Goal: Task Accomplishment & Management: Complete application form

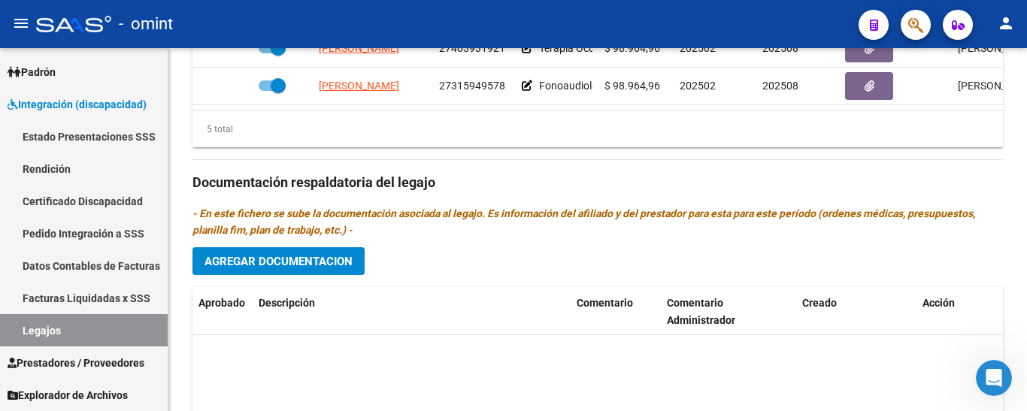
scroll to position [241, 0]
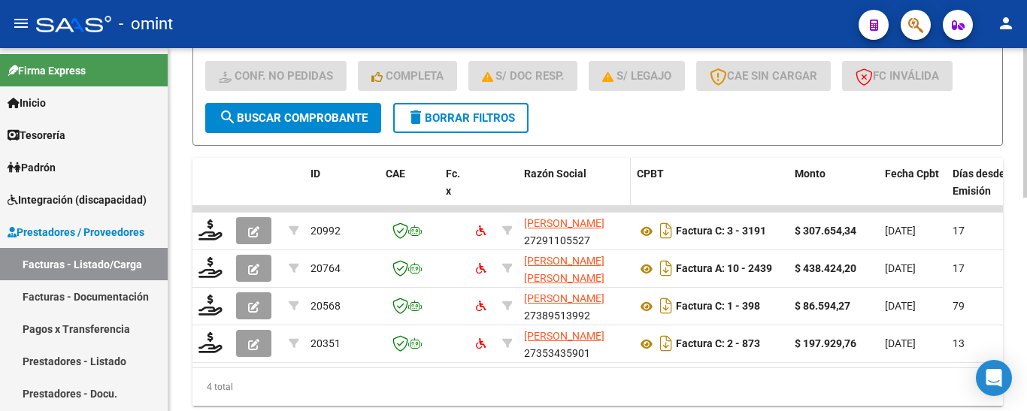
scroll to position [517, 0]
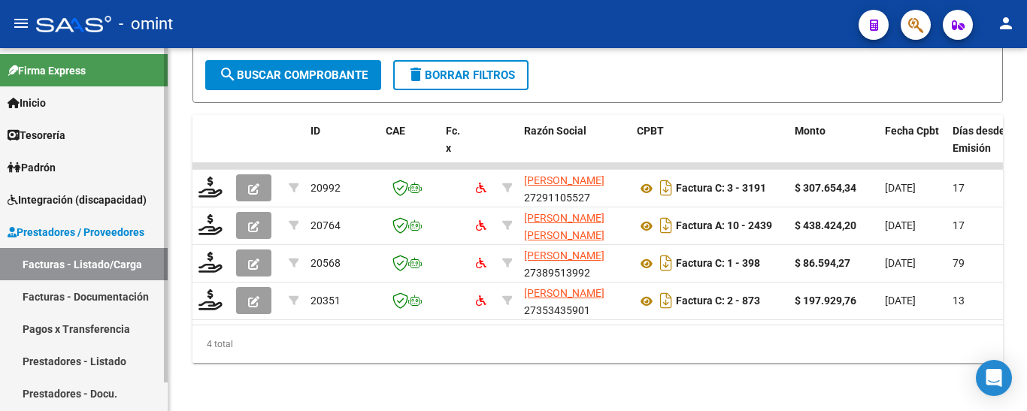
click at [76, 196] on span "Integración (discapacidad)" at bounding box center [77, 200] width 139 height 17
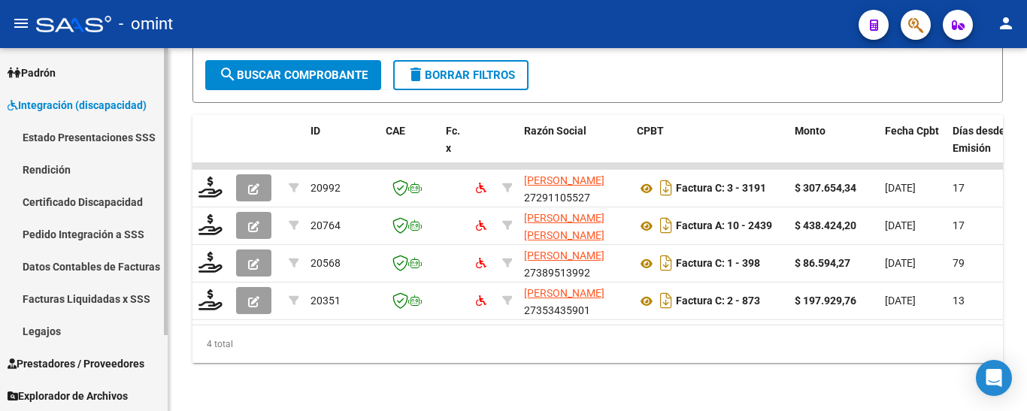
scroll to position [95, 0]
click at [63, 337] on link "Legajos" at bounding box center [84, 330] width 168 height 32
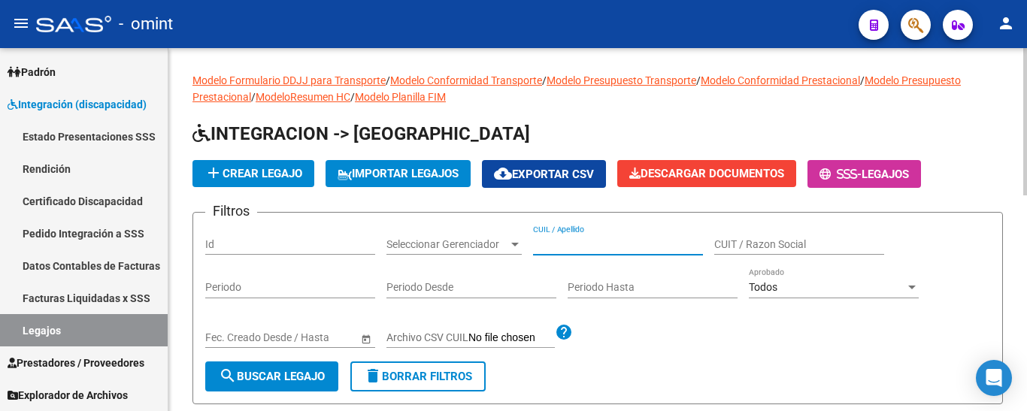
paste input "SALABERRY, JOAQUIN"
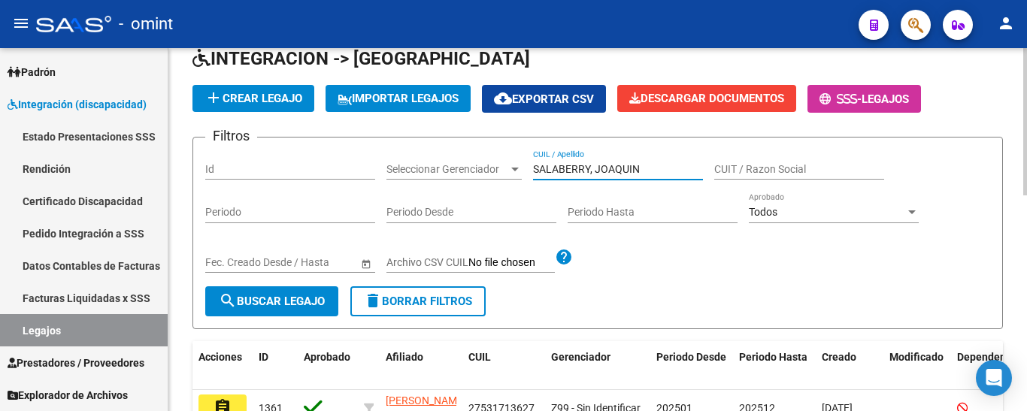
drag, startPoint x: 591, startPoint y: 168, endPoint x: 683, endPoint y: 162, distance: 92.6
click at [669, 169] on input "SALABERRY, JOAQUIN" at bounding box center [618, 169] width 170 height 13
click at [290, 303] on span "search Buscar Legajo" at bounding box center [272, 302] width 106 height 14
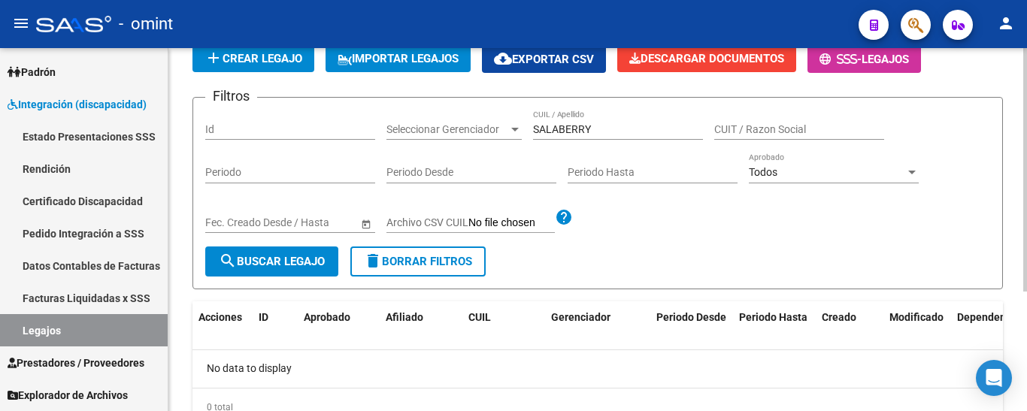
scroll to position [29, 0]
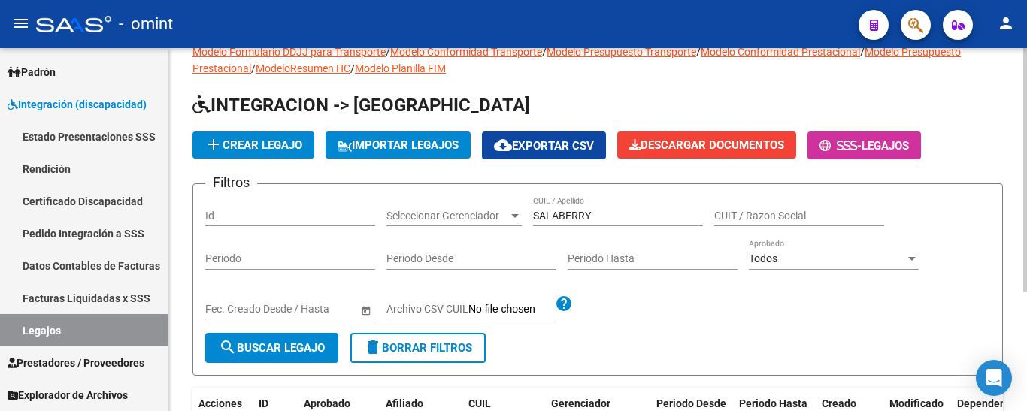
click at [619, 213] on input "SALABERRY" at bounding box center [618, 216] width 170 height 13
drag, startPoint x: 613, startPoint y: 219, endPoint x: 561, endPoint y: 217, distance: 52.7
click at [561, 217] on input "SALABERRY" at bounding box center [618, 216] width 170 height 13
type input "SALA"
click at [295, 344] on span "search Buscar Legajo" at bounding box center [272, 348] width 106 height 14
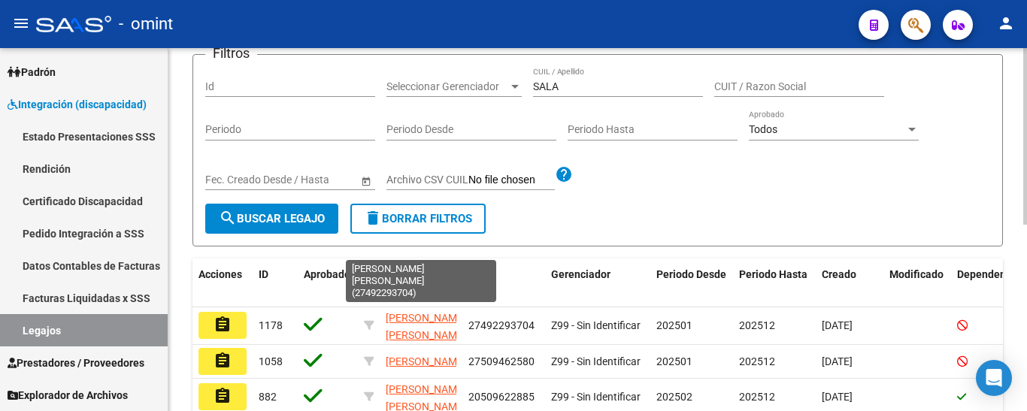
scroll to position [83, 0]
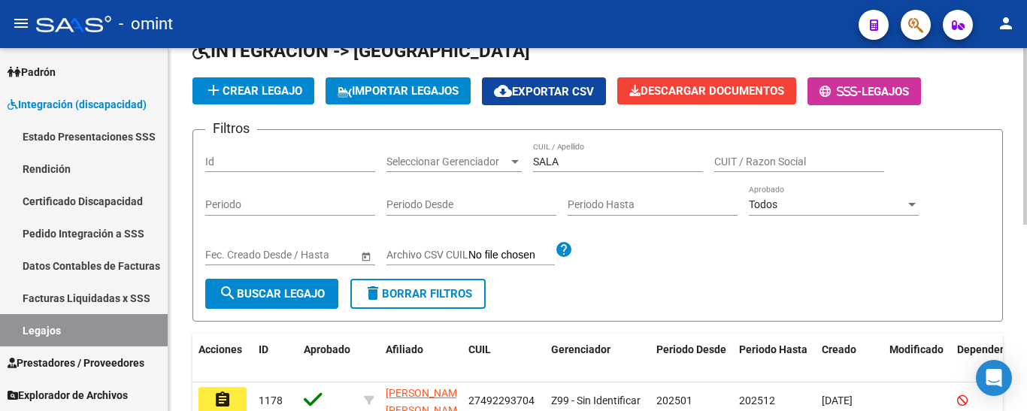
click at [563, 154] on div "SALA CUIL / Apellido" at bounding box center [618, 157] width 170 height 30
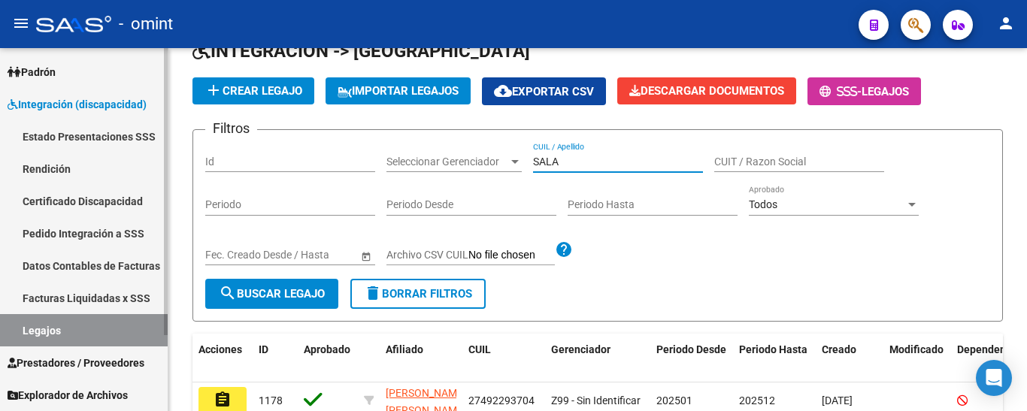
click at [71, 201] on link "Certificado Discapacidad" at bounding box center [84, 201] width 168 height 32
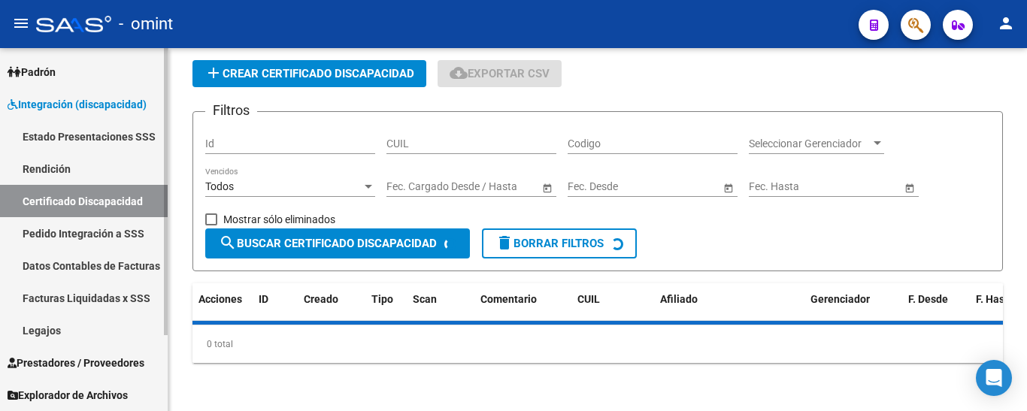
scroll to position [83, 0]
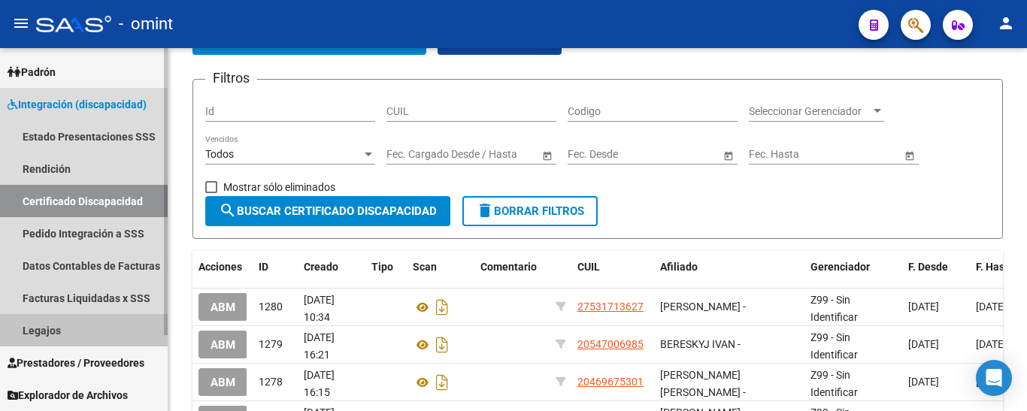
click at [53, 334] on link "Legajos" at bounding box center [84, 330] width 168 height 32
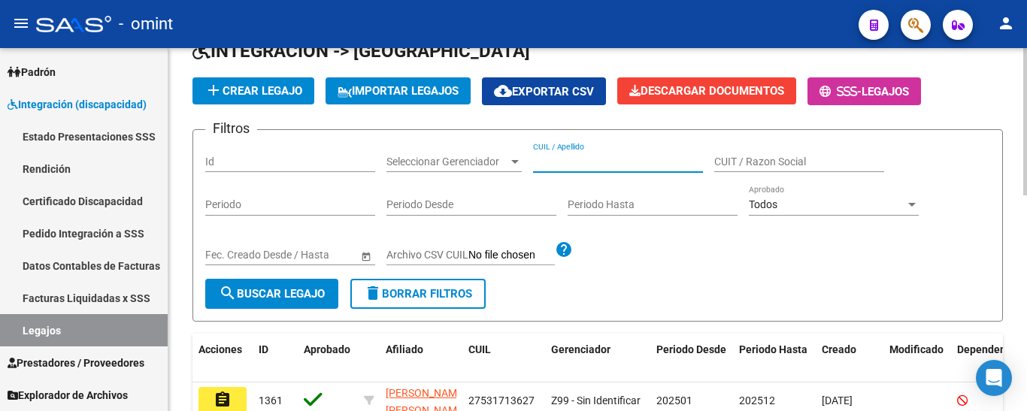
paste input "REALES SOSA MAXIMILIANO"
type input "REALES SOSA MAXIMILIANO"
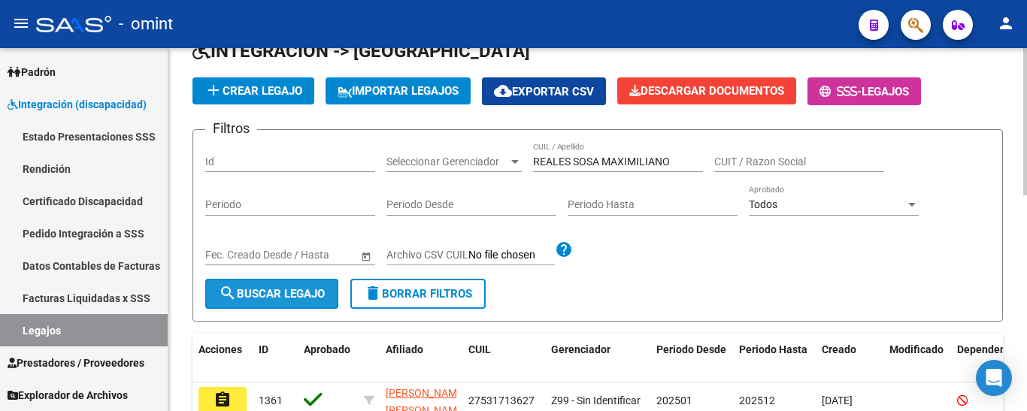
click at [277, 292] on span "search Buscar Legajo" at bounding box center [272, 294] width 106 height 14
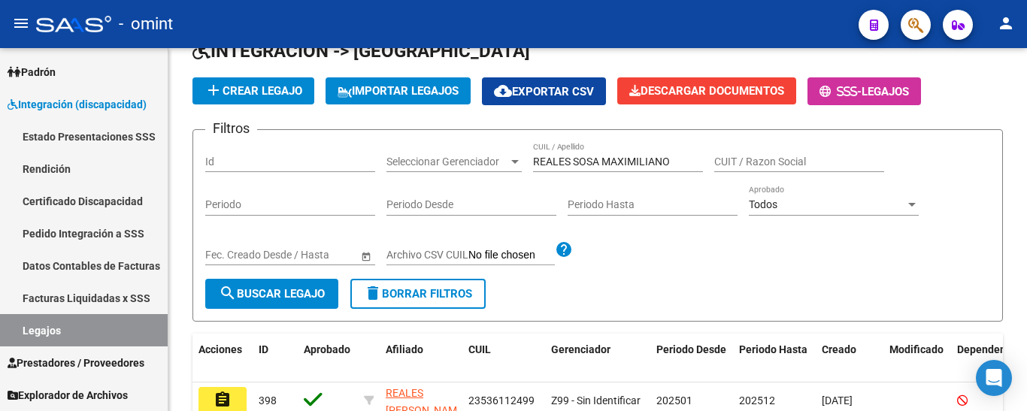
click at [227, 394] on mat-icon "assignment" at bounding box center [222, 400] width 18 height 18
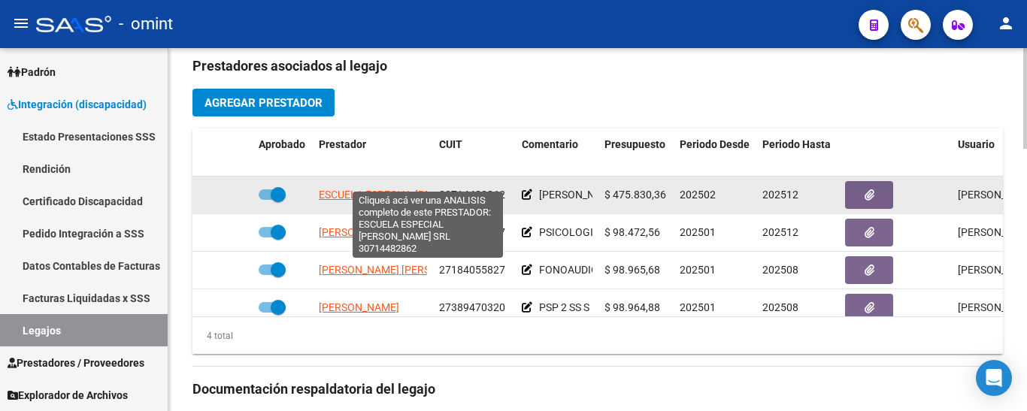
click at [392, 189] on span "ESCUELA ESPECIAL MARIA MONTESSORI SRL" at bounding box center [418, 195] width 198 height 12
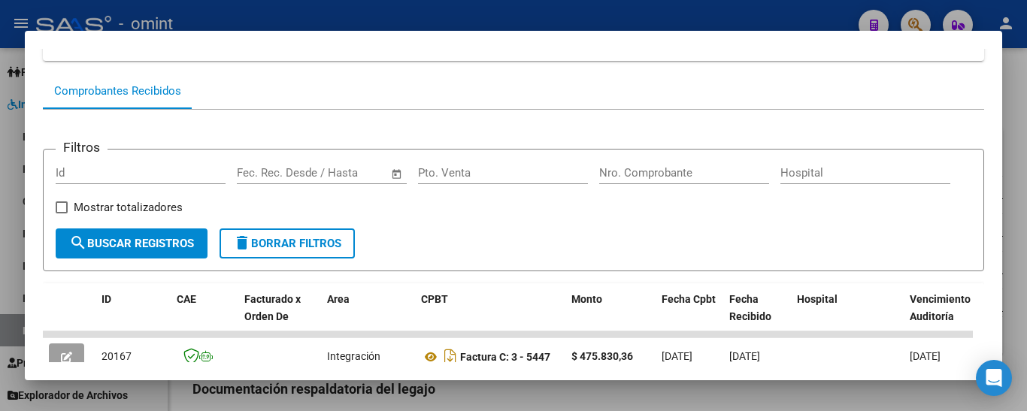
scroll to position [39, 0]
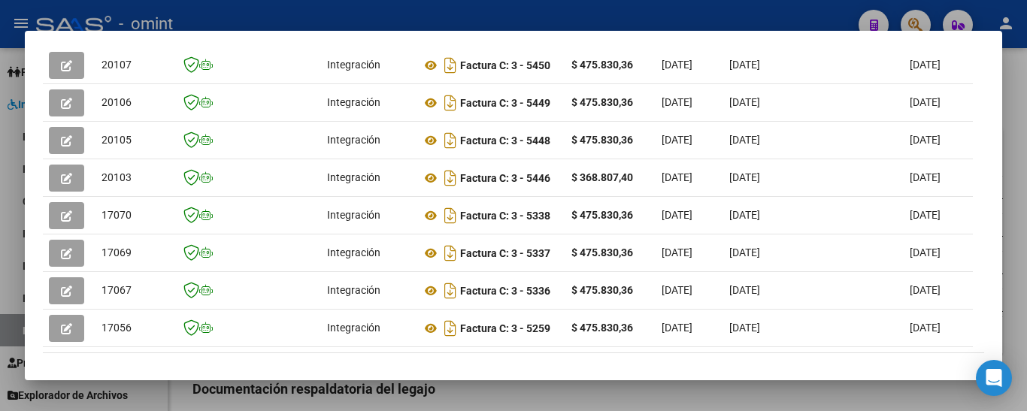
scroll to position [565, 0]
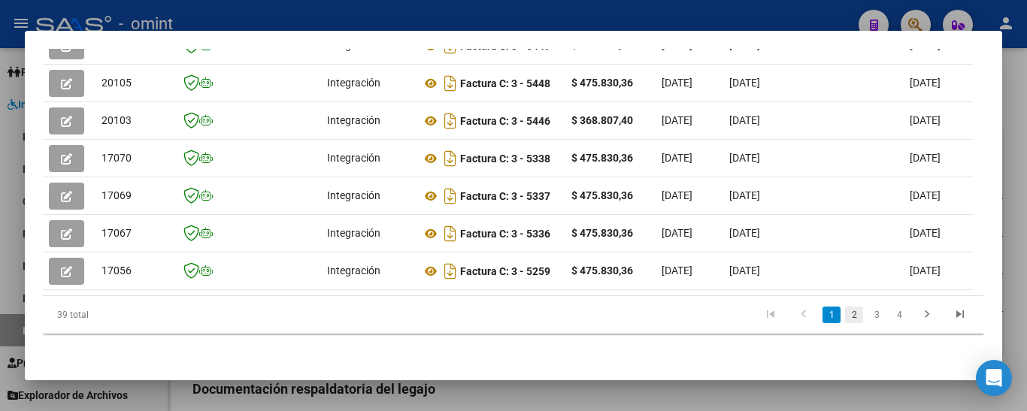
click at [845, 310] on link "2" at bounding box center [854, 315] width 18 height 17
click at [867, 317] on link "3" at bounding box center [876, 315] width 18 height 17
click at [891, 318] on link "4" at bounding box center [899, 315] width 18 height 17
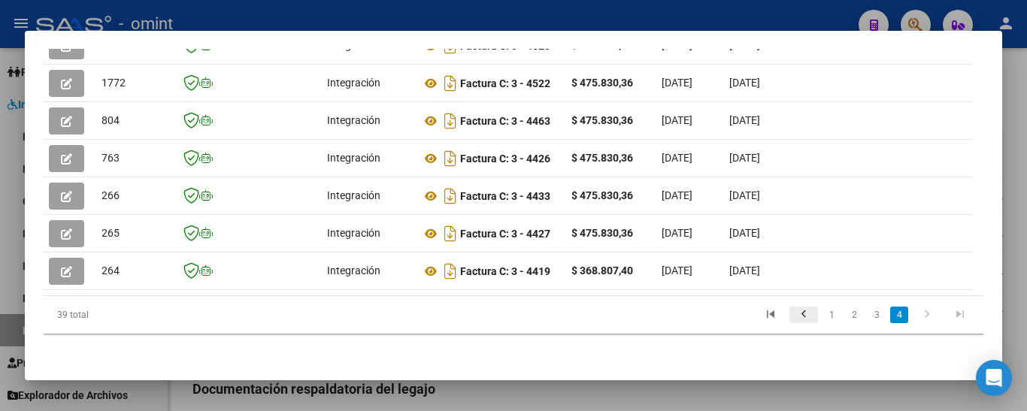
scroll to position [528, 0]
click at [867, 313] on link "3" at bounding box center [876, 315] width 18 height 17
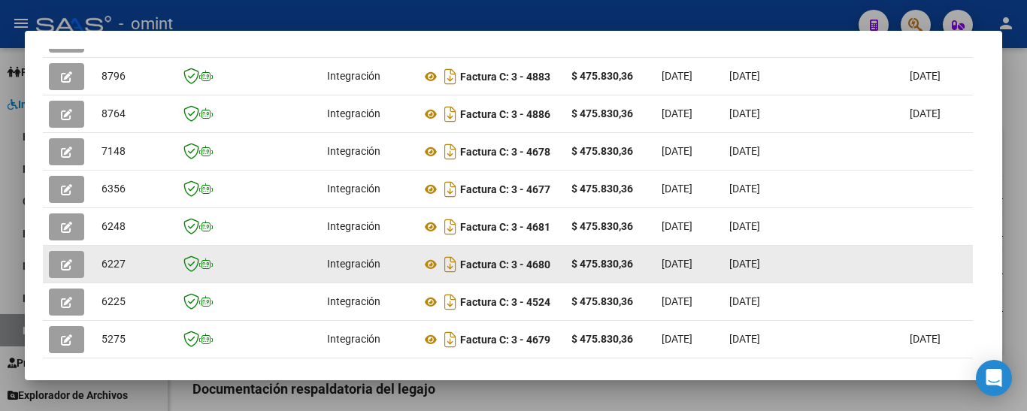
scroll to position [452, 0]
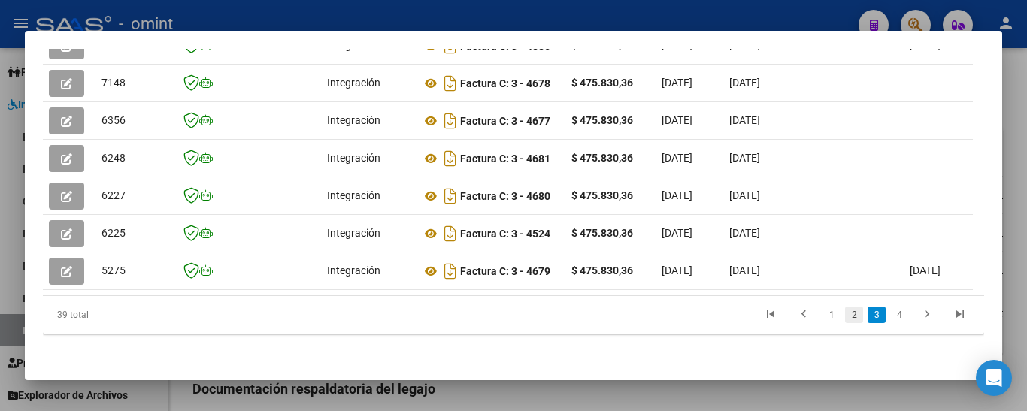
click at [845, 315] on link "2" at bounding box center [854, 315] width 18 height 17
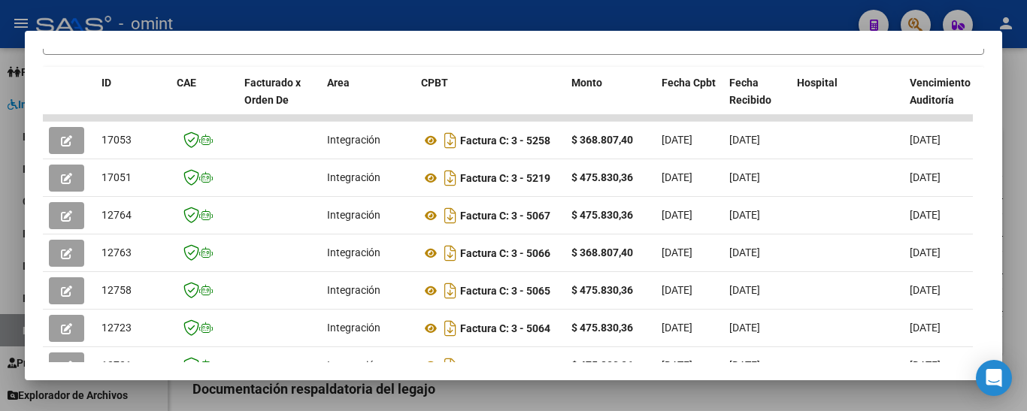
scroll to position [0, 0]
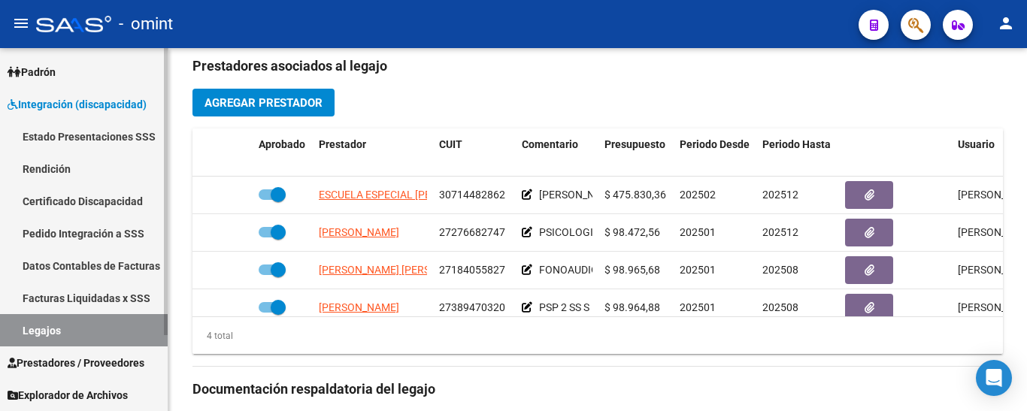
click at [94, 329] on link "Legajos" at bounding box center [84, 330] width 168 height 32
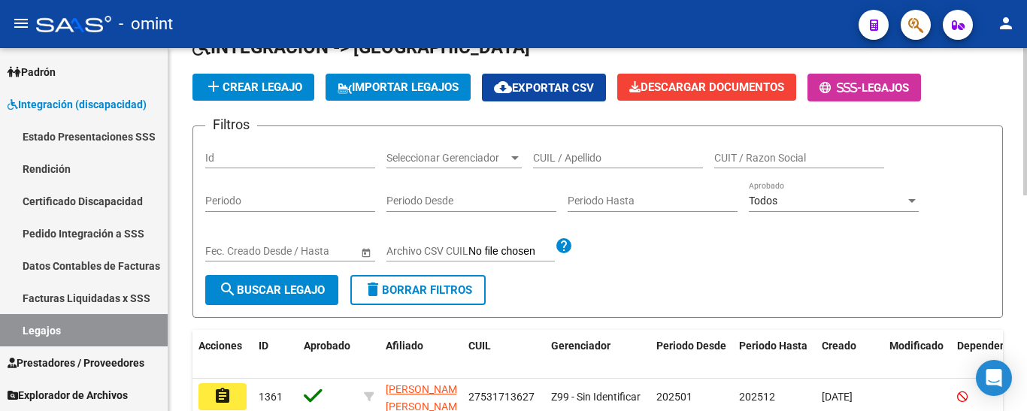
scroll to position [83, 0]
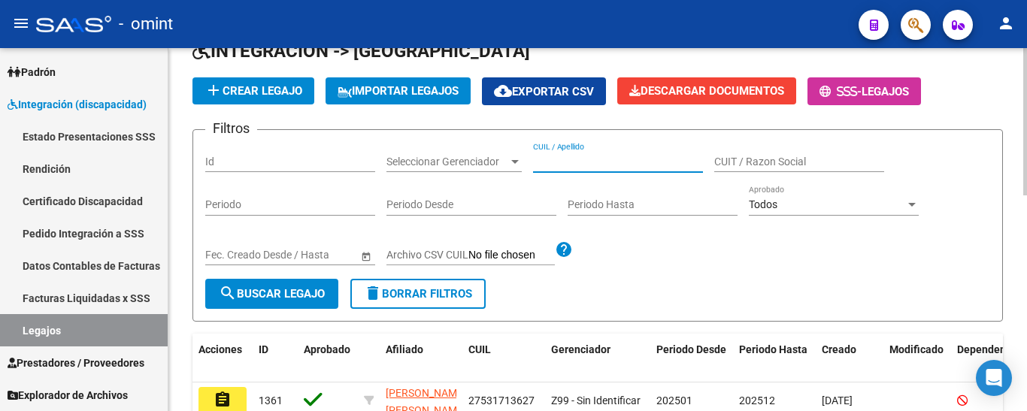
paste input "Quinterno Indriago Milán"
click at [264, 292] on span "search Buscar Legajo" at bounding box center [272, 294] width 106 height 14
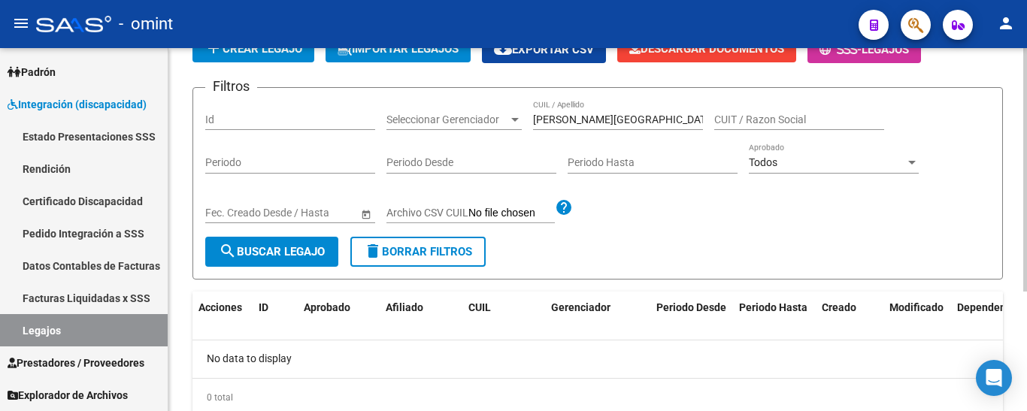
scroll to position [158, 0]
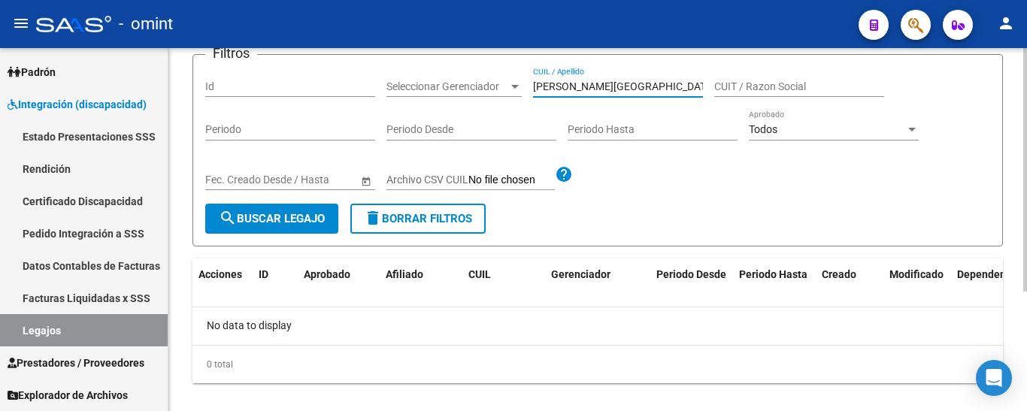
drag, startPoint x: 667, startPoint y: 86, endPoint x: 581, endPoint y: 85, distance: 85.7
click at [581, 85] on input "Quinterno Indriago Milán" at bounding box center [618, 86] width 170 height 13
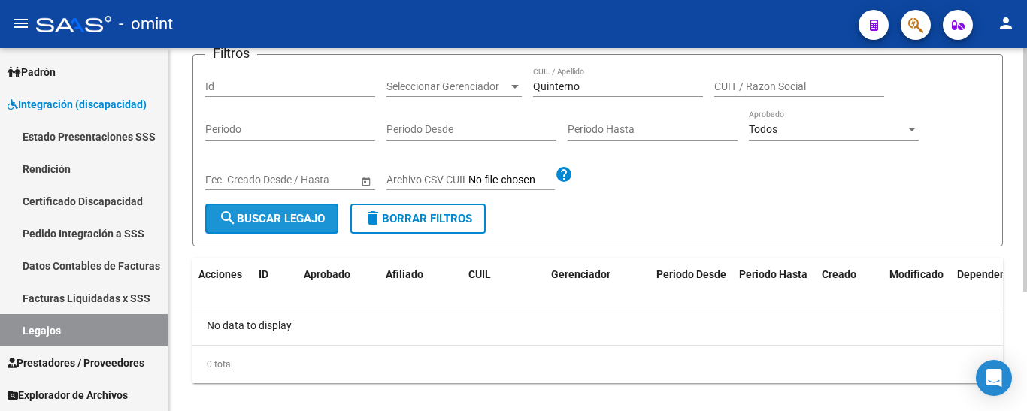
click at [325, 213] on span "search Buscar Legajo" at bounding box center [272, 219] width 106 height 14
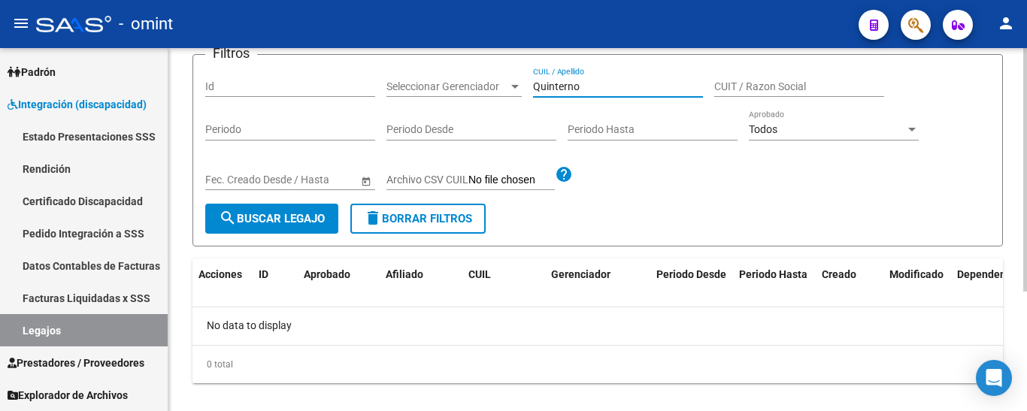
drag, startPoint x: 608, startPoint y: 86, endPoint x: 564, endPoint y: 84, distance: 44.4
click at [564, 84] on input "Quinterno" at bounding box center [618, 86] width 170 height 13
type input "Quintero"
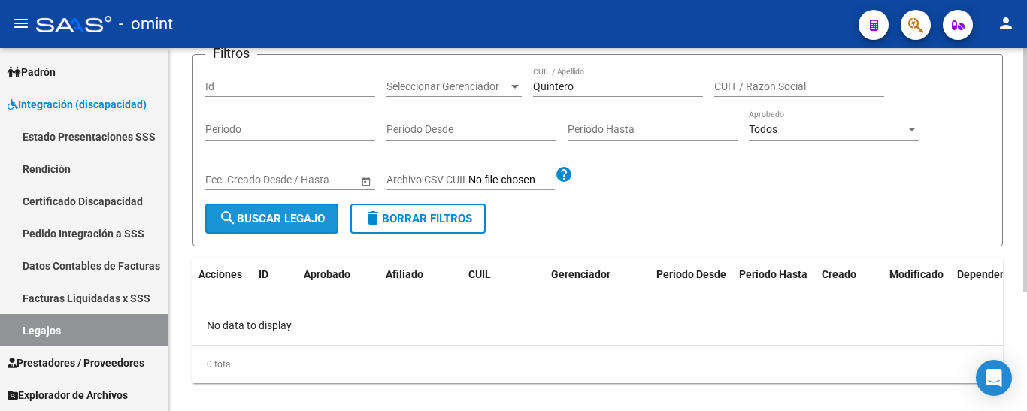
click at [297, 214] on span "search Buscar Legajo" at bounding box center [272, 219] width 106 height 14
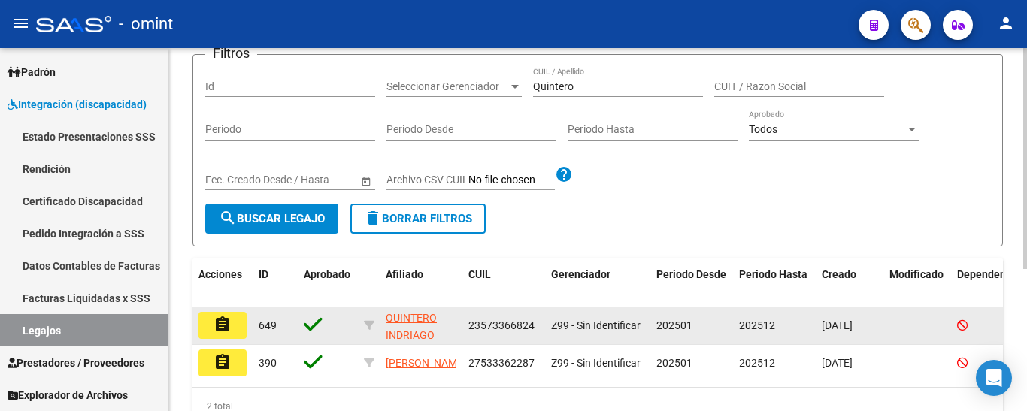
click at [223, 329] on mat-icon "assignment" at bounding box center [222, 325] width 18 height 18
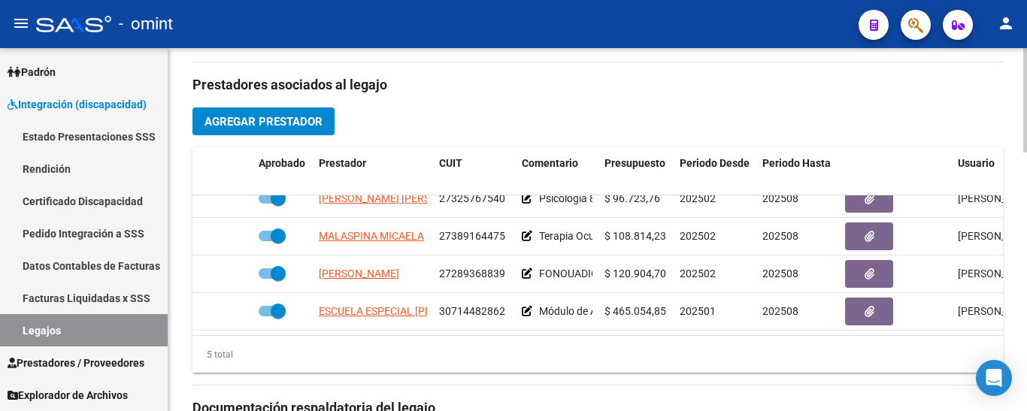
scroll to position [65, 0]
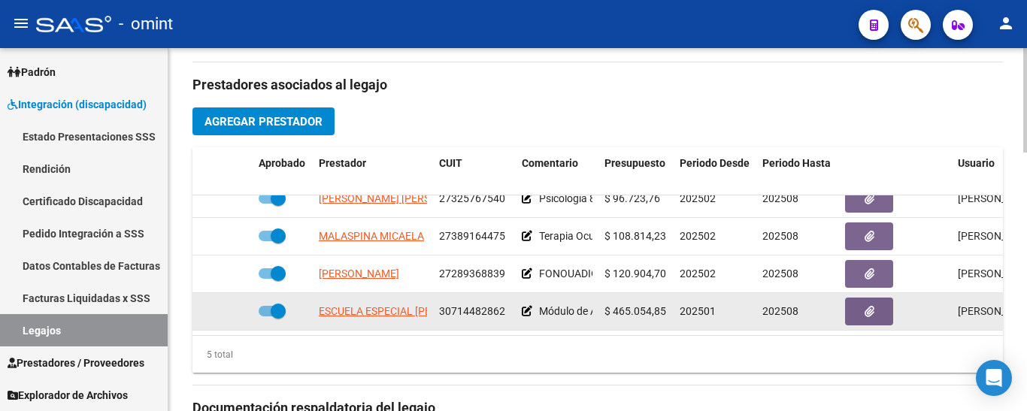
click at [375, 303] on app-link-go-to "ESCUELA ESPECIAL MARIA MONTESSORI SRL" at bounding box center [418, 311] width 198 height 17
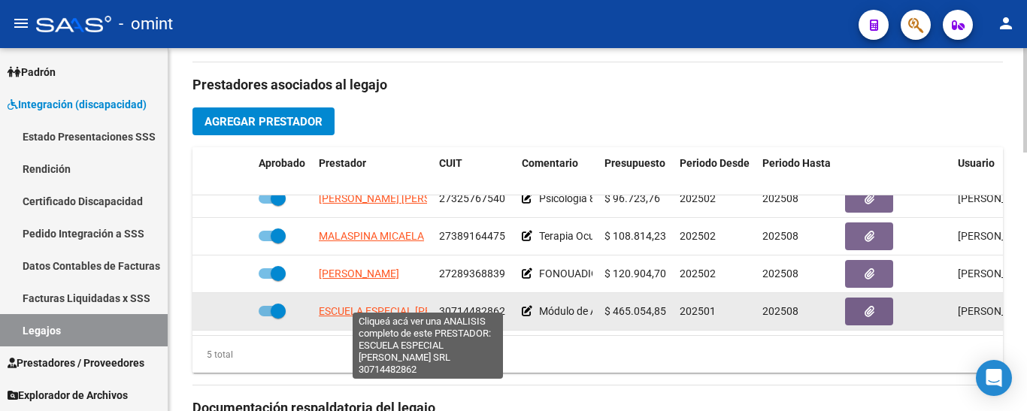
click at [388, 305] on span "ESCUELA ESPECIAL MARIA MONTESSORI SRL" at bounding box center [418, 311] width 198 height 12
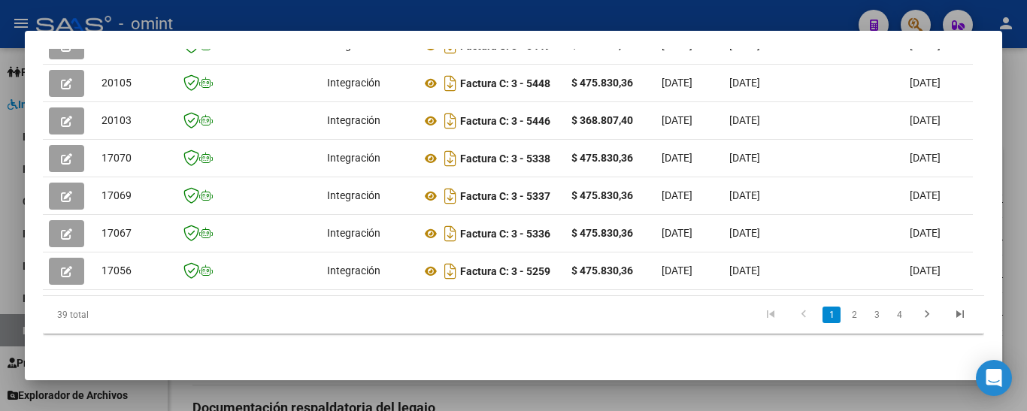
scroll to position [565, 0]
click at [845, 316] on link "2" at bounding box center [854, 315] width 18 height 17
click at [867, 316] on link "3" at bounding box center [876, 315] width 18 height 17
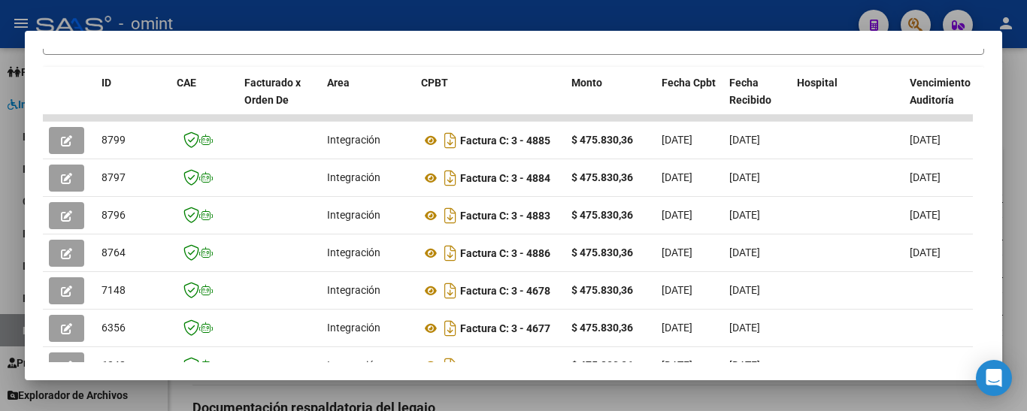
scroll to position [415, 0]
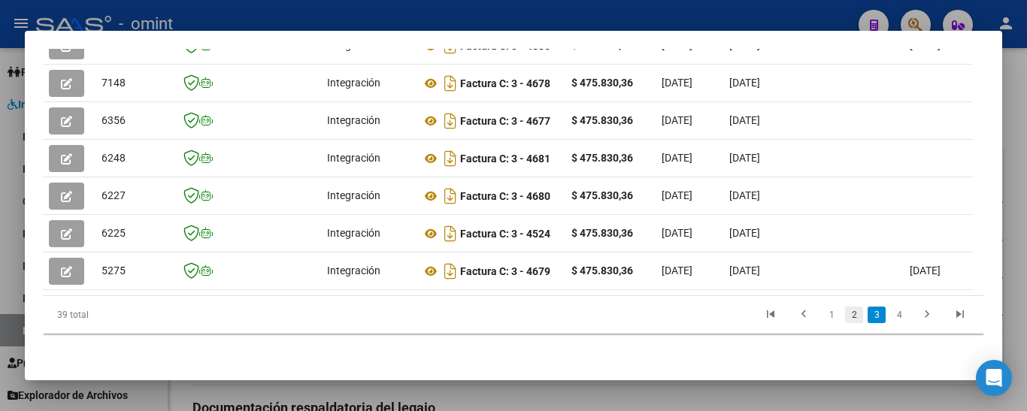
click at [845, 317] on link "2" at bounding box center [854, 315] width 18 height 17
click at [822, 316] on link "1" at bounding box center [831, 315] width 18 height 17
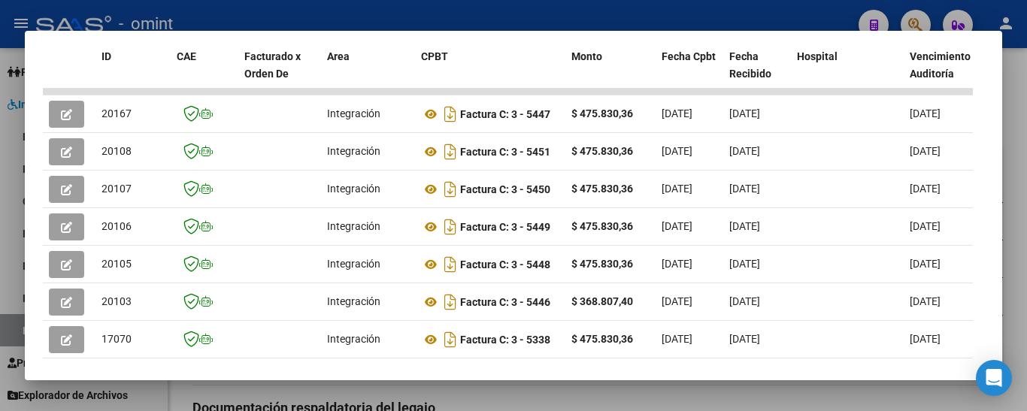
scroll to position [340, 0]
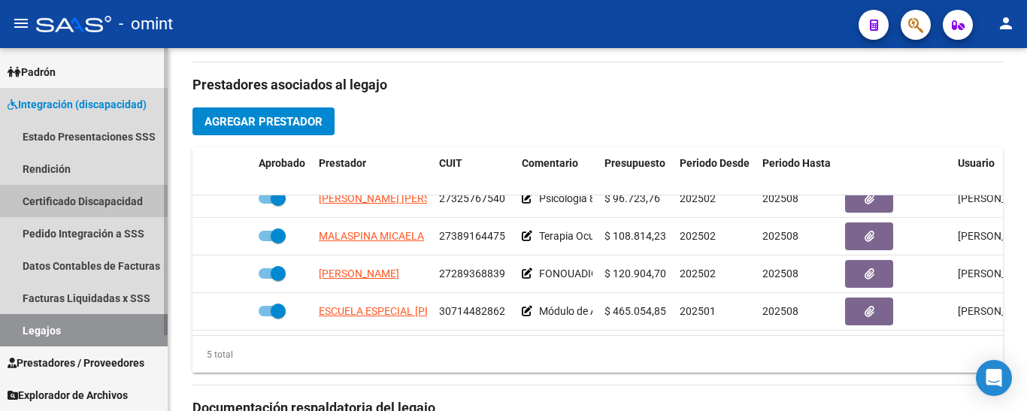
click at [77, 199] on link "Certificado Discapacidad" at bounding box center [84, 201] width 168 height 32
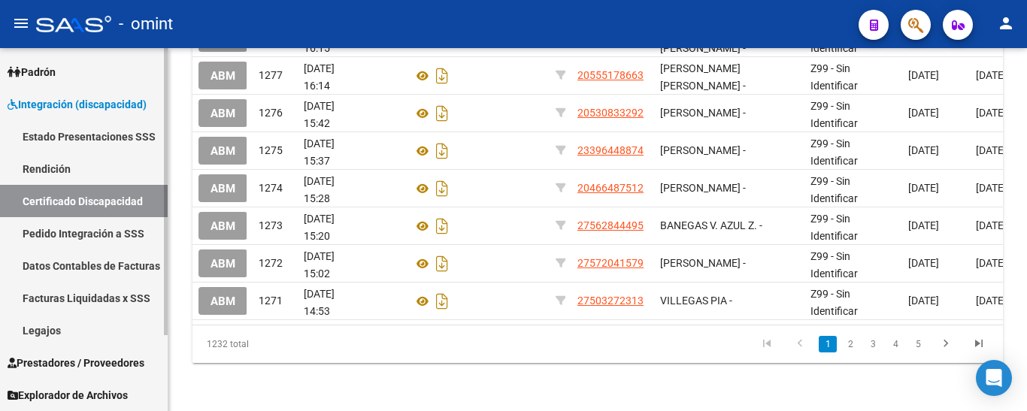
click at [77, 328] on link "Legajos" at bounding box center [84, 330] width 168 height 32
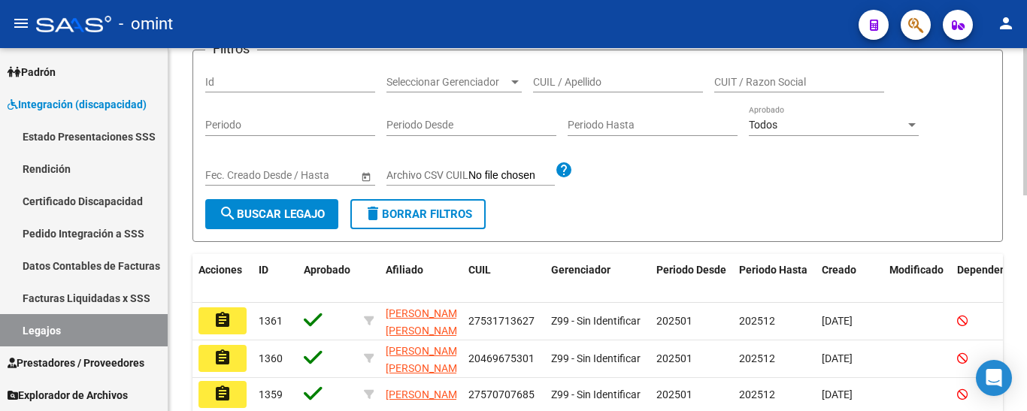
scroll to position [150, 0]
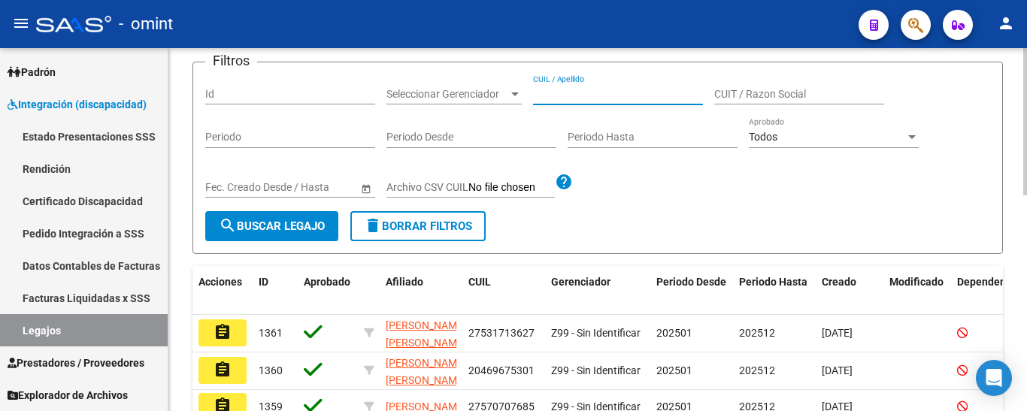
paste input "PELIZZARI GIAN LUCA"
type input "PELIZZARI GIAN LUCA"
click at [280, 222] on span "search Buscar Legajo" at bounding box center [272, 226] width 106 height 14
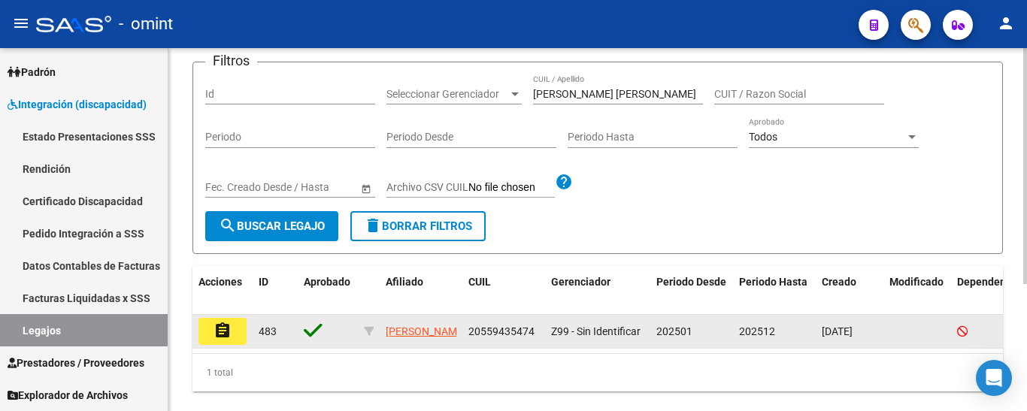
click at [231, 334] on mat-icon "assignment" at bounding box center [222, 331] width 18 height 18
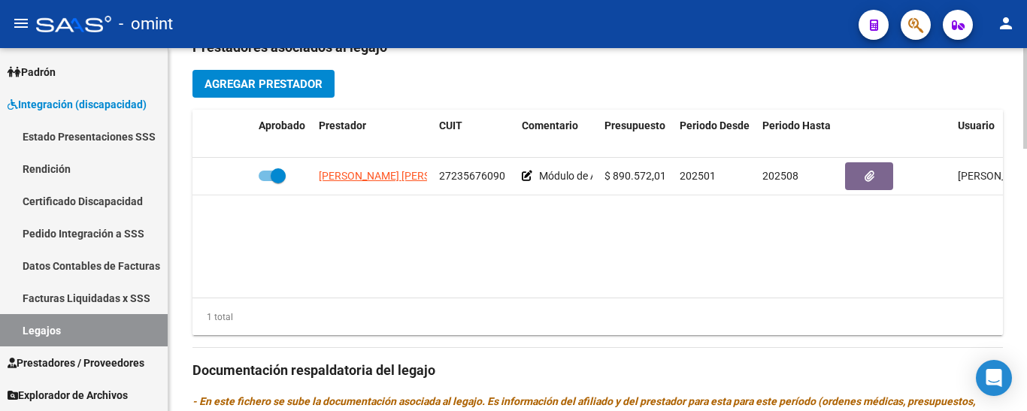
scroll to position [752, 0]
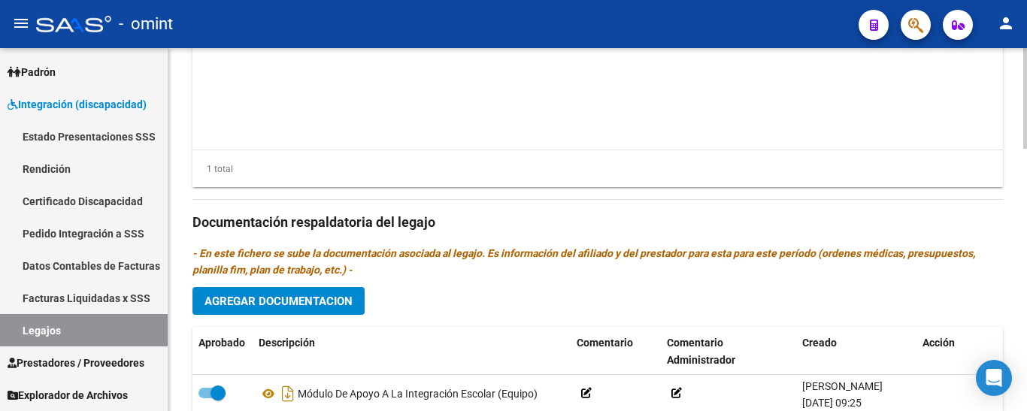
click at [322, 305] on span "Agregar Documentacion" at bounding box center [278, 302] width 148 height 14
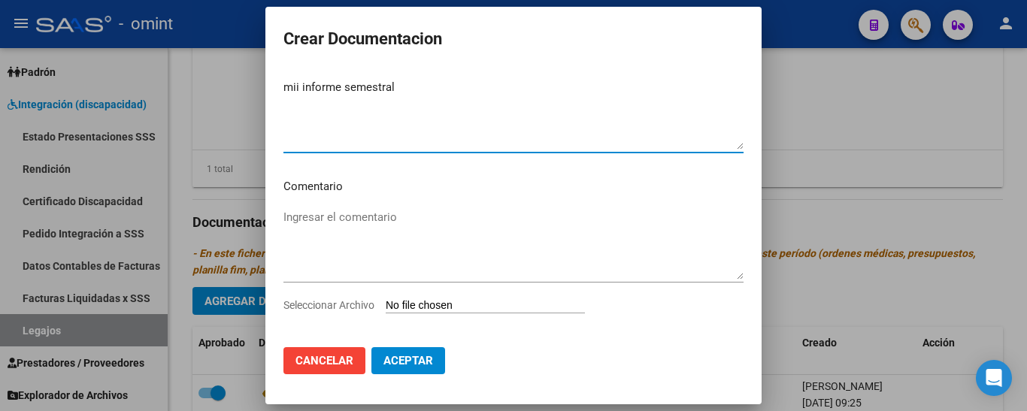
scroll to position [46, 0]
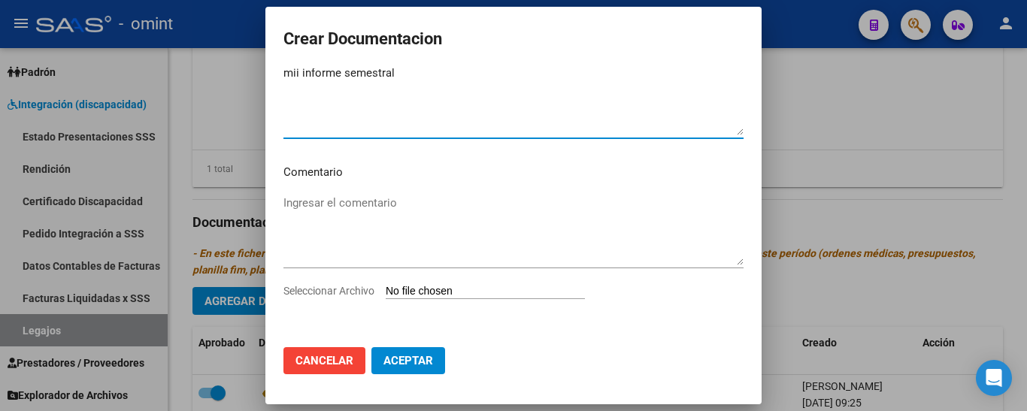
type textarea "mii informe semestral"
click at [425, 293] on input "Seleccionar Archivo" at bounding box center [485, 292] width 199 height 14
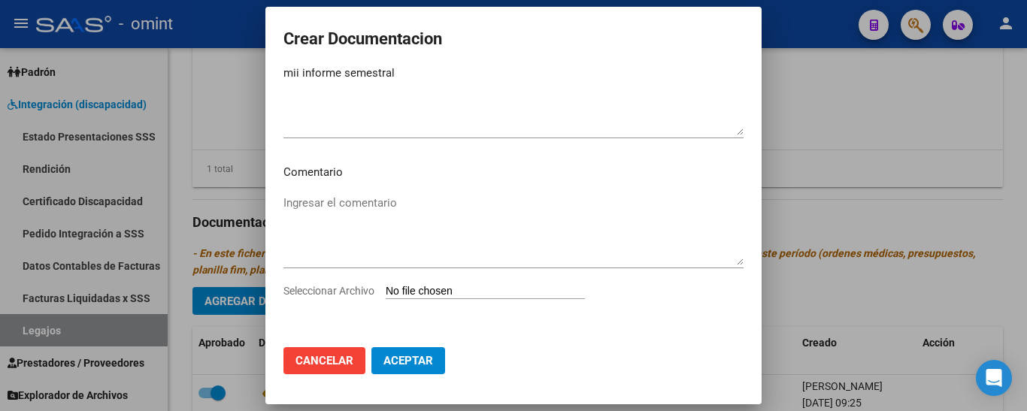
type input "C:\fakepath\1813544201_25090312360_form048.pdf"
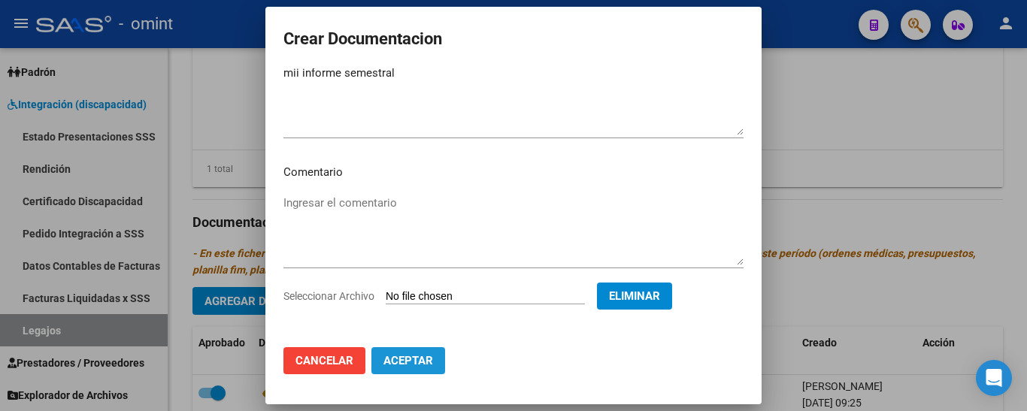
click at [411, 358] on span "Aceptar" at bounding box center [408, 361] width 50 height 14
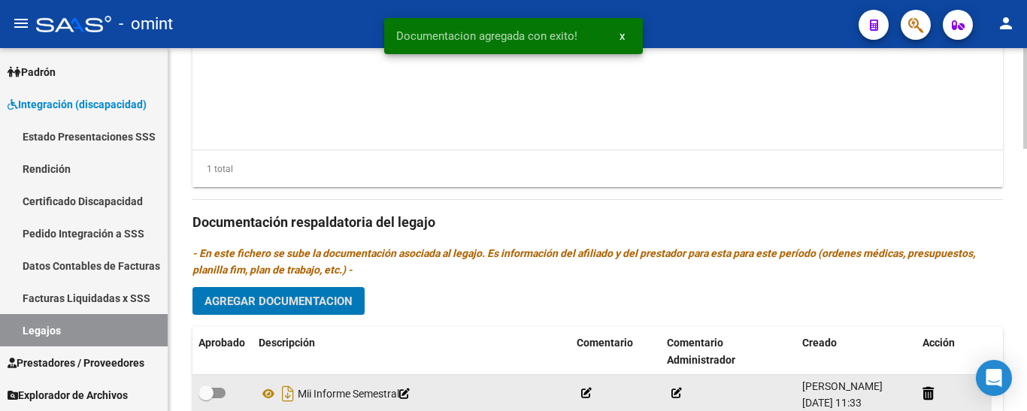
click at [207, 392] on span at bounding box center [205, 393] width 15 height 15
click at [206, 398] on input "checkbox" at bounding box center [205, 398] width 1 height 1
checkbox input "true"
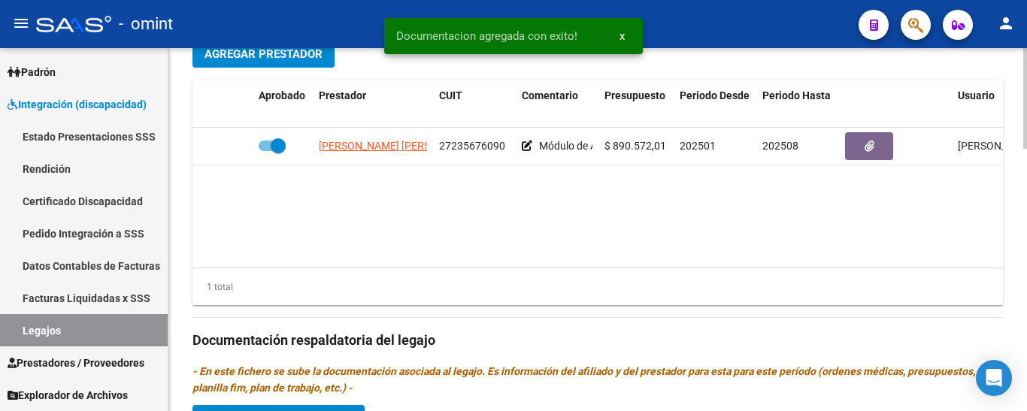
scroll to position [601, 0]
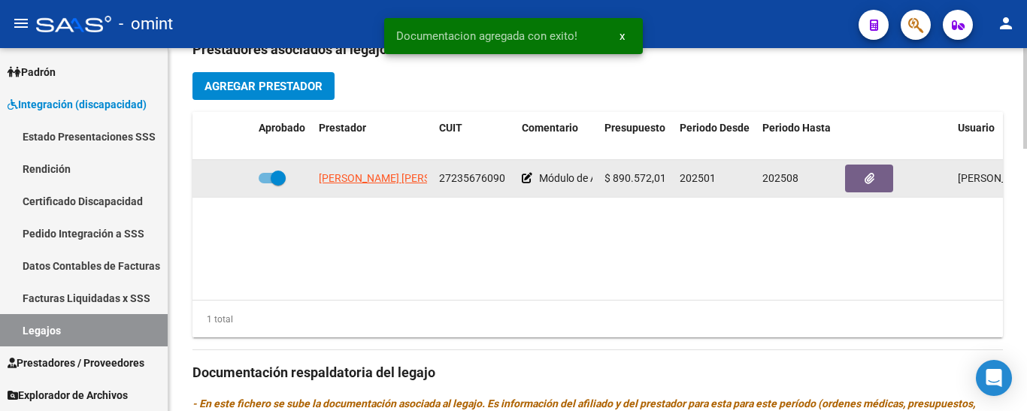
click at [277, 181] on span at bounding box center [278, 178] width 15 height 15
click at [266, 183] on input "checkbox" at bounding box center [265, 183] width 1 height 1
checkbox input "false"
click at [230, 179] on icon at bounding box center [230, 178] width 11 height 11
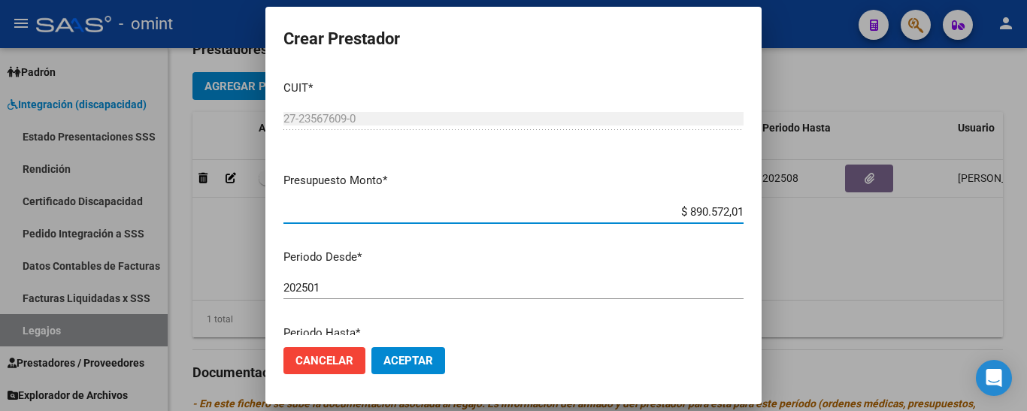
scroll to position [75, 0]
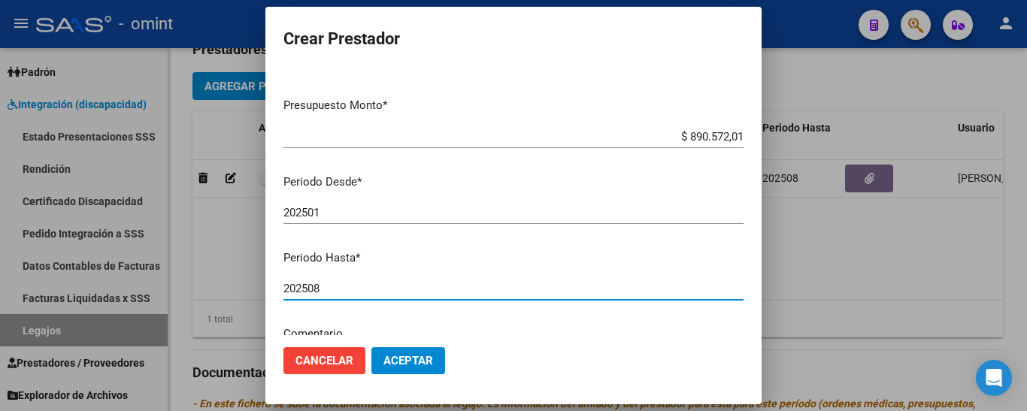
drag, startPoint x: 310, startPoint y: 292, endPoint x: 340, endPoint y: 289, distance: 30.2
click at [340, 289] on input "202508" at bounding box center [513, 289] width 460 height 14
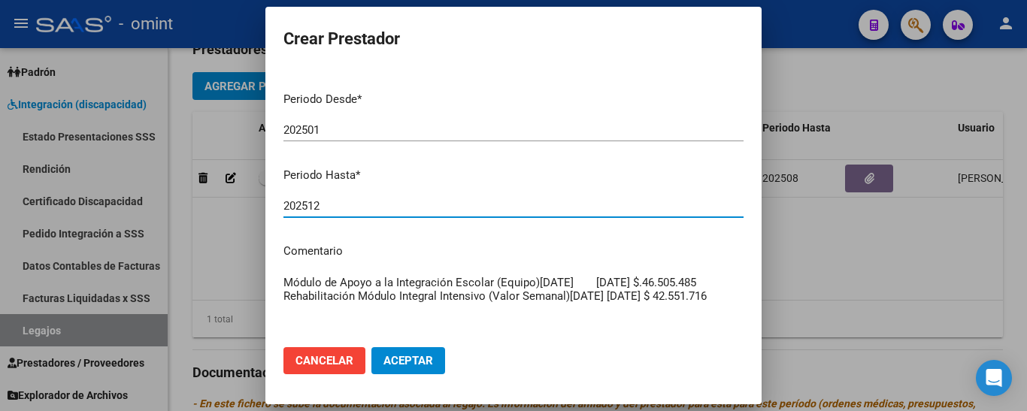
scroll to position [247, 0]
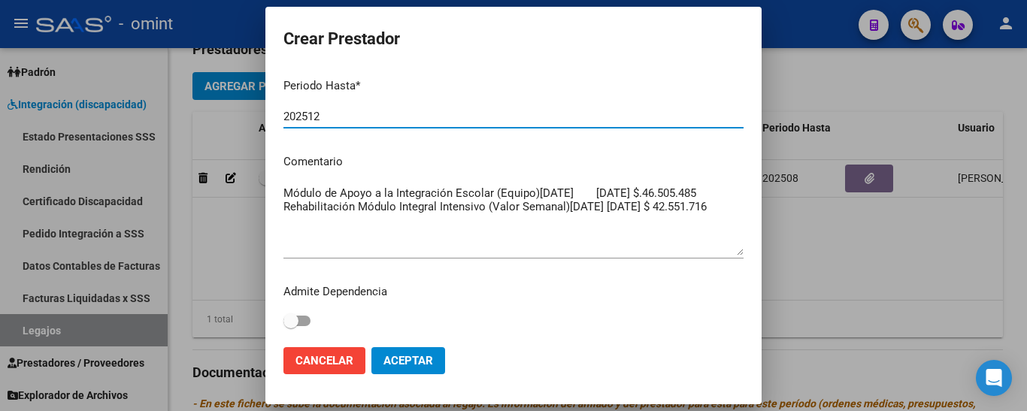
type input "202512"
click at [414, 362] on span "Aceptar" at bounding box center [408, 361] width 50 height 14
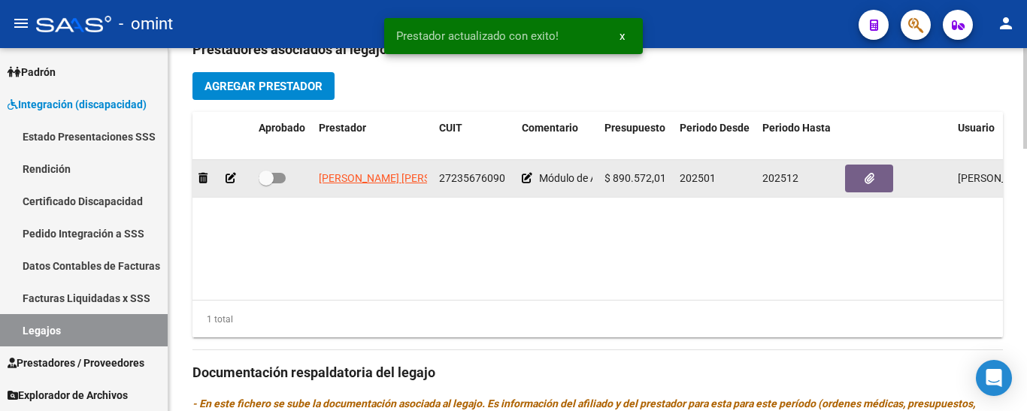
click at [271, 178] on span at bounding box center [266, 178] width 15 height 15
click at [266, 183] on input "checkbox" at bounding box center [265, 183] width 1 height 1
checkbox input "true"
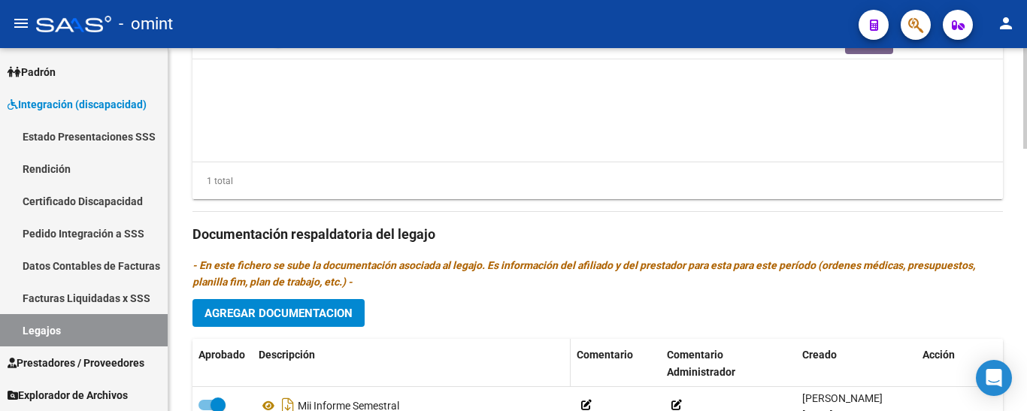
scroll to position [827, 0]
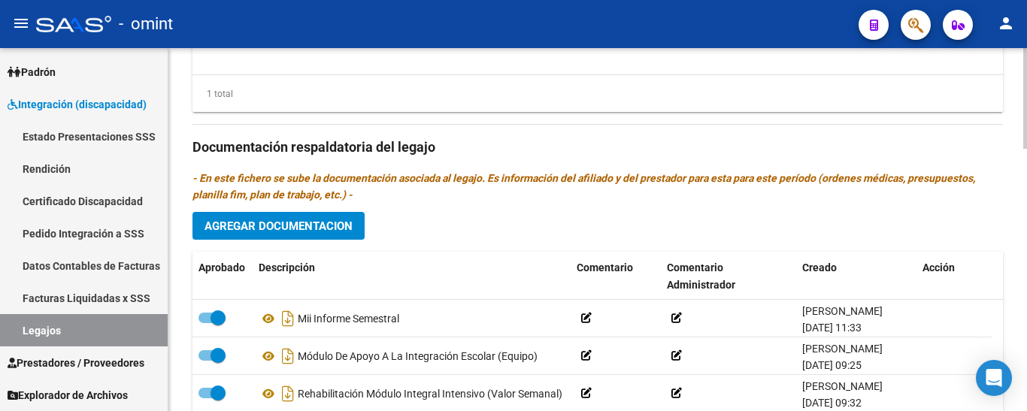
click at [337, 219] on button "Agregar Documentacion" at bounding box center [278, 226] width 172 height 28
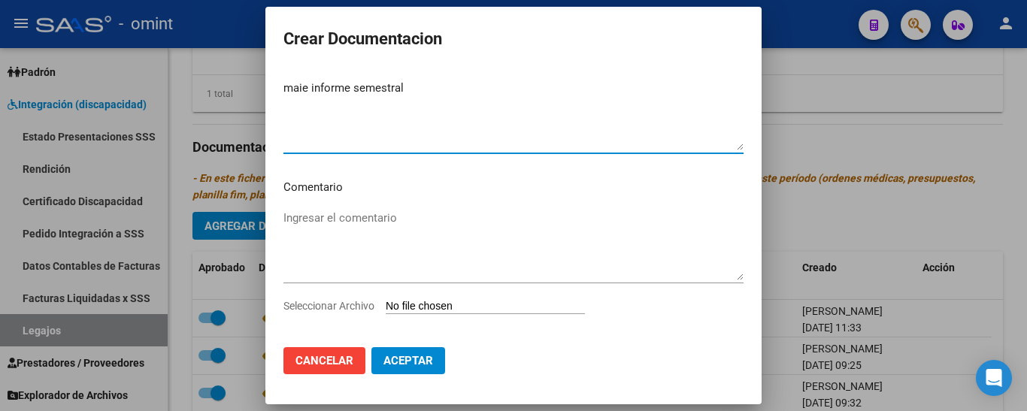
scroll to position [46, 0]
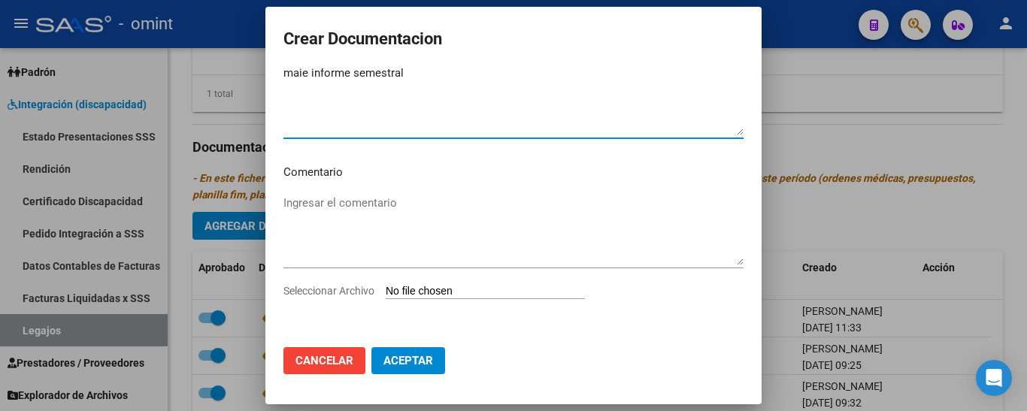
type textarea "maie informe semestral"
click at [456, 291] on input "Seleccionar Archivo" at bounding box center [485, 292] width 199 height 14
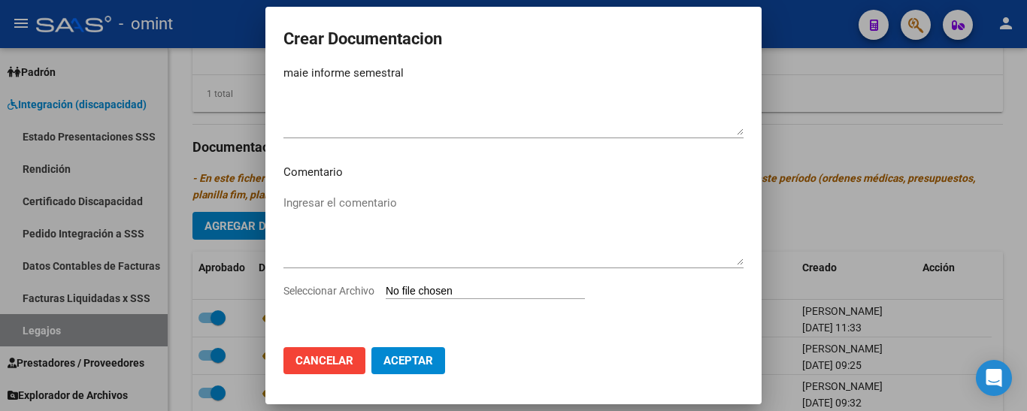
type input "C:\fakepath\1813544201_25090312370_inf-seg-eval-sem.pdf"
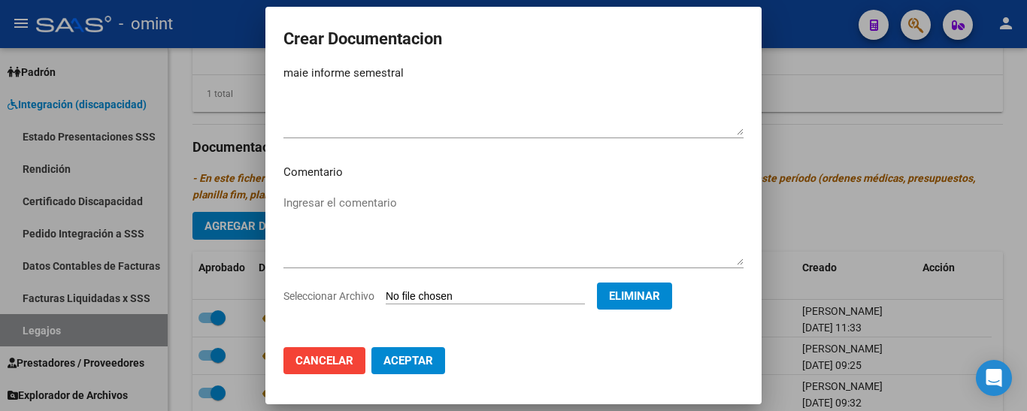
click at [425, 362] on span "Aceptar" at bounding box center [408, 361] width 50 height 14
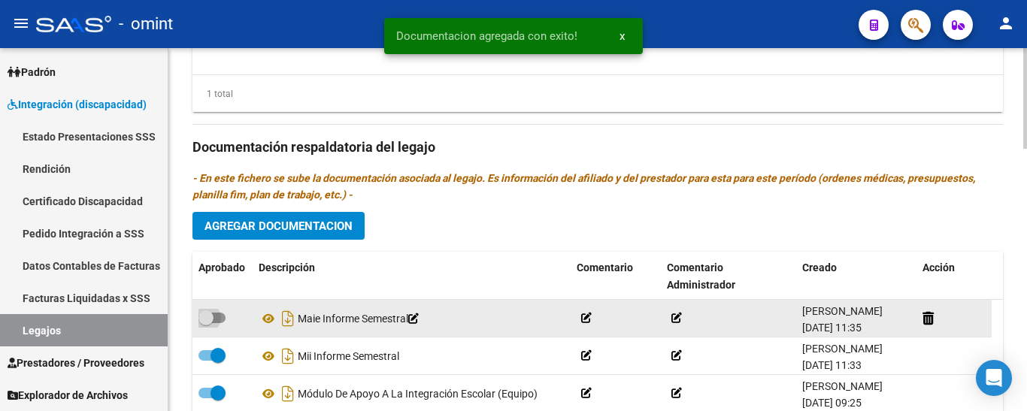
click at [205, 316] on span at bounding box center [205, 317] width 15 height 15
click at [205, 323] on input "checkbox" at bounding box center [205, 323] width 1 height 1
checkbox input "true"
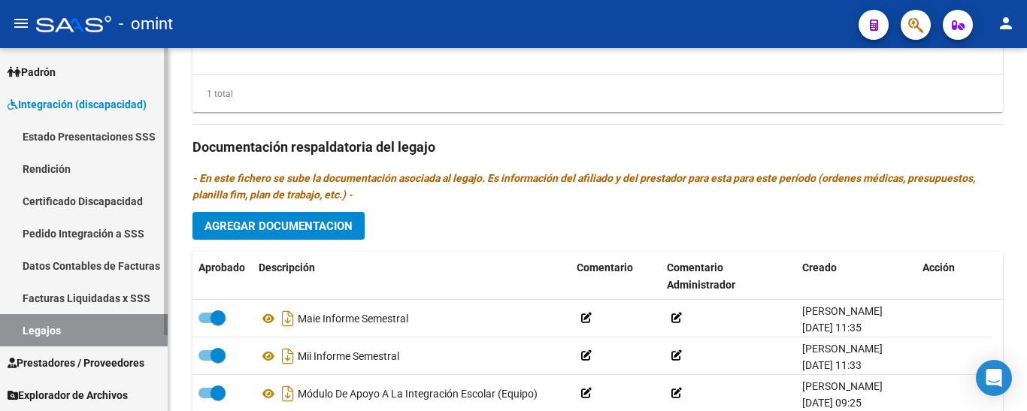
click at [80, 192] on link "Certificado Discapacidad" at bounding box center [84, 201] width 168 height 32
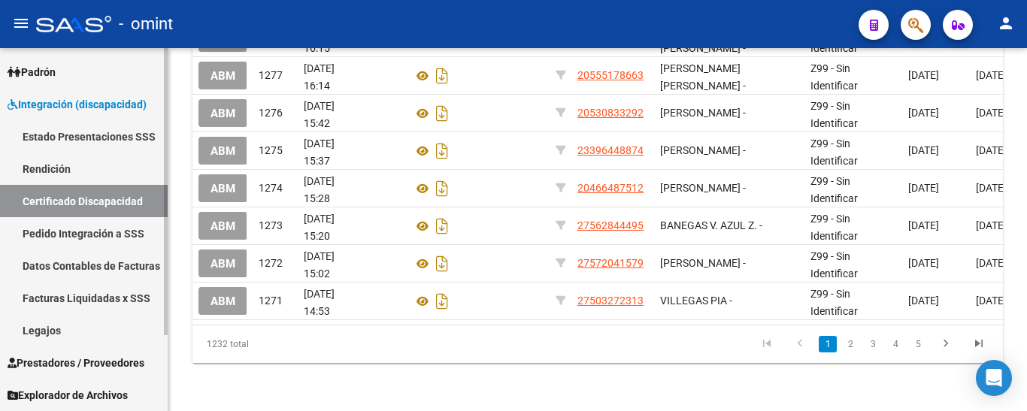
click at [51, 333] on link "Legajos" at bounding box center [84, 330] width 168 height 32
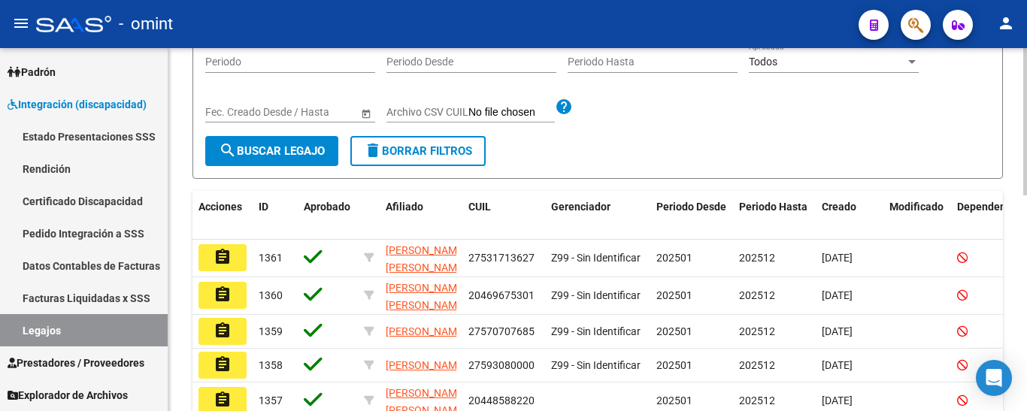
scroll to position [158, 0]
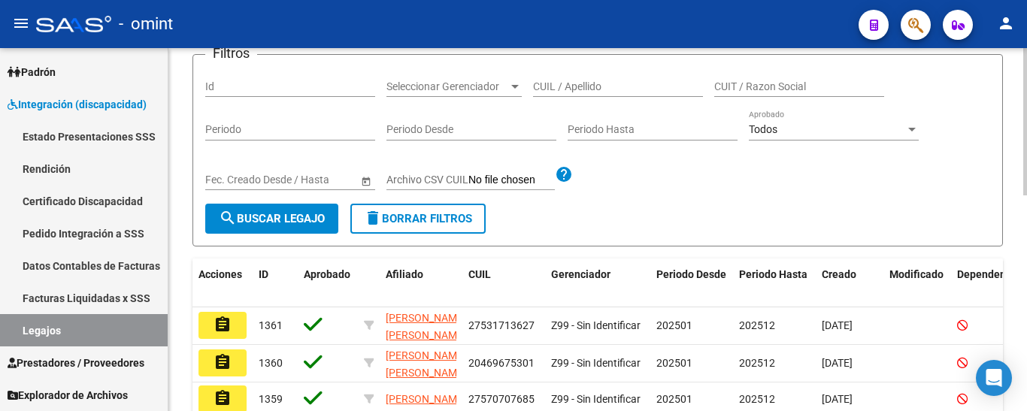
click at [585, 86] on input "CUIL / Apellido" at bounding box center [618, 86] width 170 height 13
type input "PONT"
click at [285, 216] on span "search Buscar Legajo" at bounding box center [272, 219] width 106 height 14
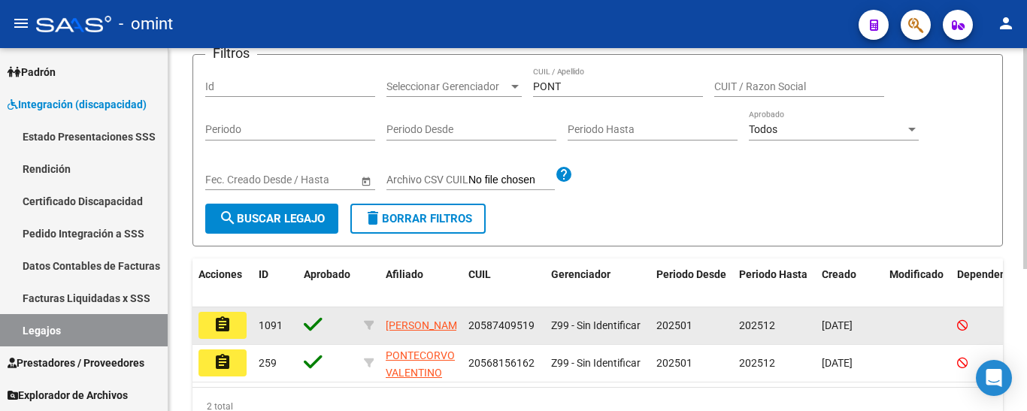
click at [225, 319] on mat-icon "assignment" at bounding box center [222, 325] width 18 height 18
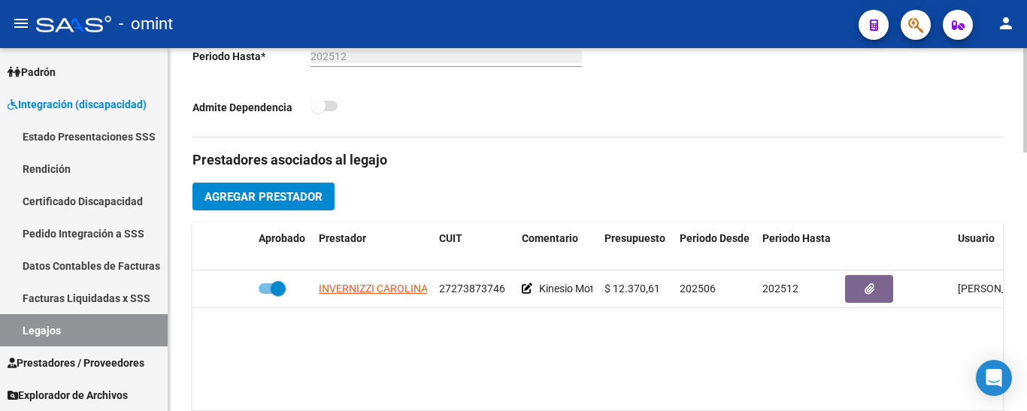
scroll to position [601, 0]
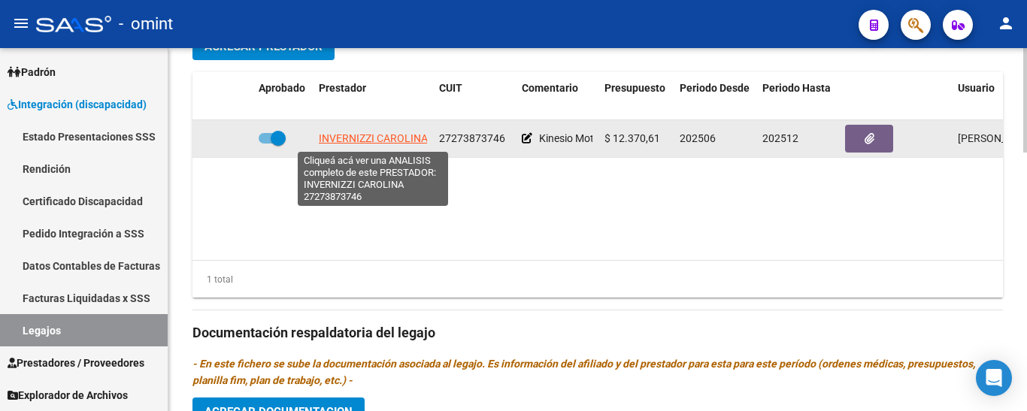
click at [389, 140] on span "INVERNIZZI CAROLINA" at bounding box center [373, 138] width 109 height 12
type textarea "27273873746"
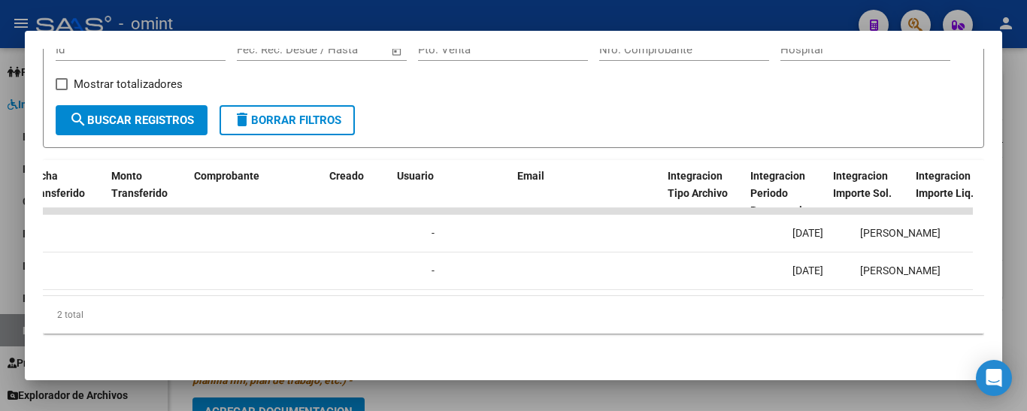
scroll to position [0, 0]
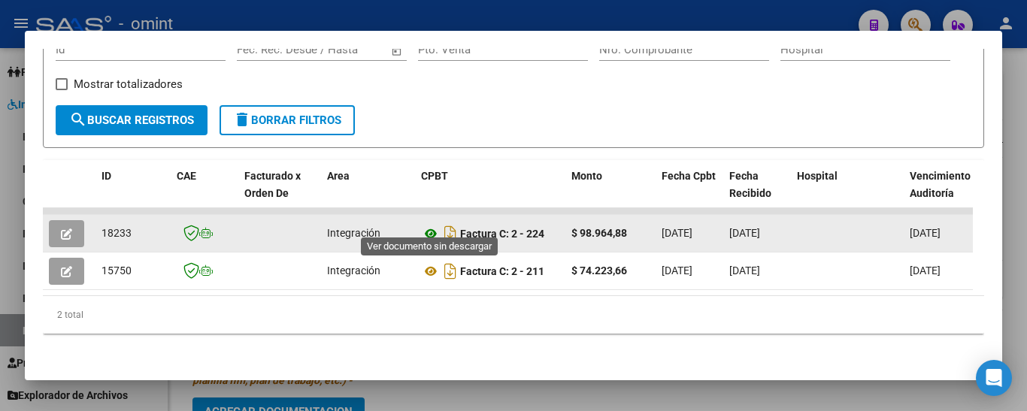
click at [430, 225] on icon at bounding box center [431, 234] width 20 height 18
click at [71, 228] on icon "button" at bounding box center [66, 233] width 11 height 11
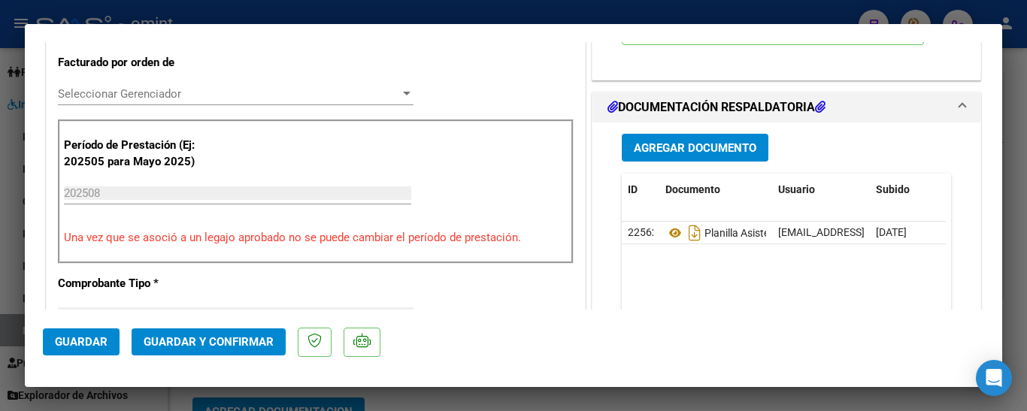
scroll to position [479, 0]
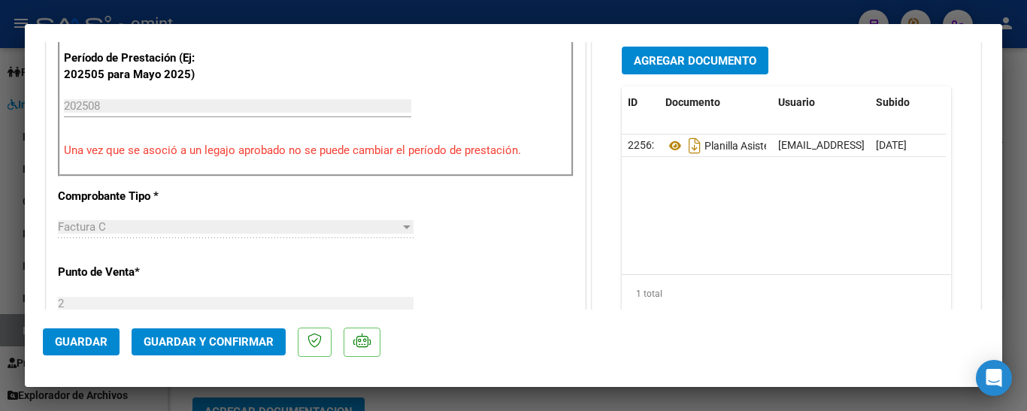
click at [241, 334] on button "Guardar y Confirmar" at bounding box center [209, 341] width 154 height 27
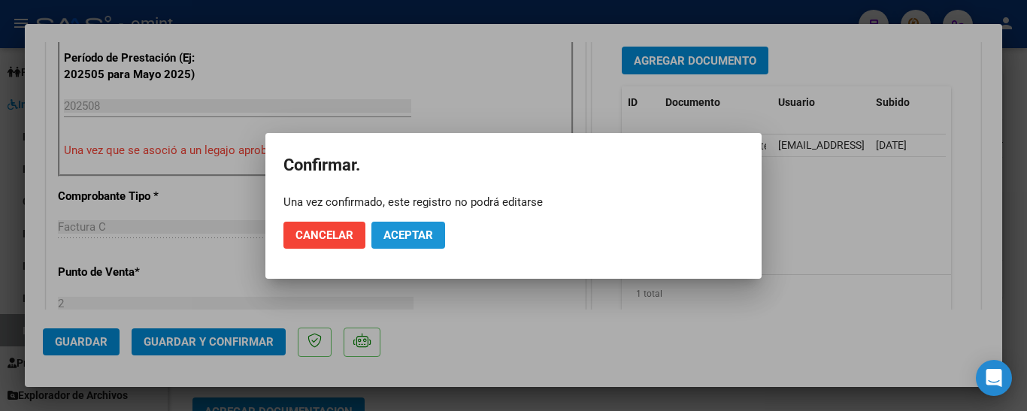
click at [423, 226] on button "Aceptar" at bounding box center [408, 235] width 74 height 27
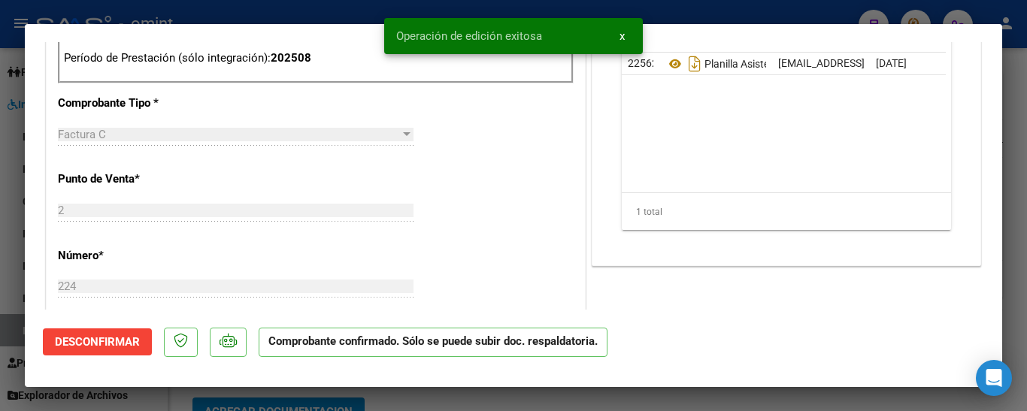
type input "$ 0,00"
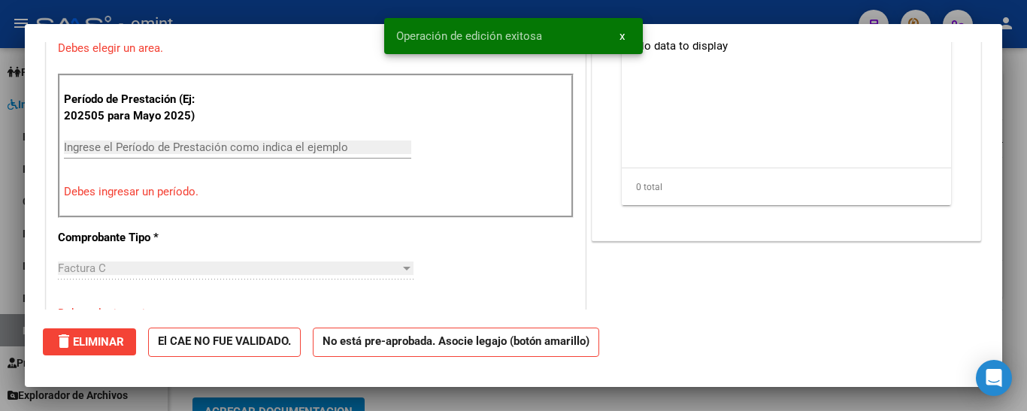
scroll to position [0, 0]
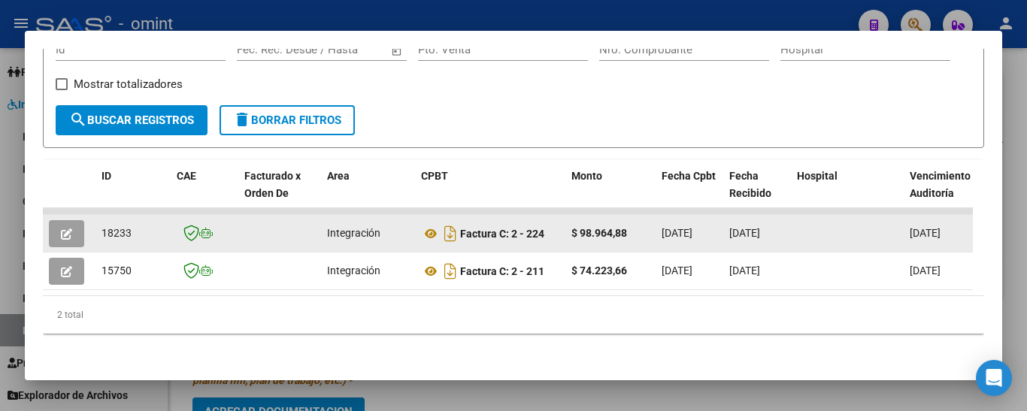
drag, startPoint x: 98, startPoint y: 224, endPoint x: 131, endPoint y: 225, distance: 33.1
click at [148, 225] on datatable-body-cell "18233" at bounding box center [132, 233] width 75 height 37
copy span "18233"
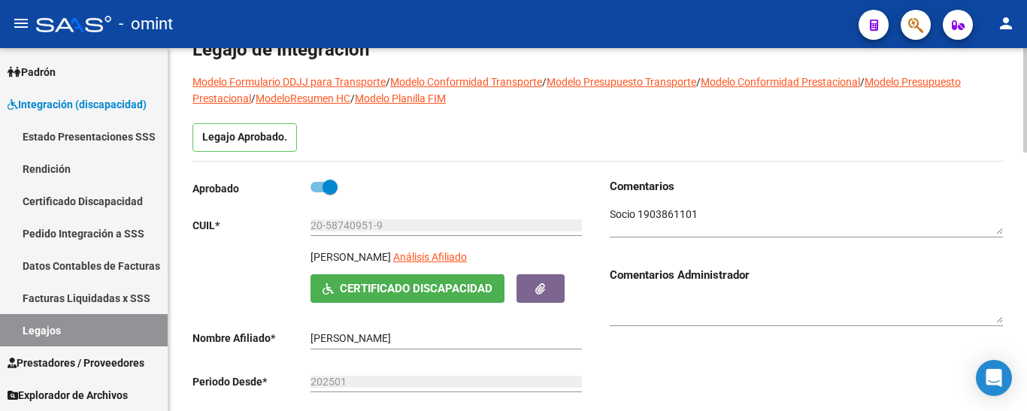
scroll to position [75, 0]
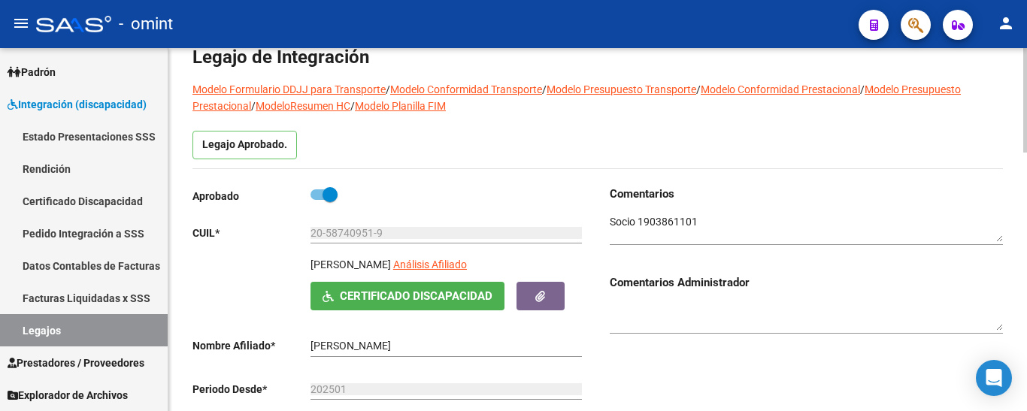
drag, startPoint x: 398, startPoint y: 225, endPoint x: 386, endPoint y: 235, distance: 15.5
click at [386, 235] on div "20-58740951-9 Ingresar CUIL" at bounding box center [445, 228] width 271 height 30
drag, startPoint x: 388, startPoint y: 235, endPoint x: 289, endPoint y: 231, distance: 99.3
click at [282, 231] on app-form-text-field "CUIL * 20-58740951-9 Ingresar CUIL" at bounding box center [386, 233] width 389 height 12
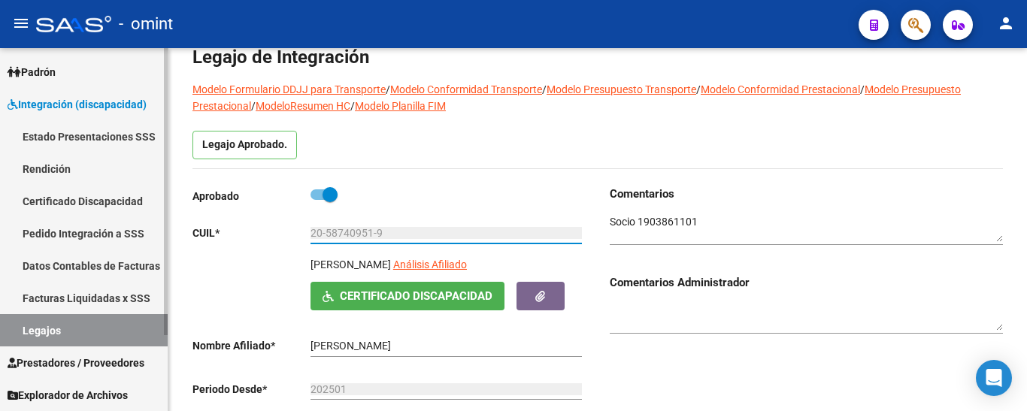
click at [127, 201] on link "Certificado Discapacidad" at bounding box center [84, 201] width 168 height 32
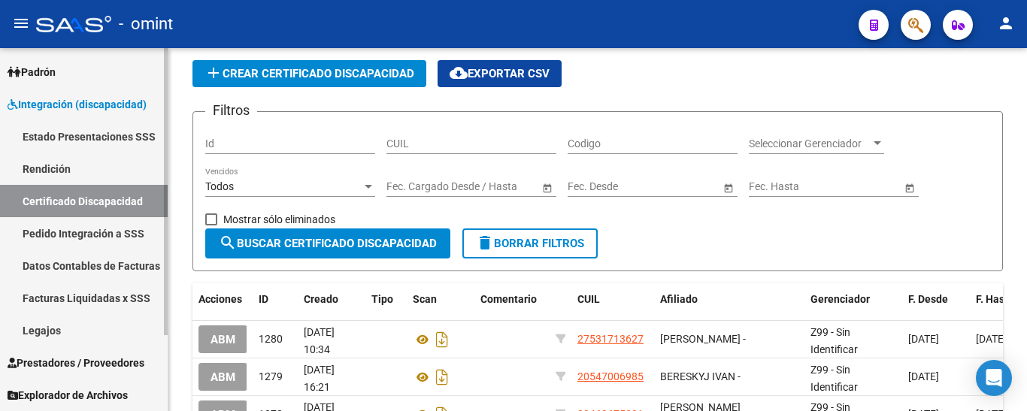
scroll to position [75, 0]
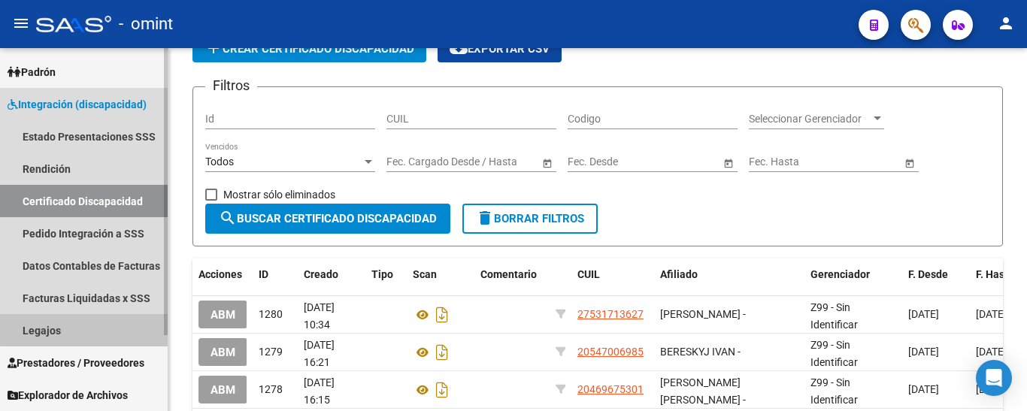
click at [98, 328] on link "Legajos" at bounding box center [84, 330] width 168 height 32
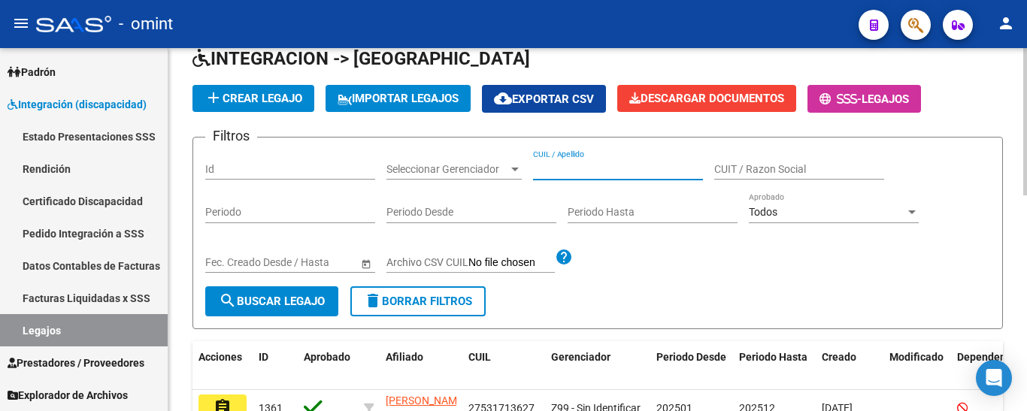
paste input "PEREYRA DURAN, SANTIAGO JAVIER"
type input "PEREYRA DURAN, SANTIAGO JAVIER"
click at [275, 301] on span "search Buscar Legajo" at bounding box center [272, 302] width 106 height 14
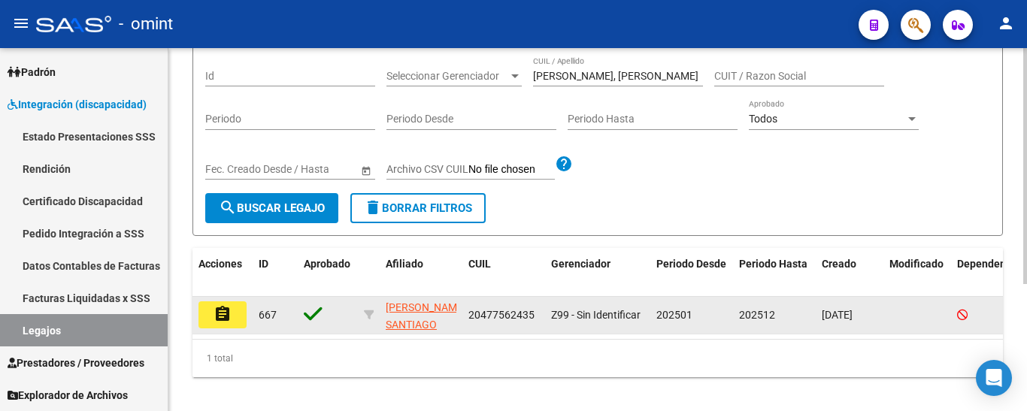
scroll to position [195, 0]
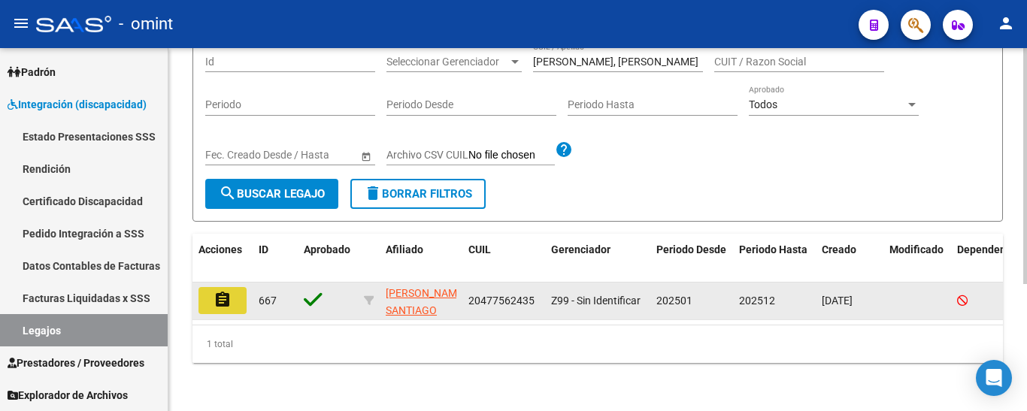
click at [233, 287] on button "assignment" at bounding box center [222, 300] width 48 height 27
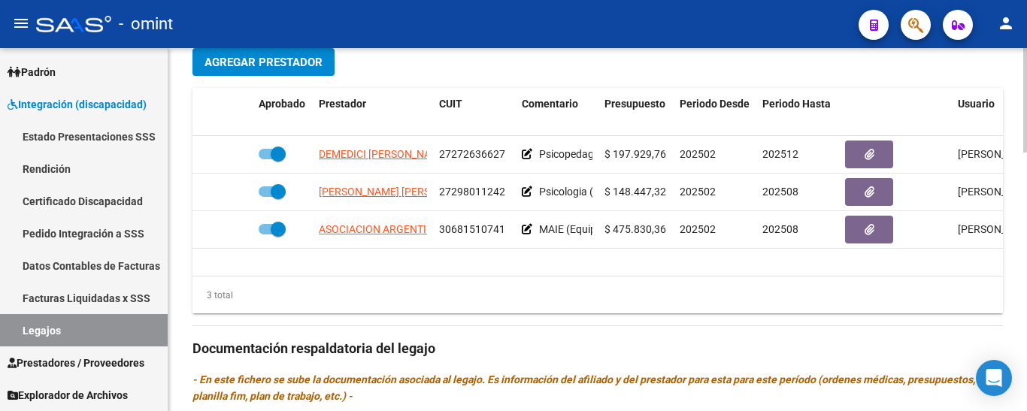
scroll to position [676, 0]
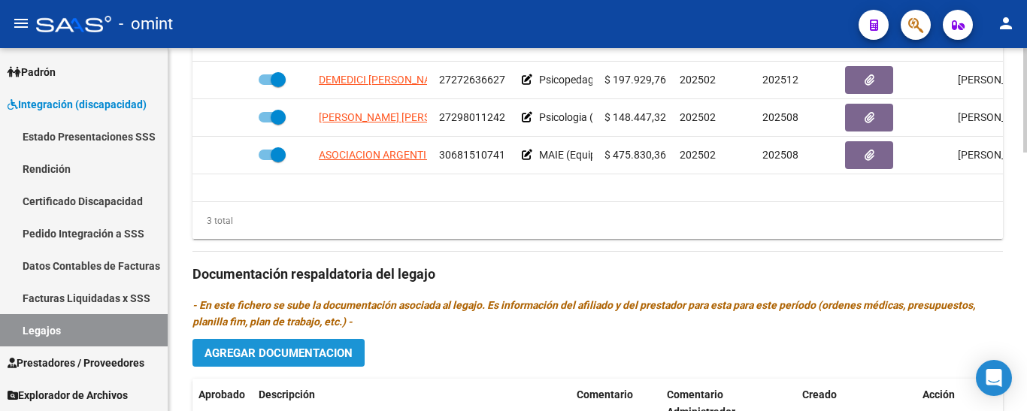
click at [322, 346] on span "Agregar Documentacion" at bounding box center [278, 353] width 148 height 14
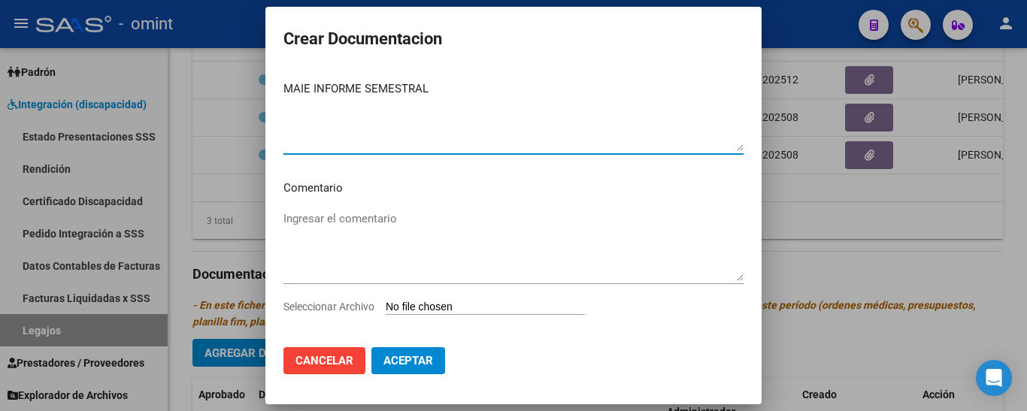
scroll to position [46, 0]
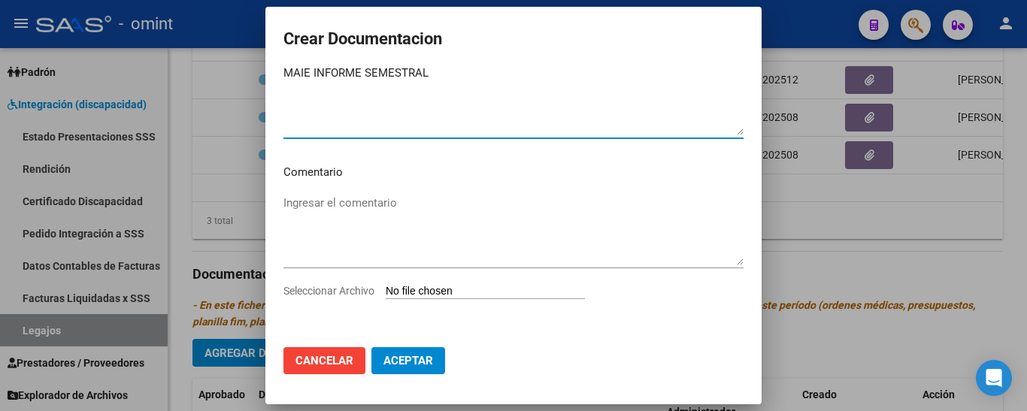
type textarea "MAIE INFORME SEMESTRAL"
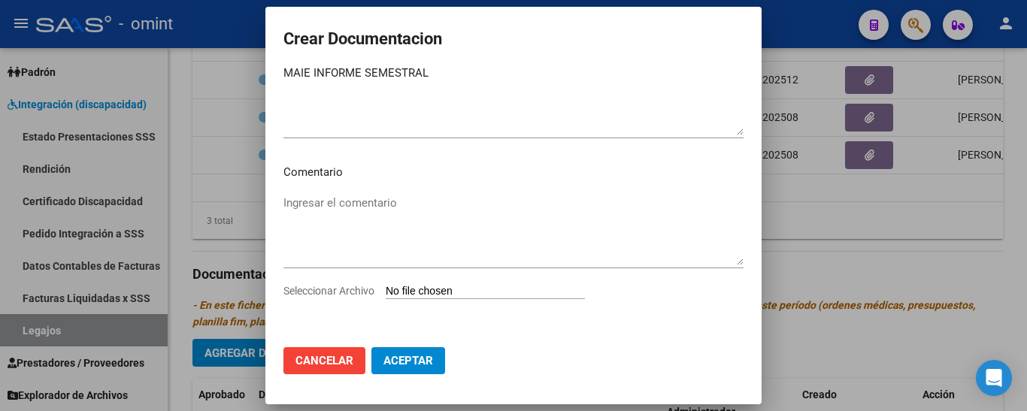
click at [447, 290] on input "Seleccionar Archivo" at bounding box center [485, 292] width 199 height 14
type input "C:\fakepath\1039458304_25090411060_inf-seg-eval-sem.pdf"
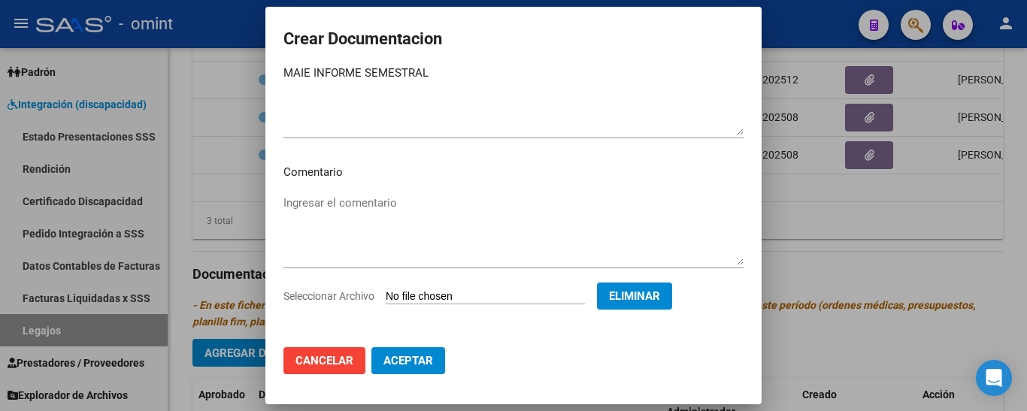
click at [429, 360] on span "Aceptar" at bounding box center [408, 361] width 50 height 14
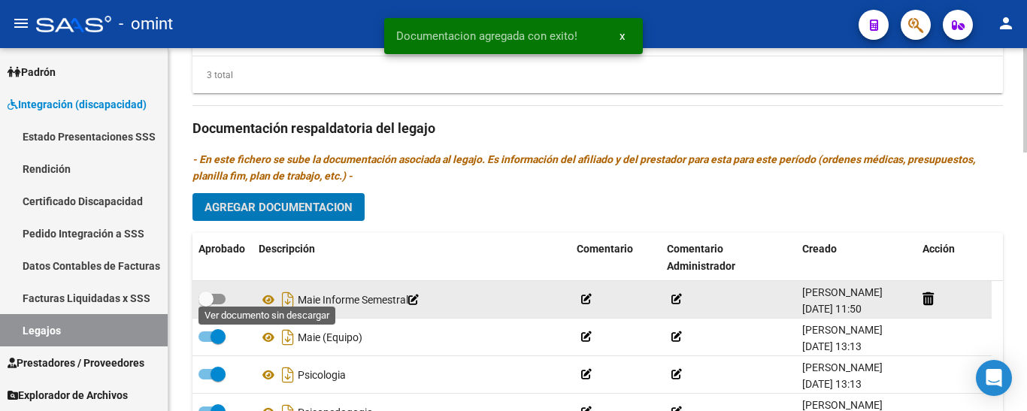
scroll to position [827, 0]
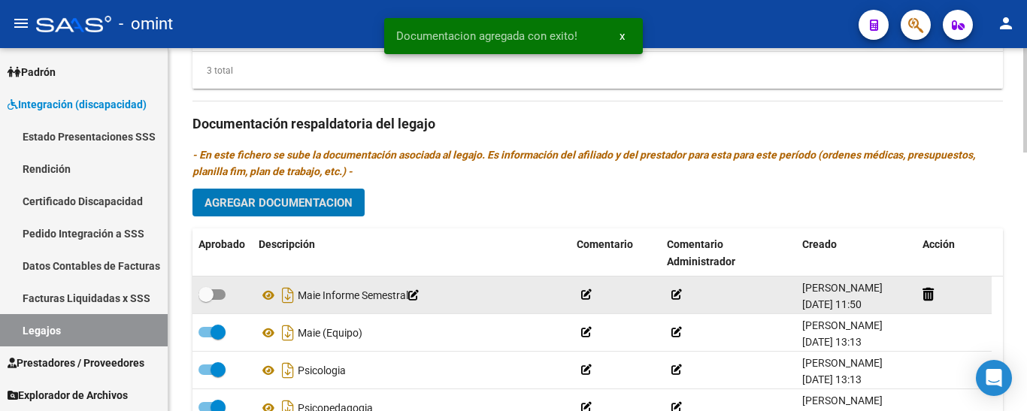
click at [207, 287] on span at bounding box center [205, 294] width 15 height 15
click at [206, 300] on input "checkbox" at bounding box center [205, 300] width 1 height 1
checkbox input "true"
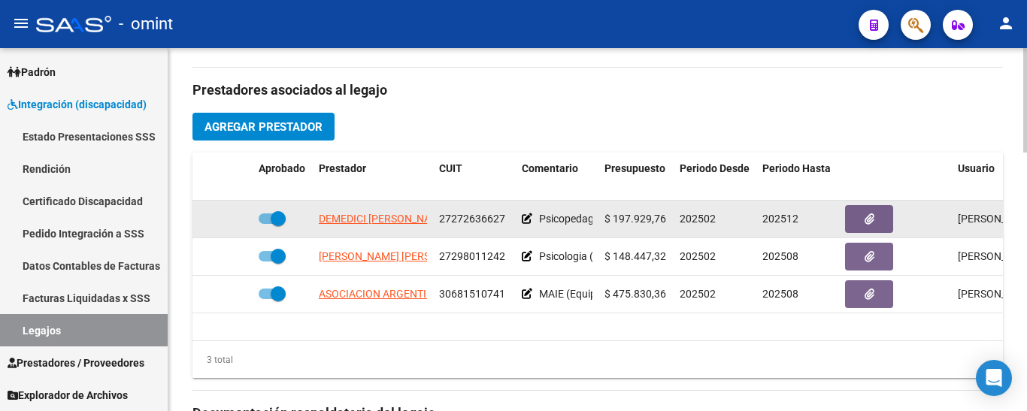
scroll to position [526, 0]
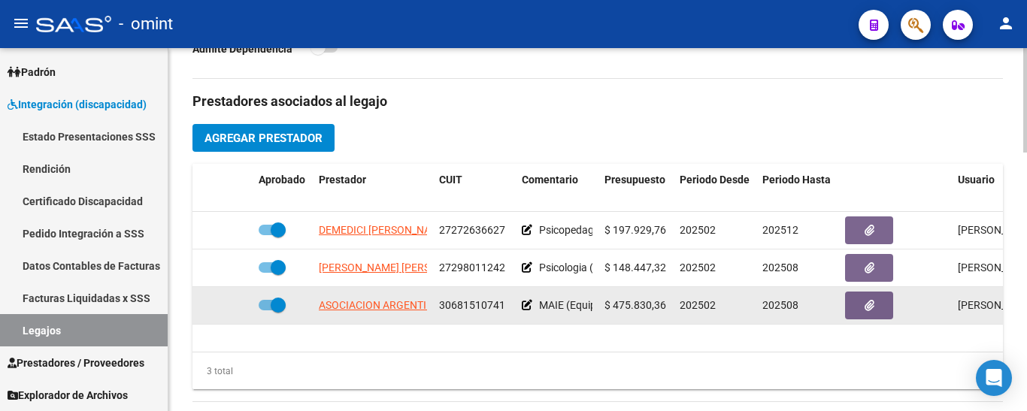
click at [277, 298] on span at bounding box center [278, 305] width 15 height 15
click at [266, 310] on input "checkbox" at bounding box center [265, 310] width 1 height 1
checkbox input "false"
click at [229, 300] on icon at bounding box center [230, 305] width 11 height 11
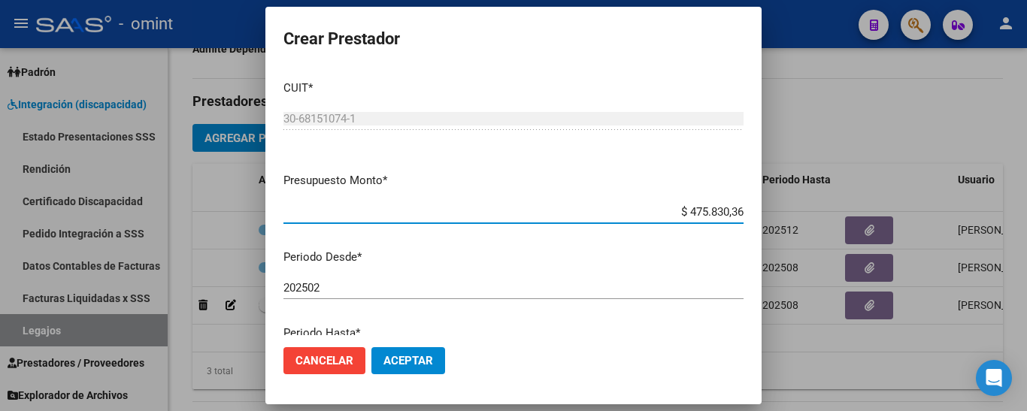
scroll to position [75, 0]
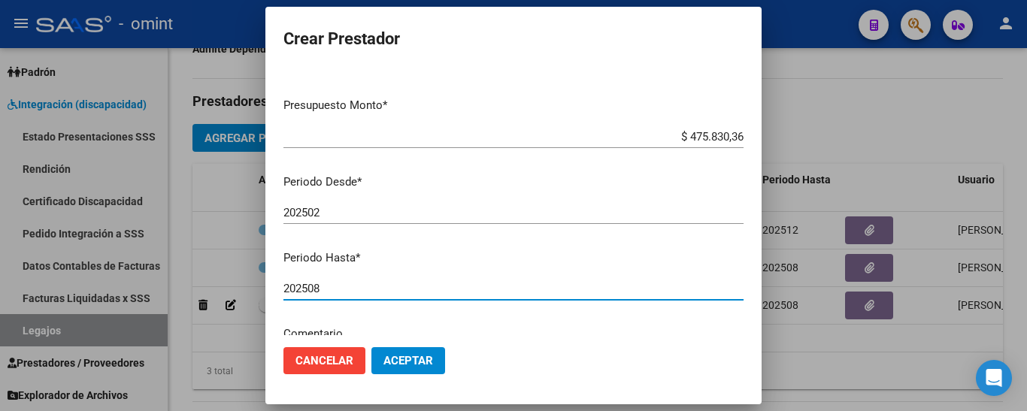
drag, startPoint x: 307, startPoint y: 290, endPoint x: 326, endPoint y: 290, distance: 18.8
click at [326, 290] on input "202508" at bounding box center [513, 289] width 460 height 14
type input "202512"
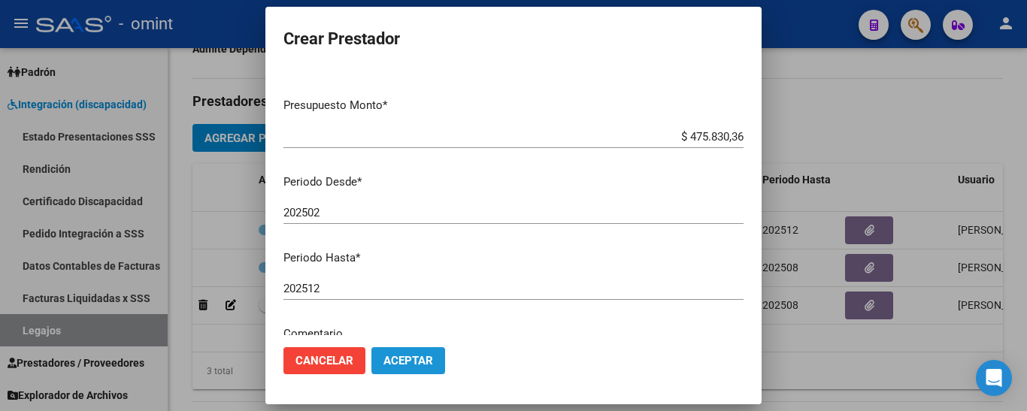
click at [411, 363] on span "Aceptar" at bounding box center [408, 361] width 50 height 14
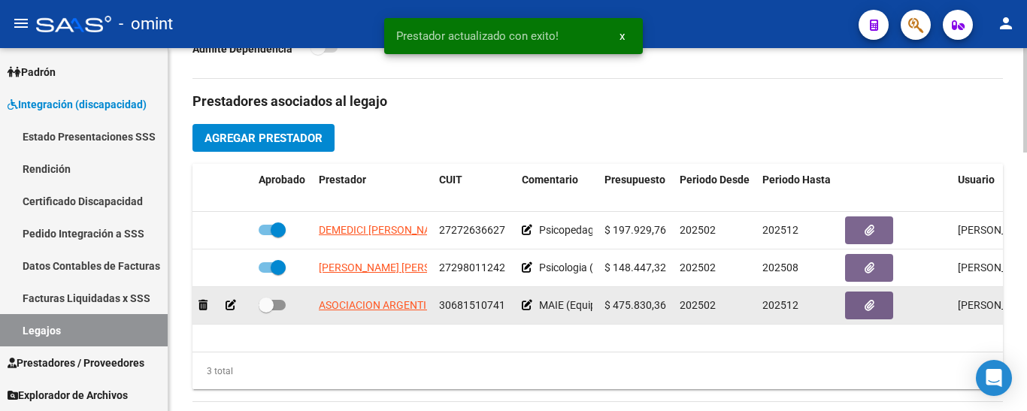
click at [269, 298] on span at bounding box center [266, 305] width 15 height 15
click at [266, 310] on input "checkbox" at bounding box center [265, 310] width 1 height 1
checkbox input "true"
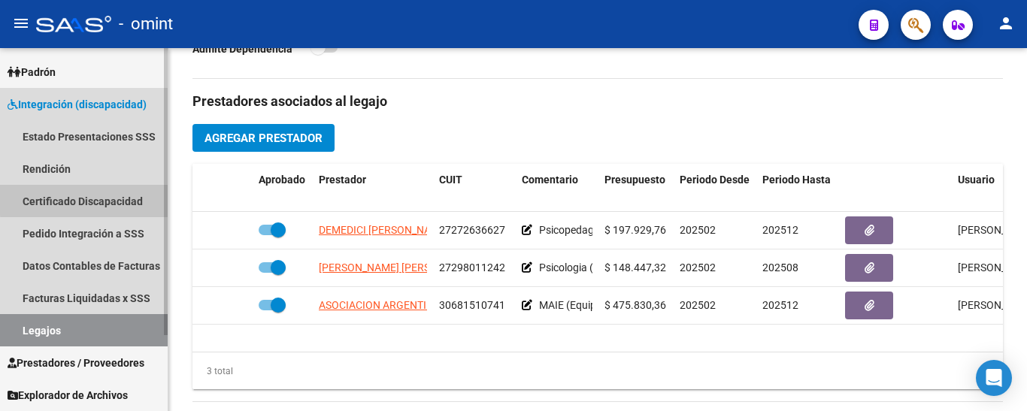
click at [122, 198] on link "Certificado Discapacidad" at bounding box center [84, 201] width 168 height 32
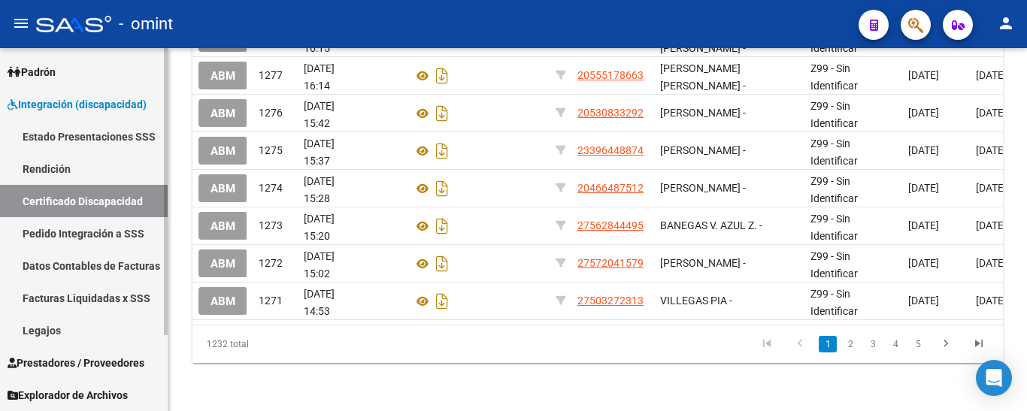
click at [76, 331] on link "Legajos" at bounding box center [84, 330] width 168 height 32
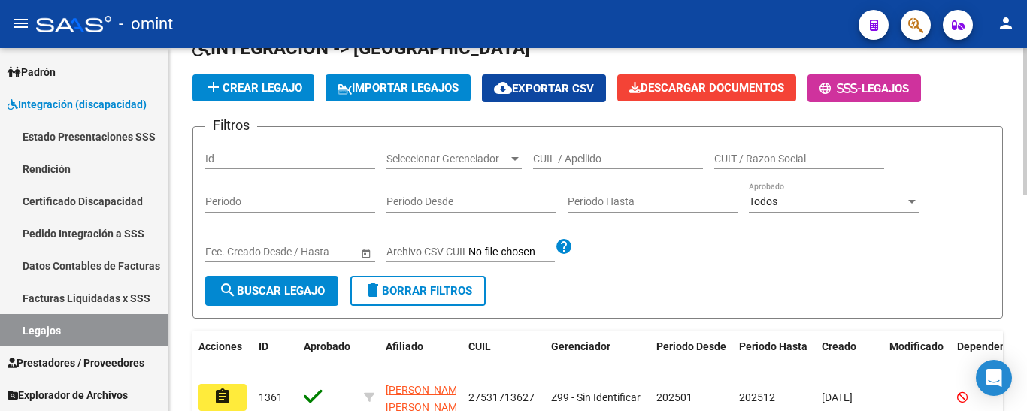
scroll to position [75, 0]
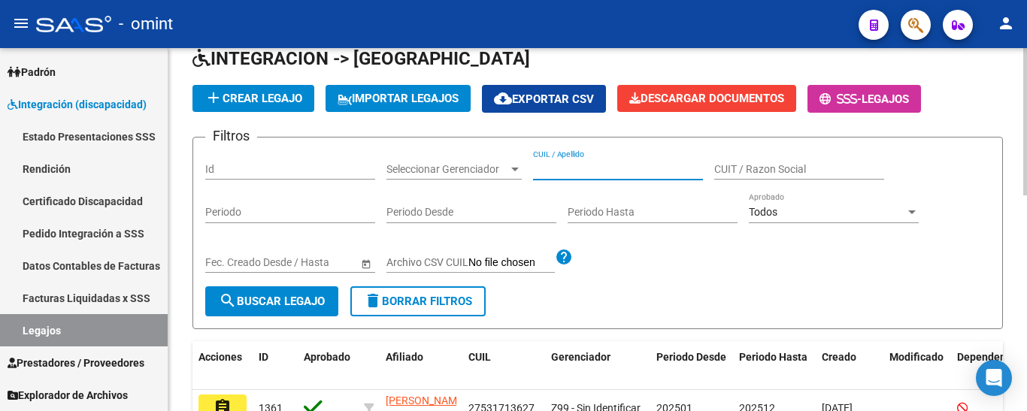
paste input "PINCARDINI MARIA EMI"
type input "PINCARDINI MARIA EMI"
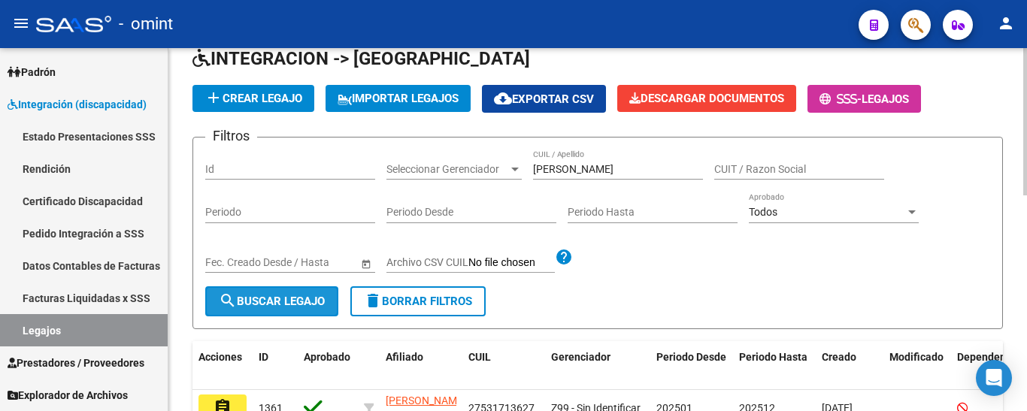
click at [283, 298] on span "search Buscar Legajo" at bounding box center [272, 302] width 106 height 14
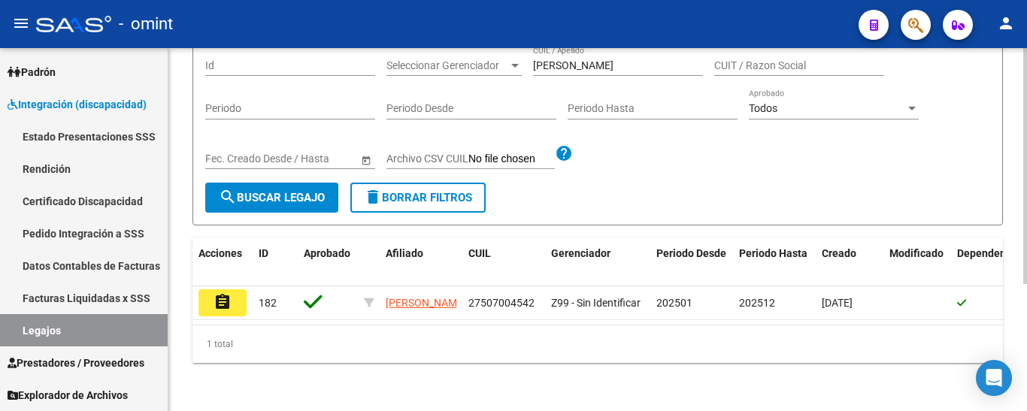
scroll to position [195, 0]
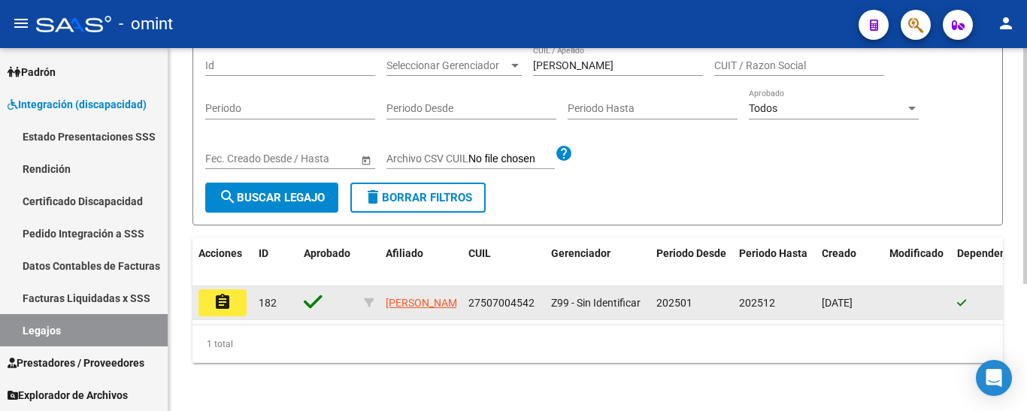
click at [225, 293] on mat-icon "assignment" at bounding box center [222, 302] width 18 height 18
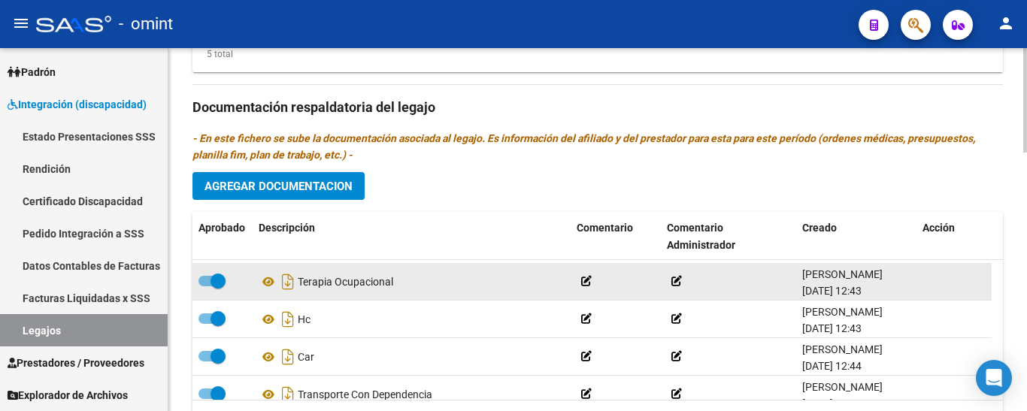
scroll to position [129, 0]
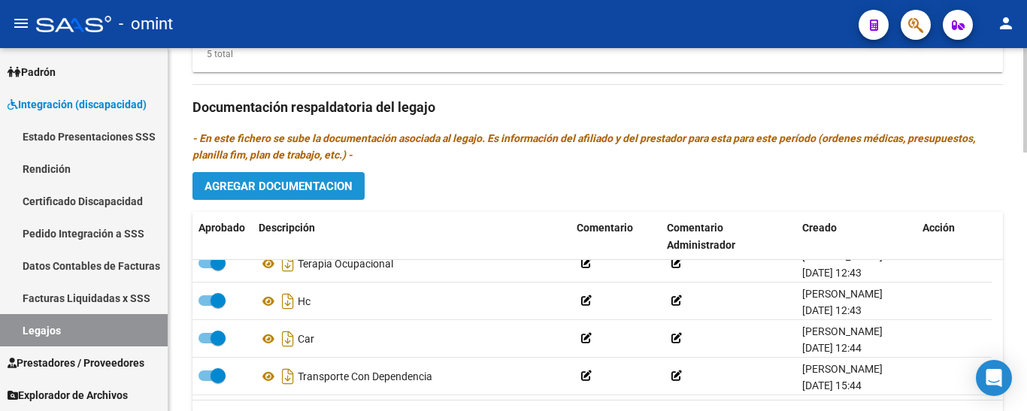
click at [326, 185] on span "Agregar Documentacion" at bounding box center [278, 187] width 148 height 14
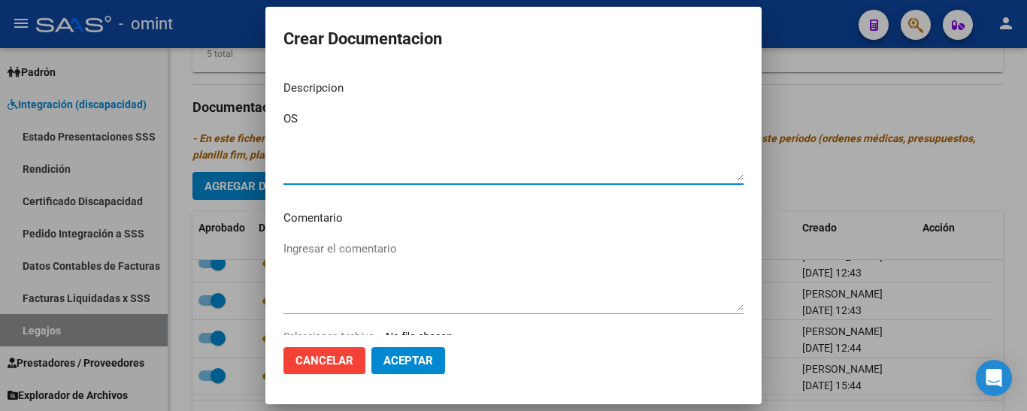
type textarea "O"
drag, startPoint x: 342, startPoint y: 120, endPoint x: 355, endPoint y: 120, distance: 13.5
click at [355, 120] on textarea "PSICOPEDADOGIA INFORME SEMESTRAL" at bounding box center [513, 145] width 460 height 71
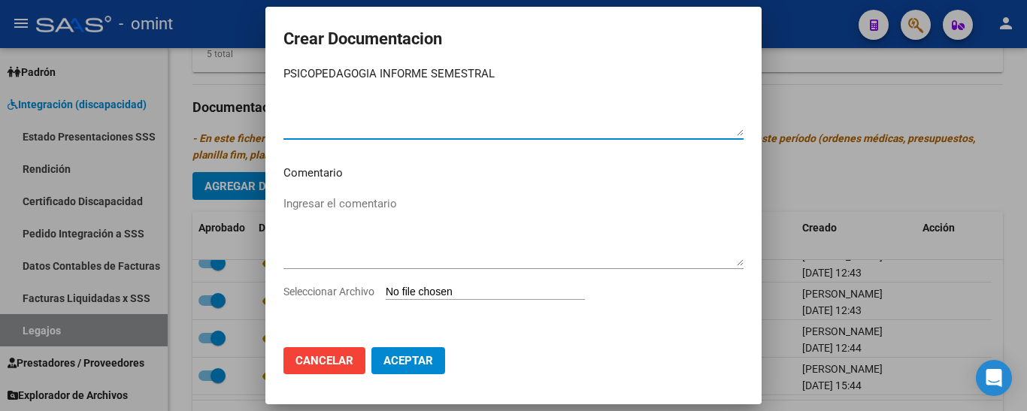
scroll to position [46, 0]
type textarea "PSICOPEDAGOGIA INFORME SEMESTRAL"
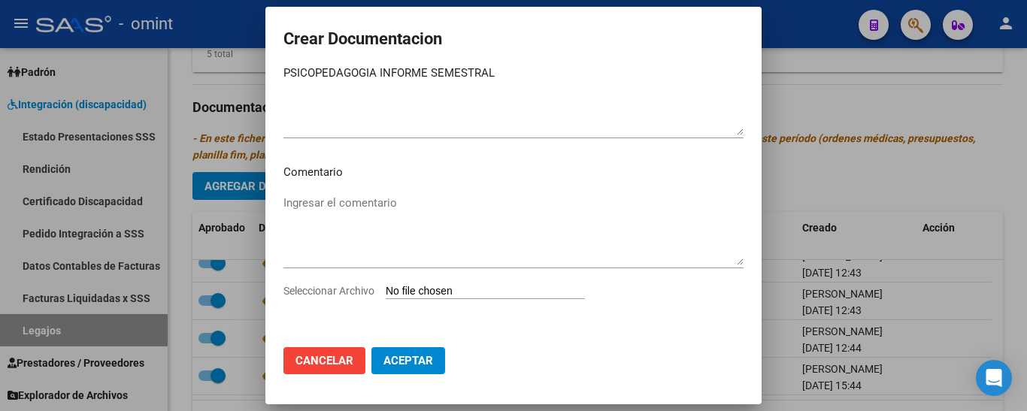
click at [458, 293] on input "Seleccionar Archivo" at bounding box center [485, 292] width 199 height 14
type input "C:\fakepath\1769751702_25090508010_form048.pdf"
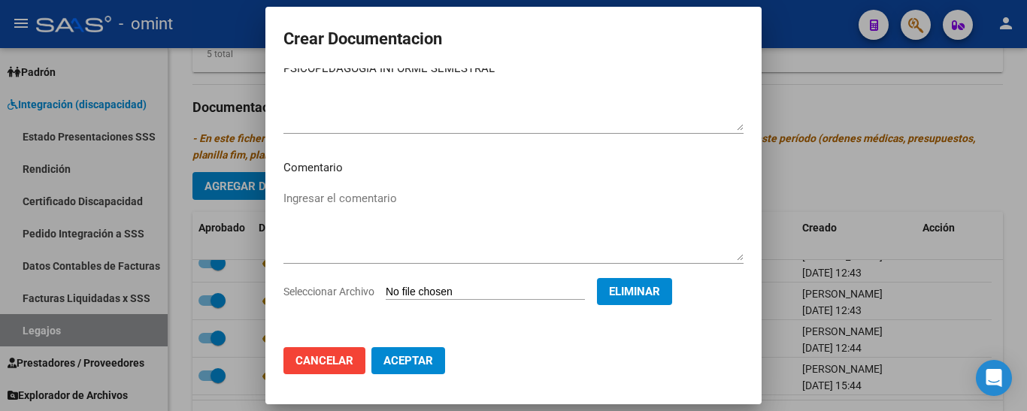
scroll to position [51, 0]
click at [417, 357] on span "Aceptar" at bounding box center [408, 361] width 50 height 14
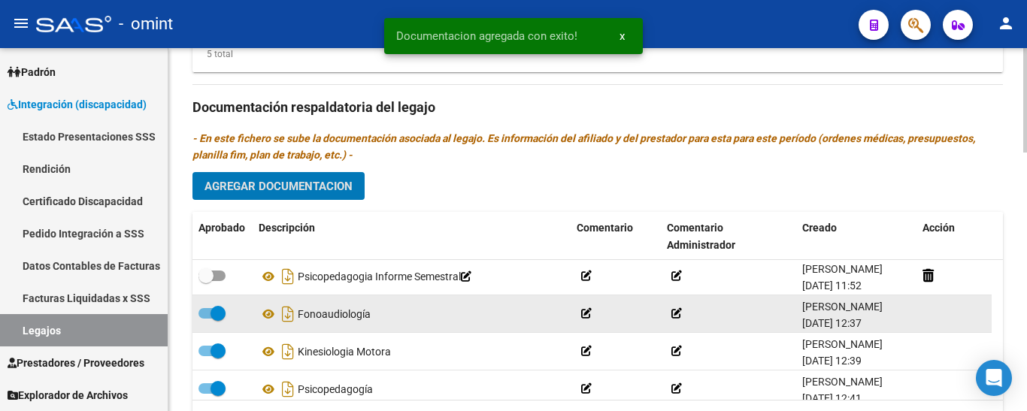
scroll to position [0, 0]
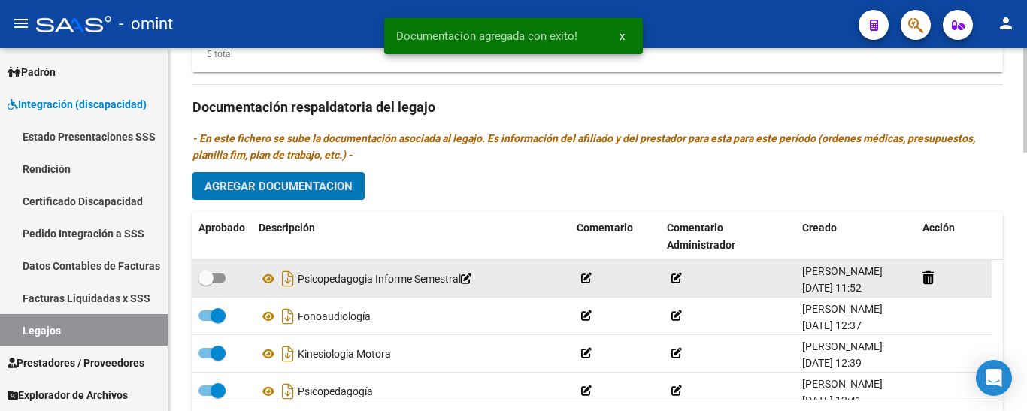
drag, startPoint x: 201, startPoint y: 277, endPoint x: 237, endPoint y: 283, distance: 36.5
click at [203, 277] on span at bounding box center [205, 278] width 15 height 15
click at [205, 283] on input "checkbox" at bounding box center [205, 283] width 1 height 1
checkbox input "true"
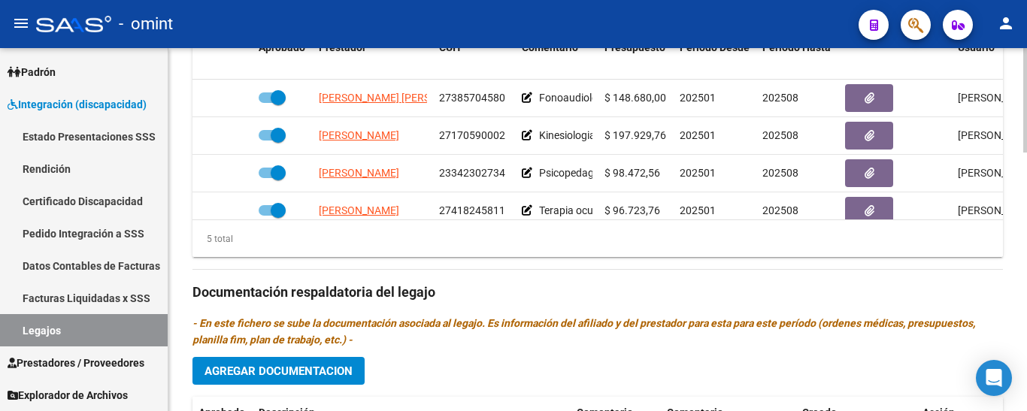
scroll to position [601, 0]
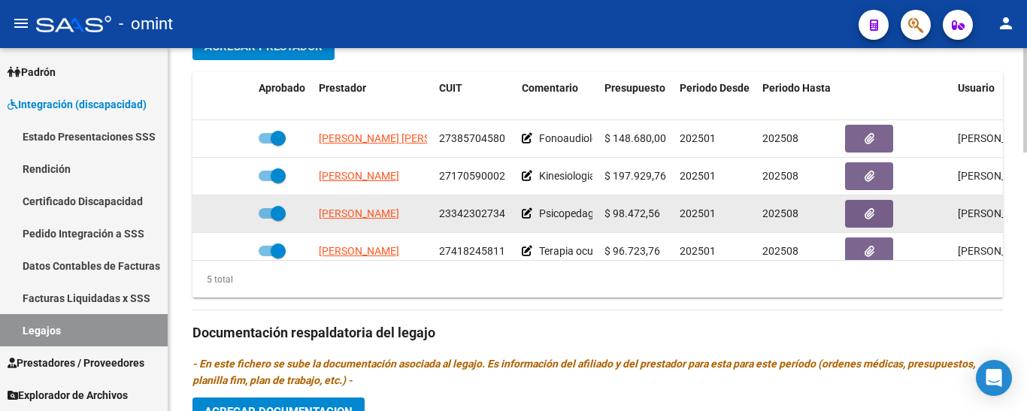
click at [274, 211] on span at bounding box center [278, 213] width 15 height 15
click at [266, 219] on input "checkbox" at bounding box center [265, 219] width 1 height 1
checkbox input "false"
click at [231, 210] on icon at bounding box center [230, 213] width 11 height 11
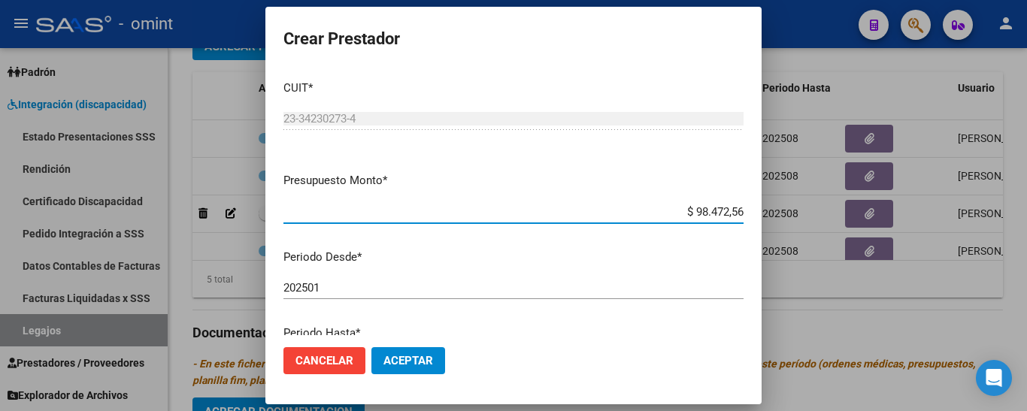
scroll to position [75, 0]
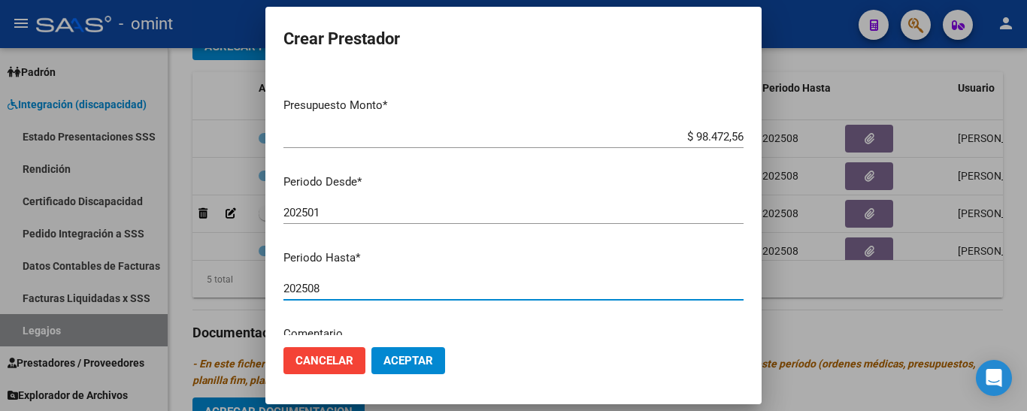
drag, startPoint x: 309, startPoint y: 289, endPoint x: 337, endPoint y: 289, distance: 27.8
click at [337, 289] on input "202508" at bounding box center [513, 289] width 460 height 14
type input "202512"
click at [411, 361] on span "Aceptar" at bounding box center [408, 361] width 50 height 14
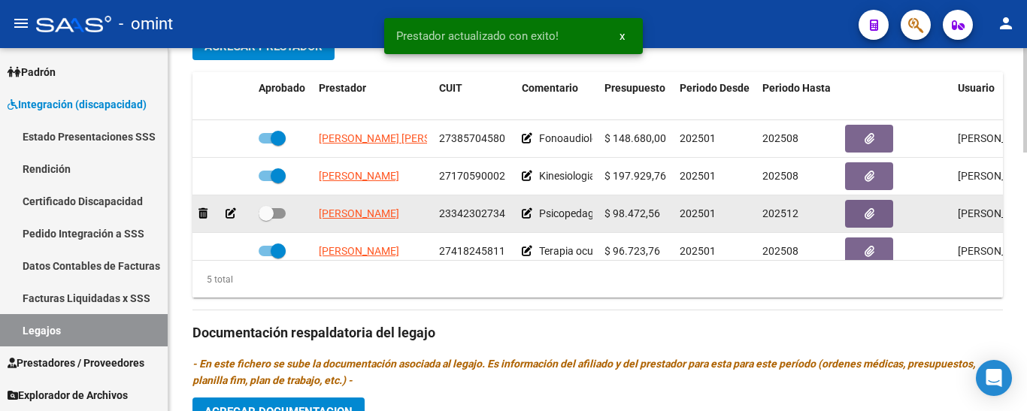
click at [266, 214] on span at bounding box center [266, 213] width 15 height 15
click at [266, 219] on input "checkbox" at bounding box center [265, 219] width 1 height 1
checkbox input "true"
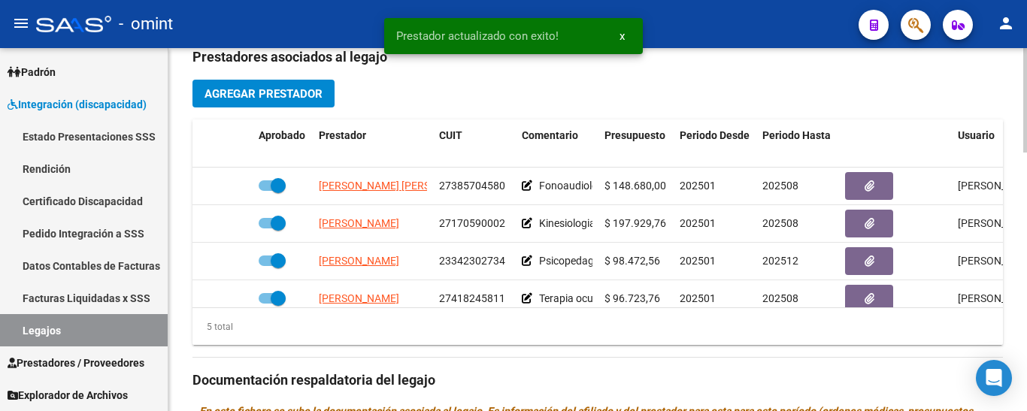
scroll to position [601, 0]
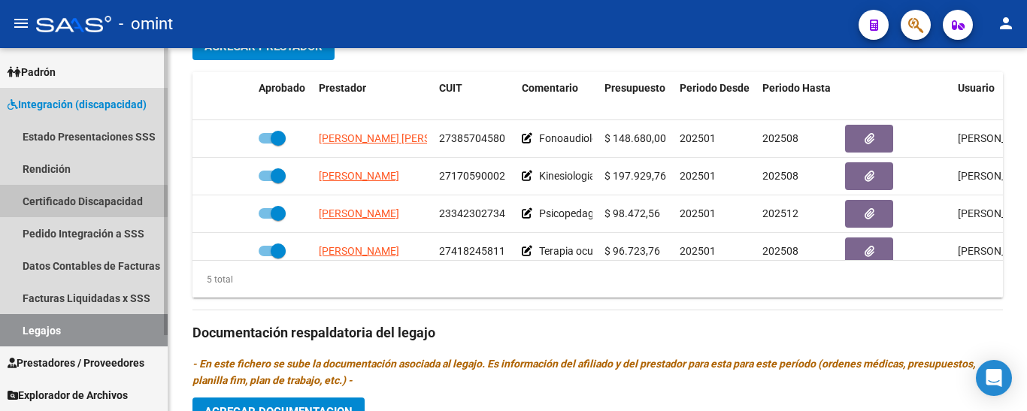
click at [83, 202] on link "Certificado Discapacidad" at bounding box center [84, 201] width 168 height 32
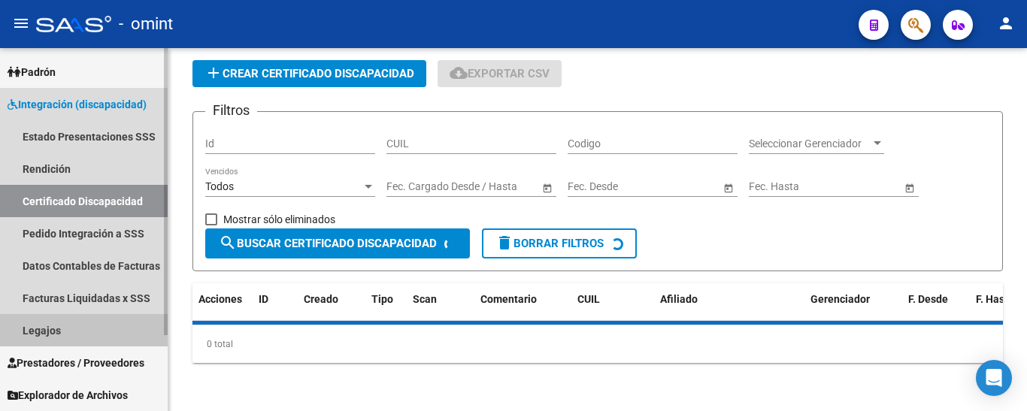
drag, startPoint x: 52, startPoint y: 328, endPoint x: 85, endPoint y: 325, distance: 33.3
click at [52, 328] on link "Legajos" at bounding box center [84, 330] width 168 height 32
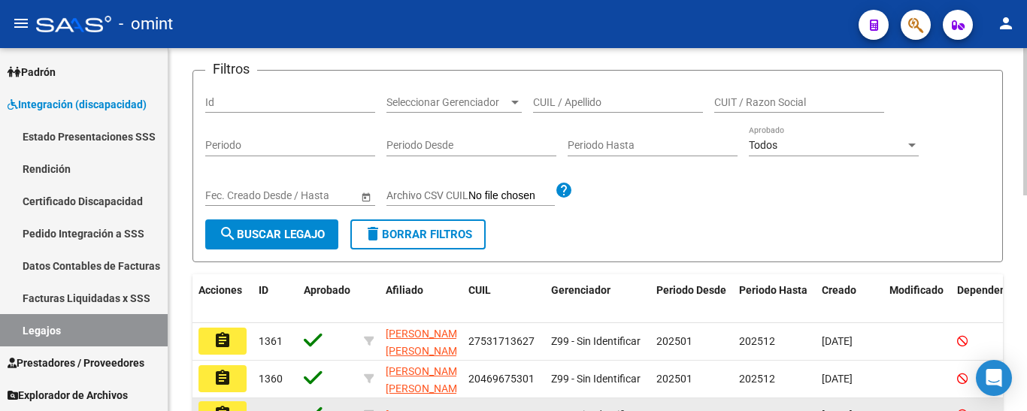
scroll to position [83, 0]
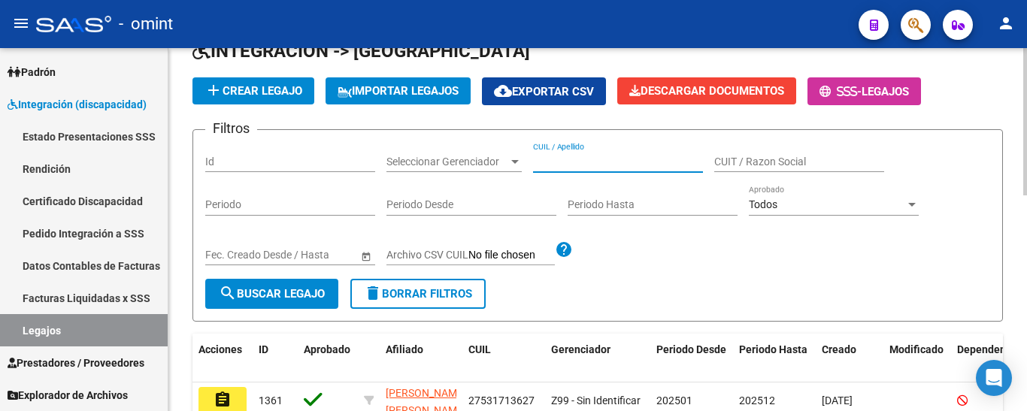
paste input "RODRIGUEZ BLANCO MOISES GABRIE"
type input "RODRIGUEZ BLANCO MOISES GABRIE"
click at [268, 286] on button "search Buscar Legajo" at bounding box center [271, 294] width 133 height 30
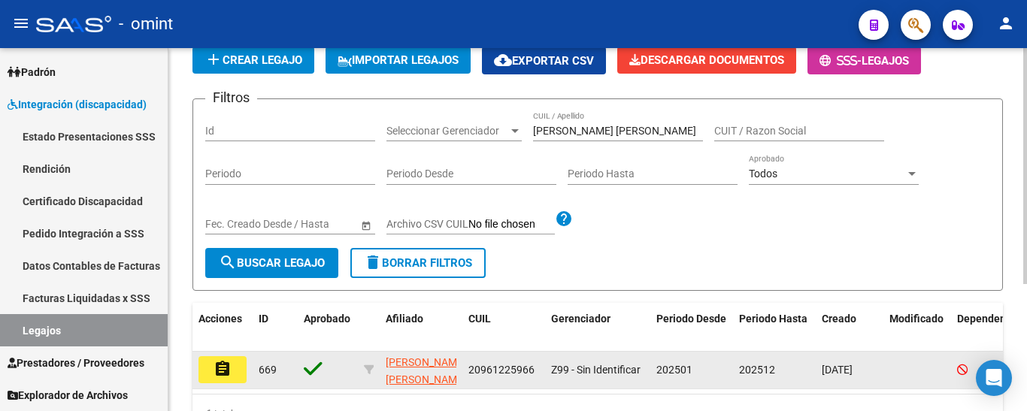
scroll to position [158, 0]
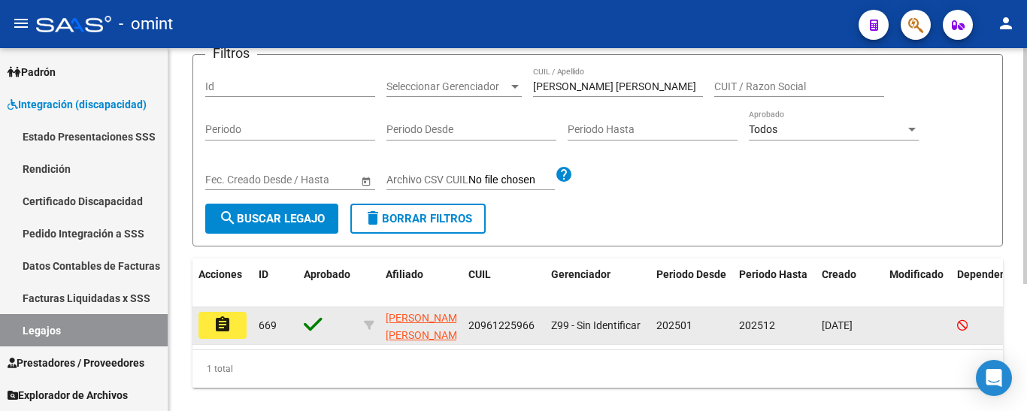
click at [230, 325] on mat-icon "assignment" at bounding box center [222, 325] width 18 height 18
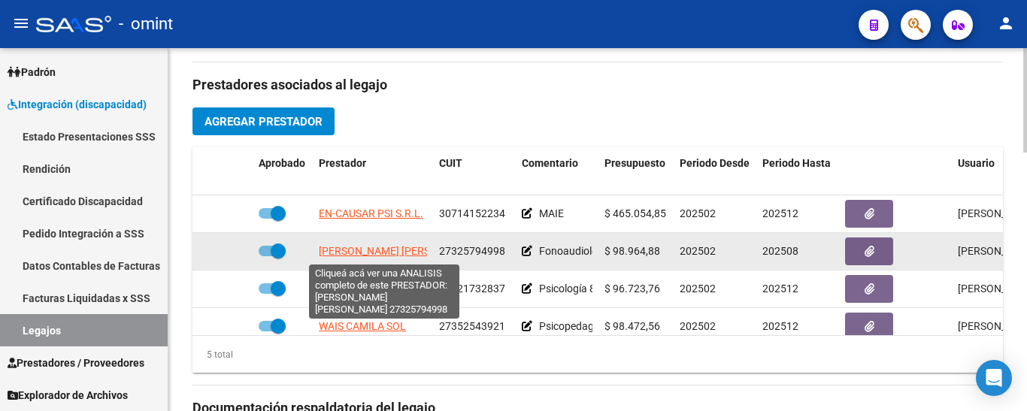
click at [343, 253] on span "TORRES MARIANA ANDREA" at bounding box center [400, 251] width 163 height 12
type textarea "27325794998"
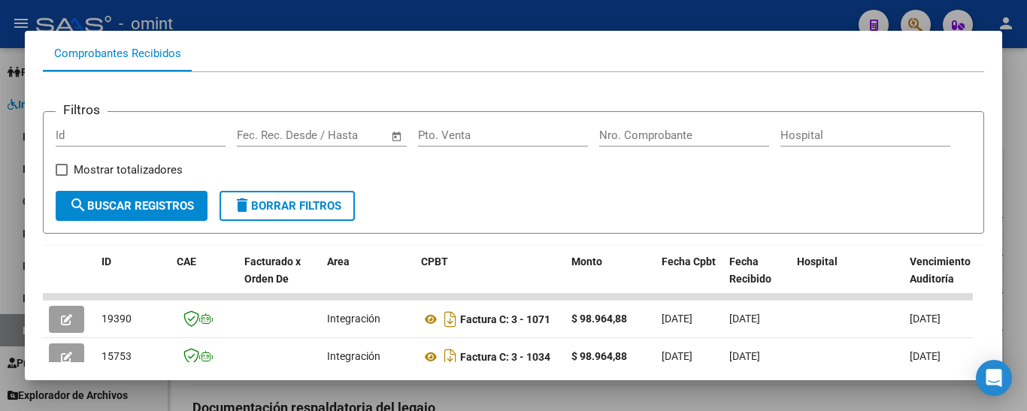
scroll to position [75, 0]
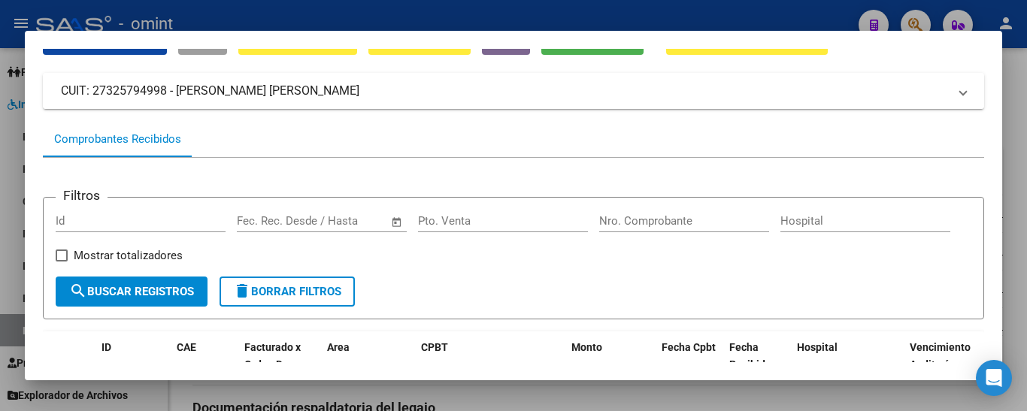
drag, startPoint x: 93, startPoint y: 95, endPoint x: 165, endPoint y: 99, distance: 72.2
click at [165, 99] on mat-panel-title "CUIT: 27325794998 - TORRES MARIANA ANDREA" at bounding box center [504, 91] width 887 height 18
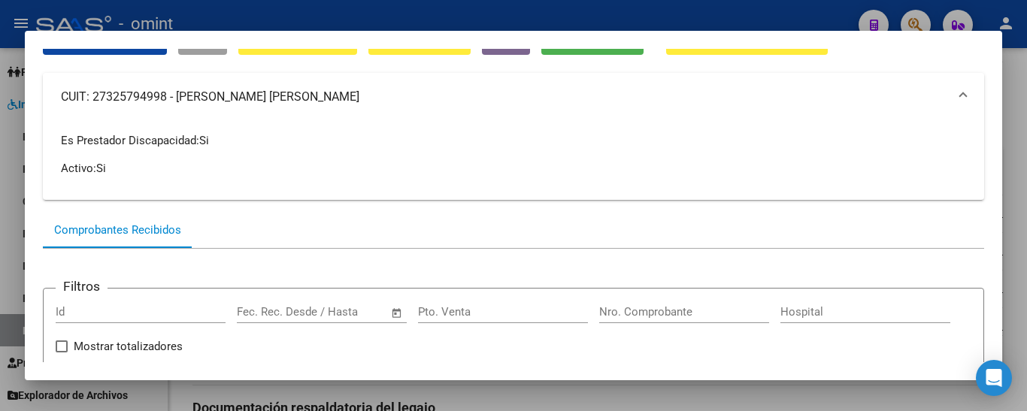
copy mat-panel-title "27325794998"
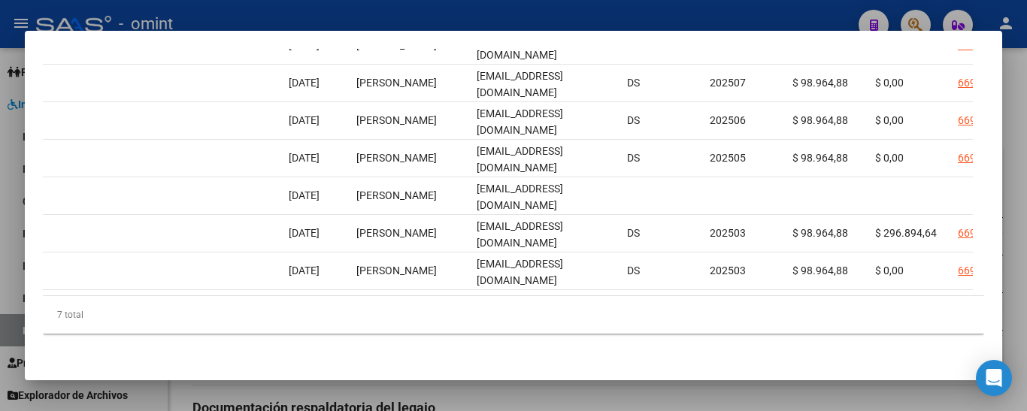
scroll to position [0, 1479]
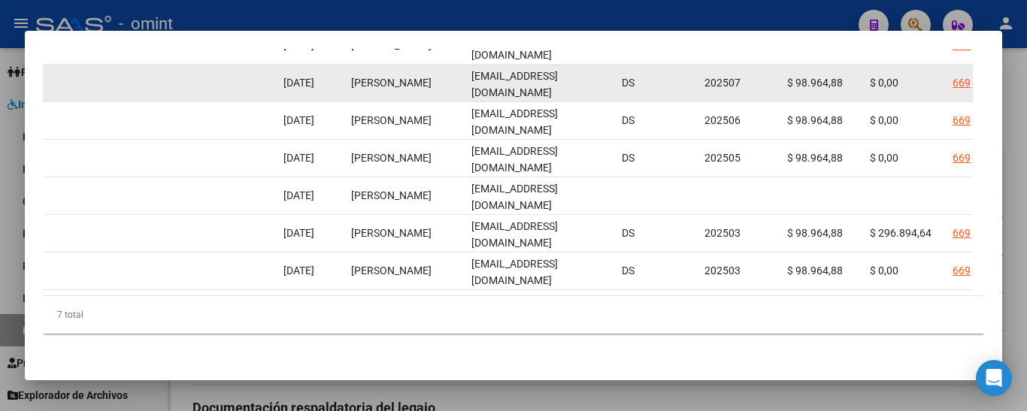
drag, startPoint x: 471, startPoint y: 71, endPoint x: 609, endPoint y: 77, distance: 137.6
click at [609, 77] on div "marandtorres@gmail.com" at bounding box center [540, 84] width 138 height 32
copy span "marandtorres@gmail.com"
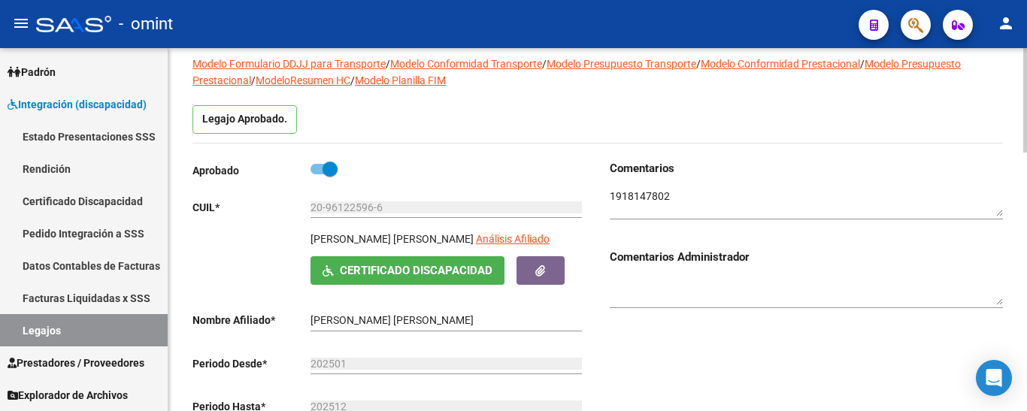
scroll to position [75, 0]
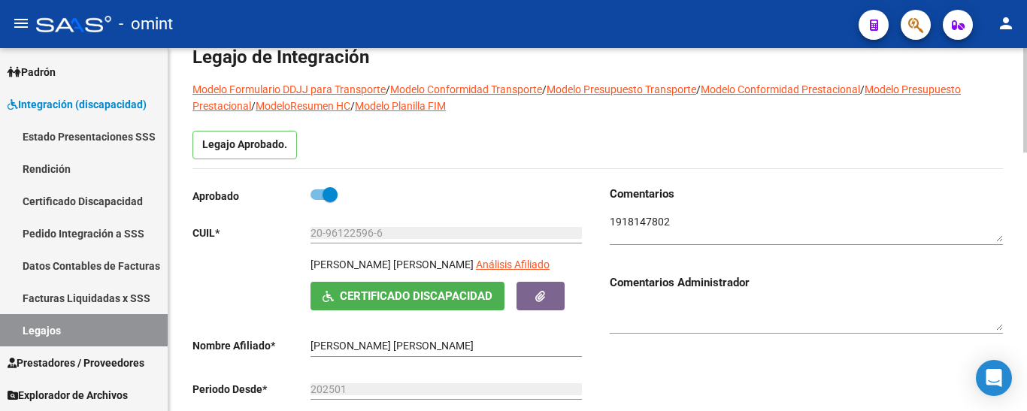
drag, startPoint x: 310, startPoint y: 267, endPoint x: 494, endPoint y: 273, distance: 184.2
click at [494, 273] on div "RODRIGUEZ BLANCO MOISES GABRIEL Análisis Afiliado" at bounding box center [447, 269] width 275 height 26
copy p "RODRIGUEZ BLANCO MOISES GABRIEL"
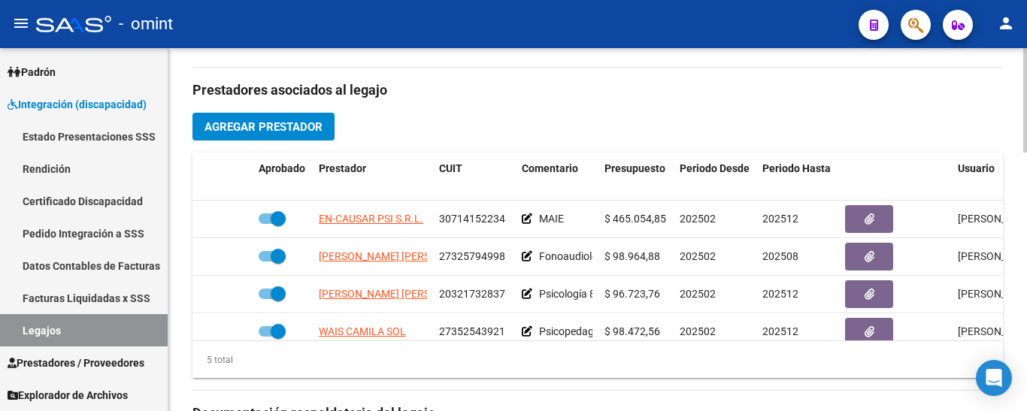
scroll to position [526, 0]
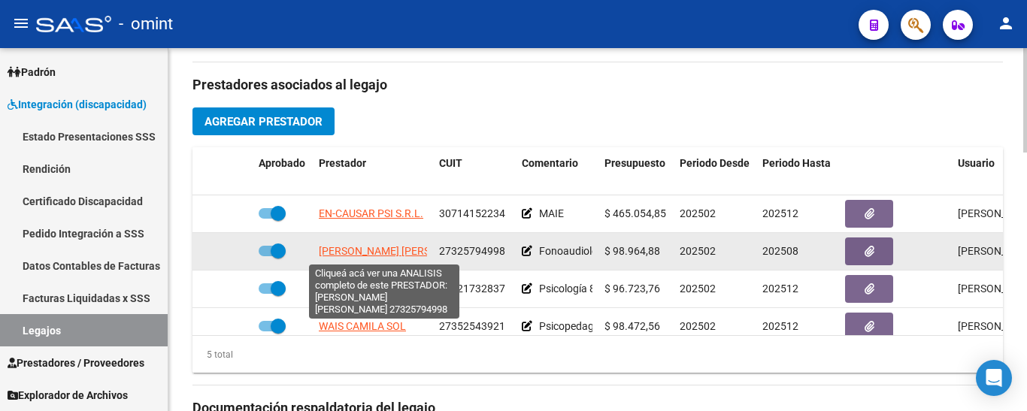
click at [396, 251] on span "TORRES MARIANA ANDREA" at bounding box center [400, 251] width 163 height 12
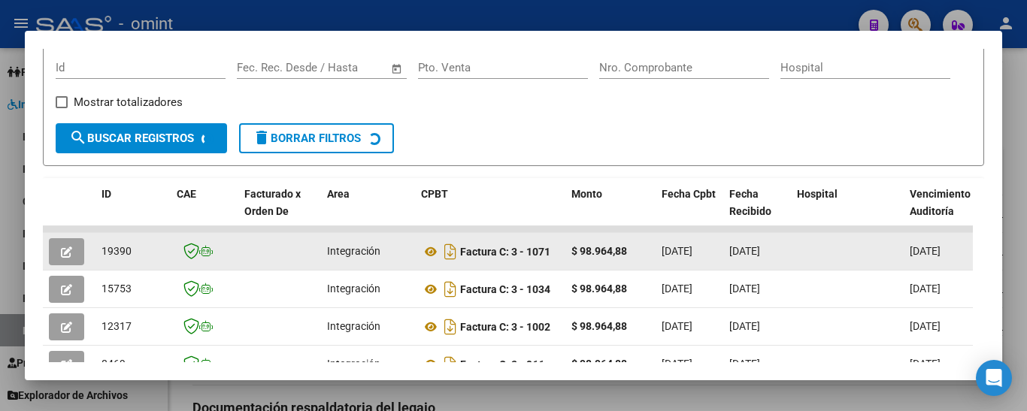
scroll to position [279, 0]
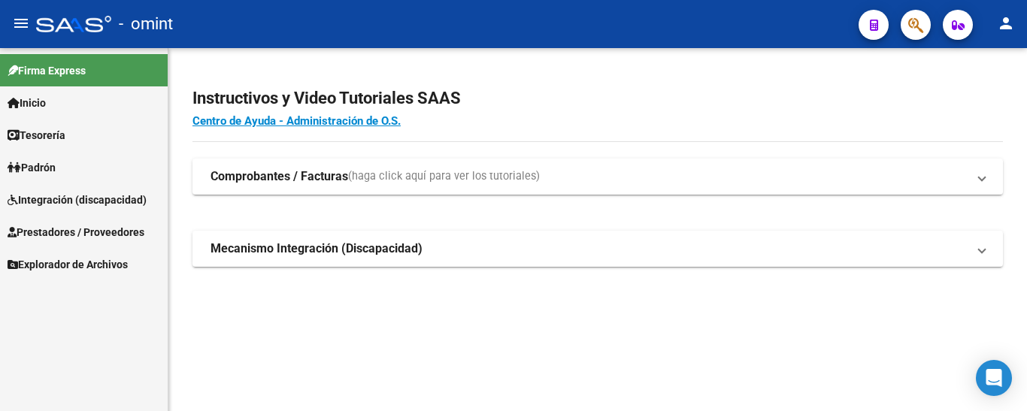
click at [110, 231] on span "Prestadores / Proveedores" at bounding box center [76, 232] width 137 height 17
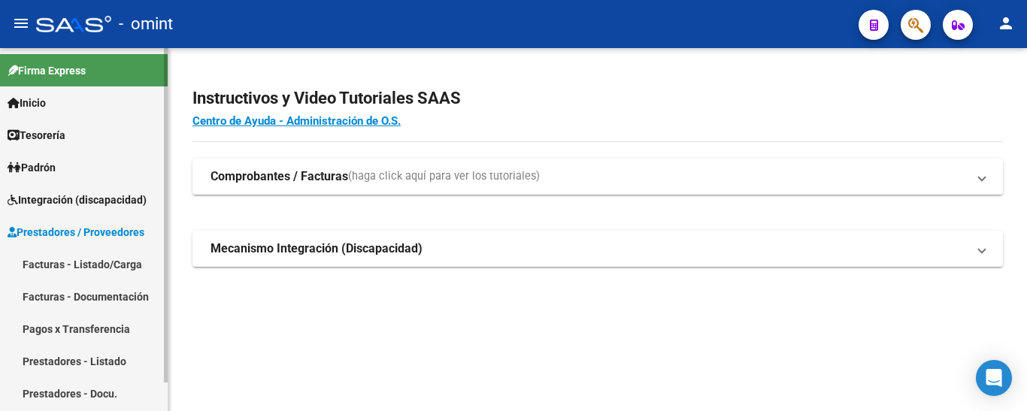
click at [103, 264] on link "Facturas - Listado/Carga" at bounding box center [84, 264] width 168 height 32
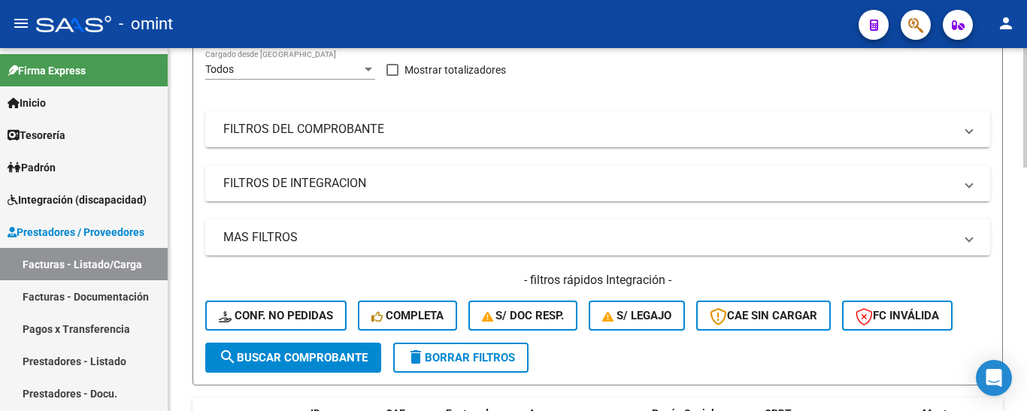
scroll to position [301, 0]
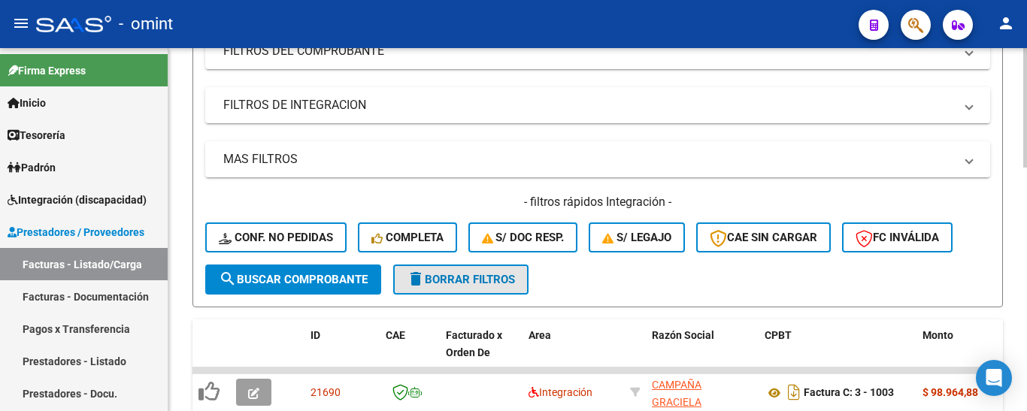
click at [474, 280] on span "delete Borrar Filtros" at bounding box center [461, 280] width 108 height 14
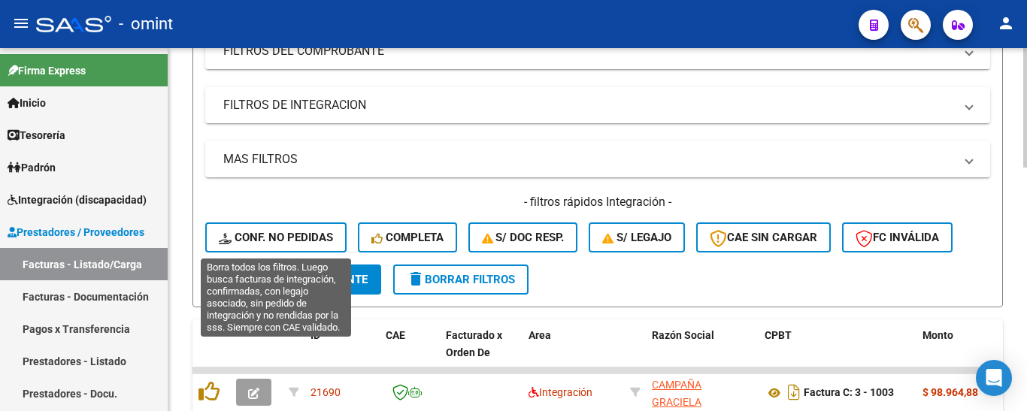
click at [307, 240] on span "Conf. no pedidas" at bounding box center [276, 238] width 114 height 14
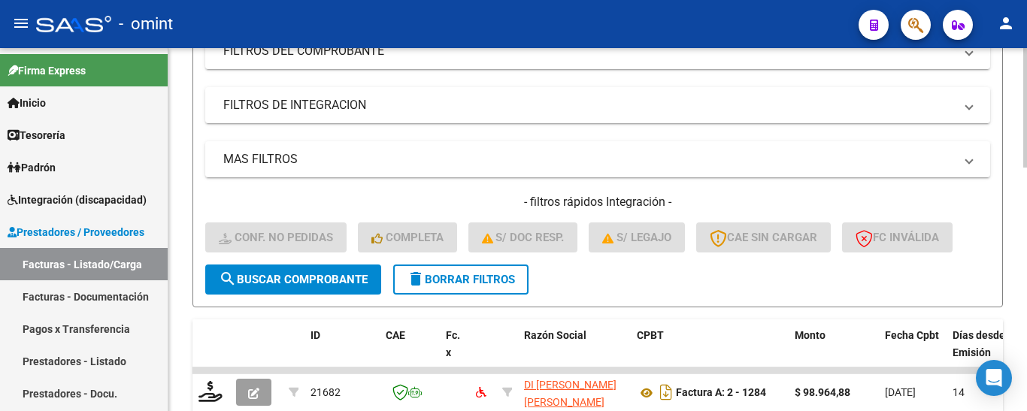
scroll to position [0, 0]
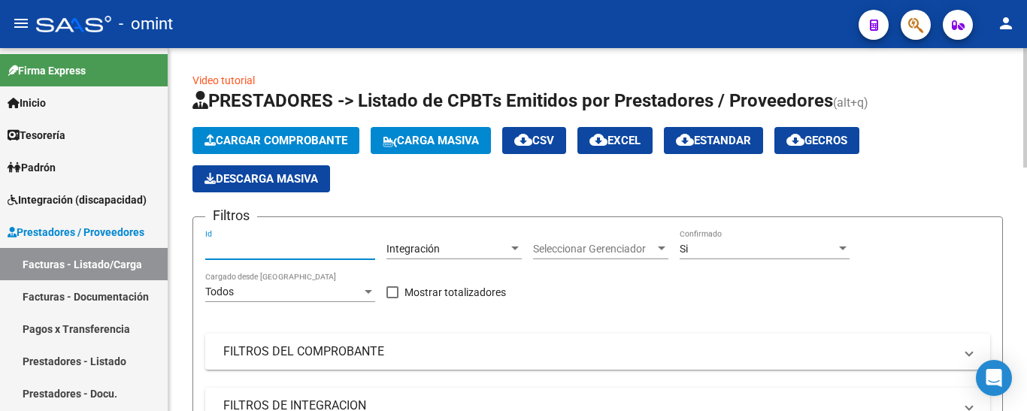
paste input "18233"
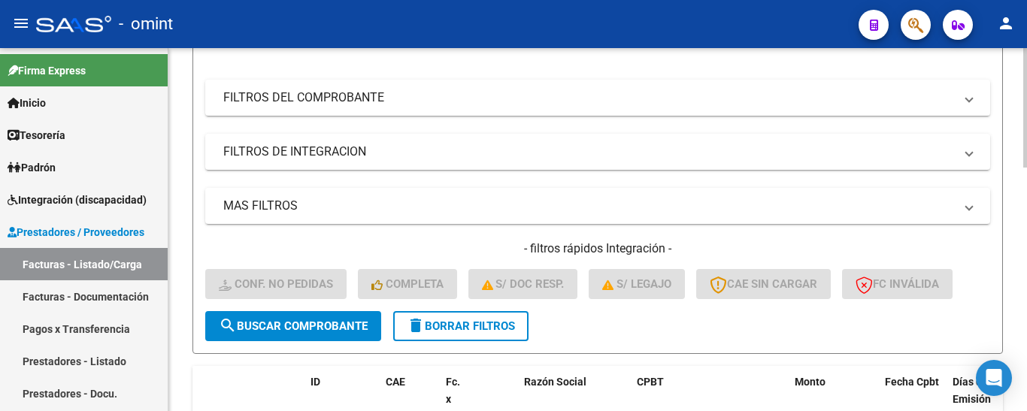
scroll to position [301, 0]
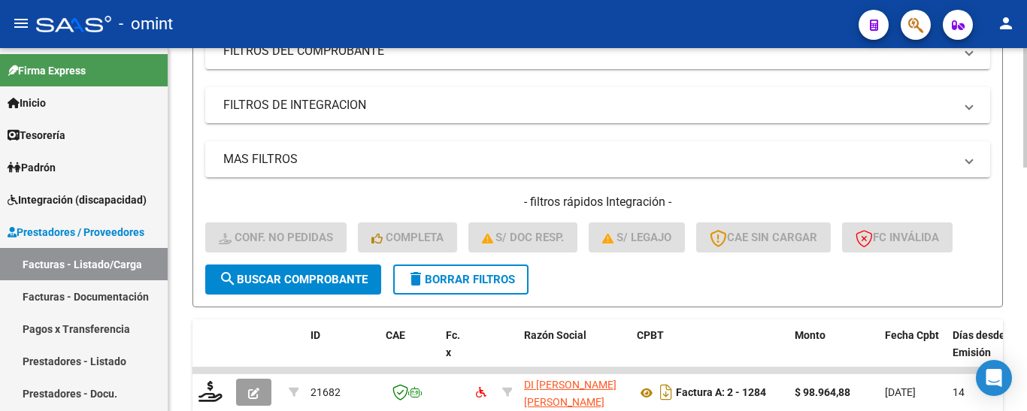
type input "18233"
click at [337, 286] on span "search Buscar Comprobante" at bounding box center [293, 280] width 149 height 14
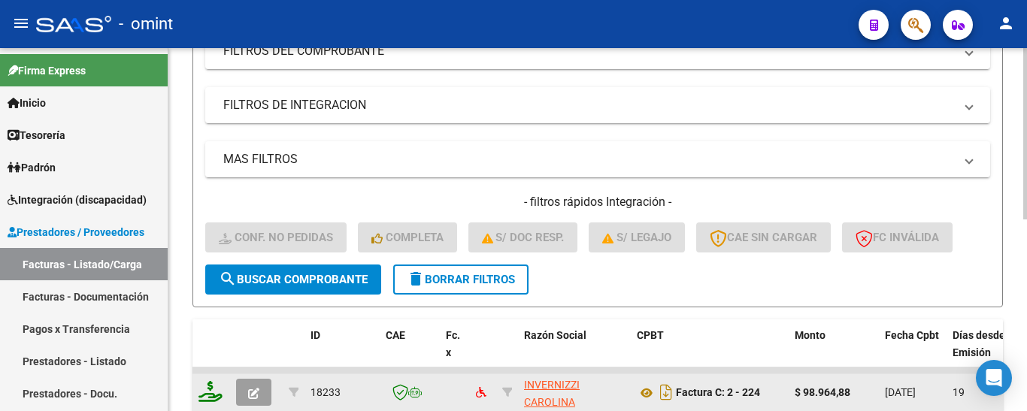
click at [212, 400] on div at bounding box center [211, 392] width 26 height 23
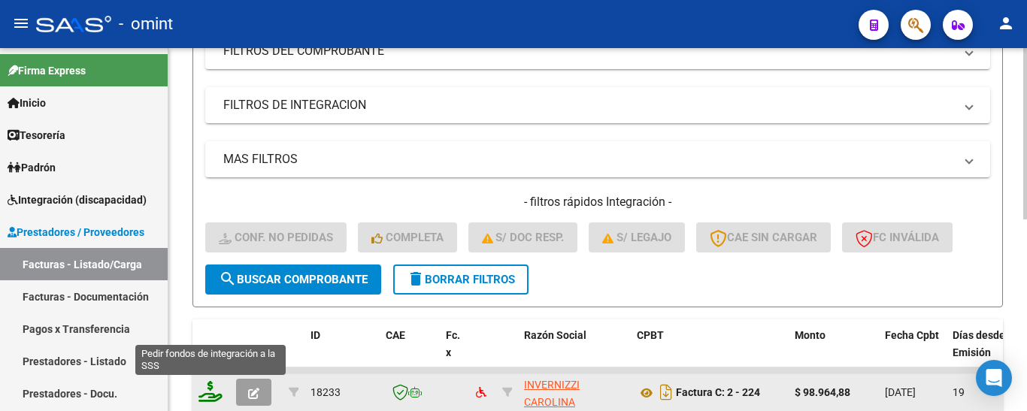
click at [210, 390] on icon at bounding box center [210, 391] width 24 height 21
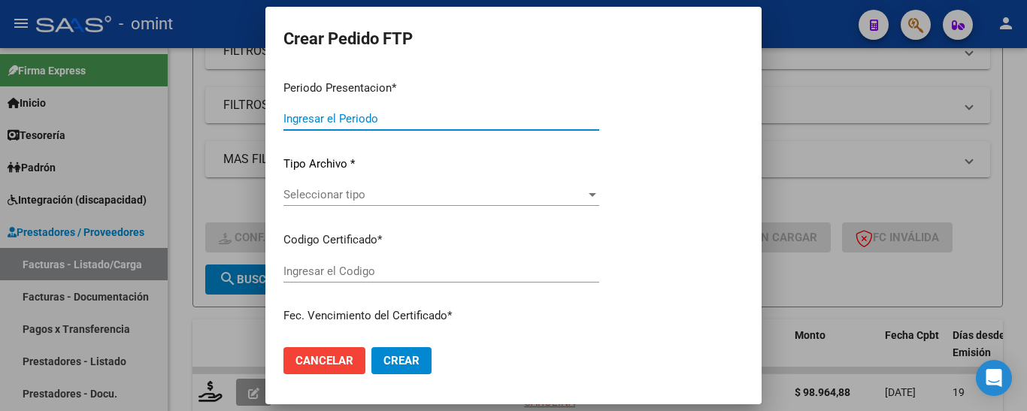
type input "202508"
type input "$ 98.964,88"
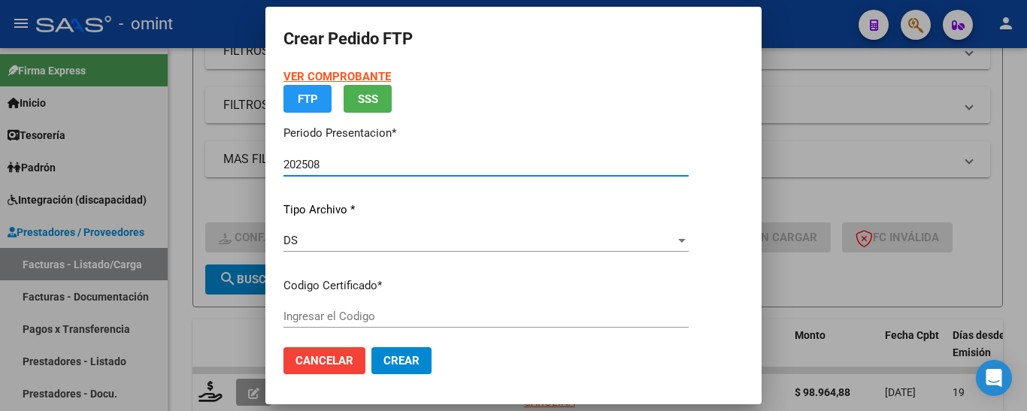
type input "3036494864"
type input "2027-12-17"
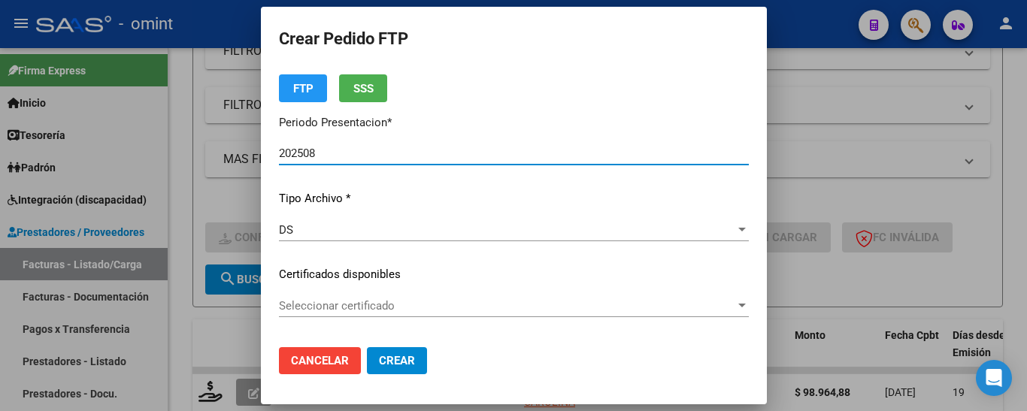
scroll to position [75, 0]
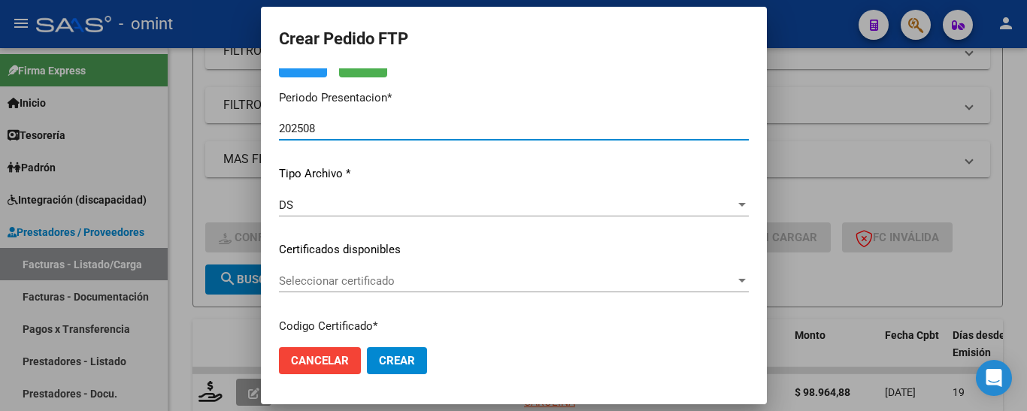
click at [517, 286] on div "Seleccionar certificado Seleccionar certificado" at bounding box center [514, 281] width 470 height 23
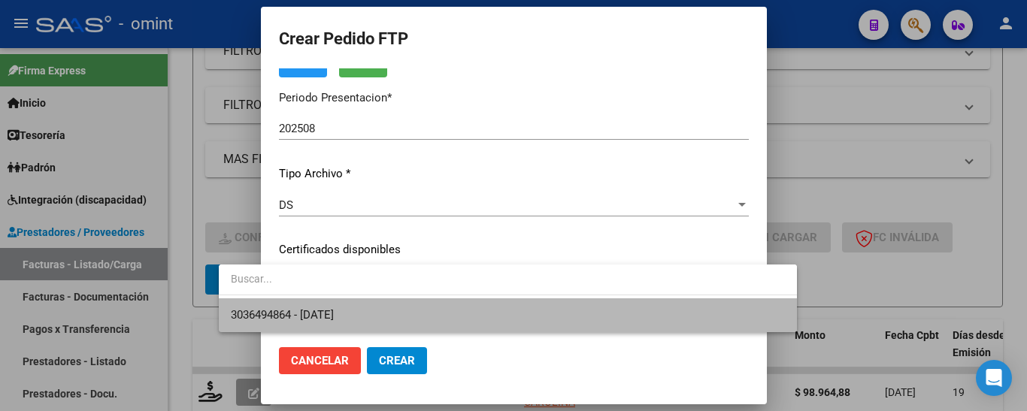
click at [518, 314] on span "3036494864 - 2027-12-17" at bounding box center [508, 315] width 554 height 34
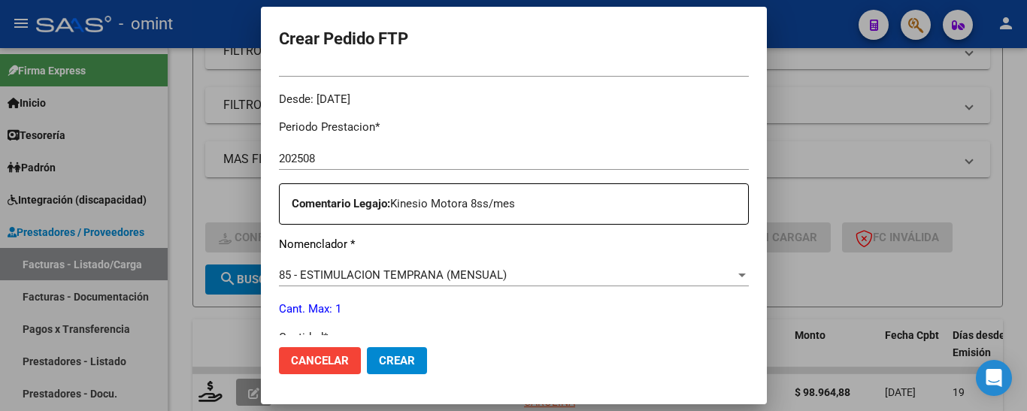
scroll to position [526, 0]
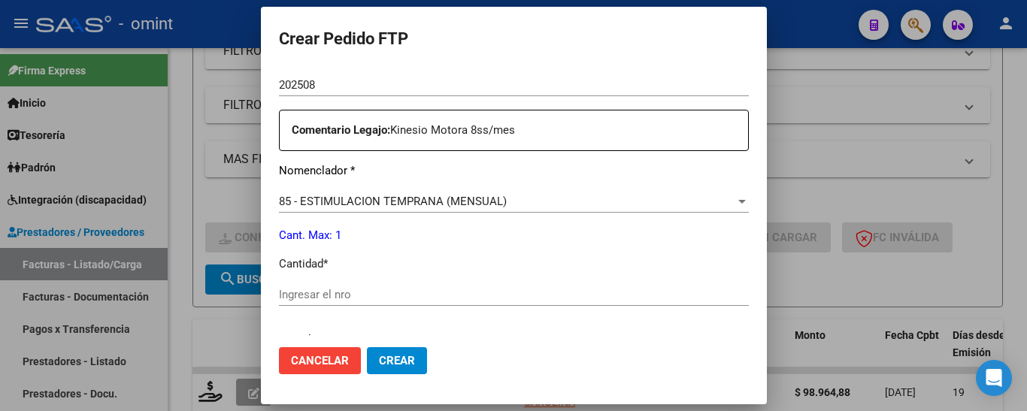
click at [344, 304] on div "Ingresar el nro" at bounding box center [514, 294] width 470 height 23
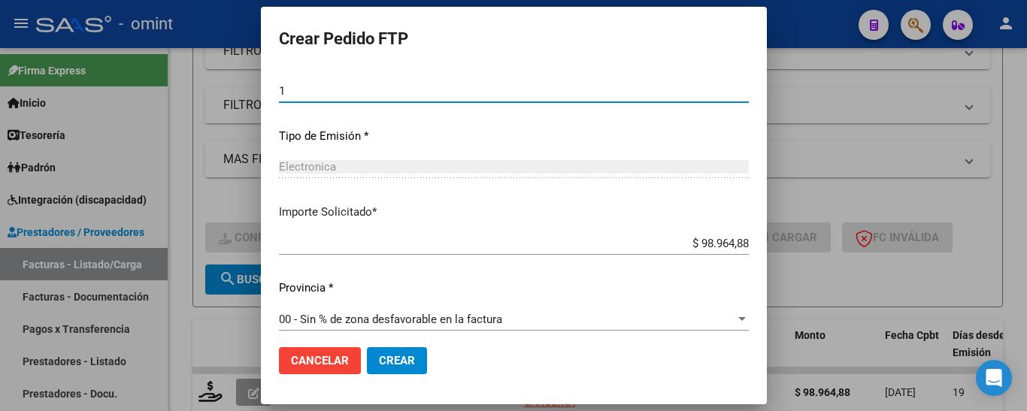
scroll to position [739, 0]
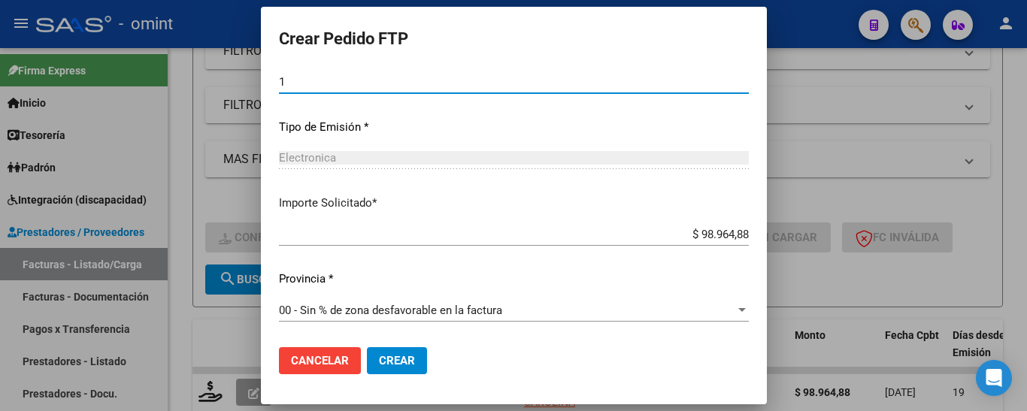
type input "1"
click at [379, 365] on span "Crear" at bounding box center [397, 361] width 36 height 14
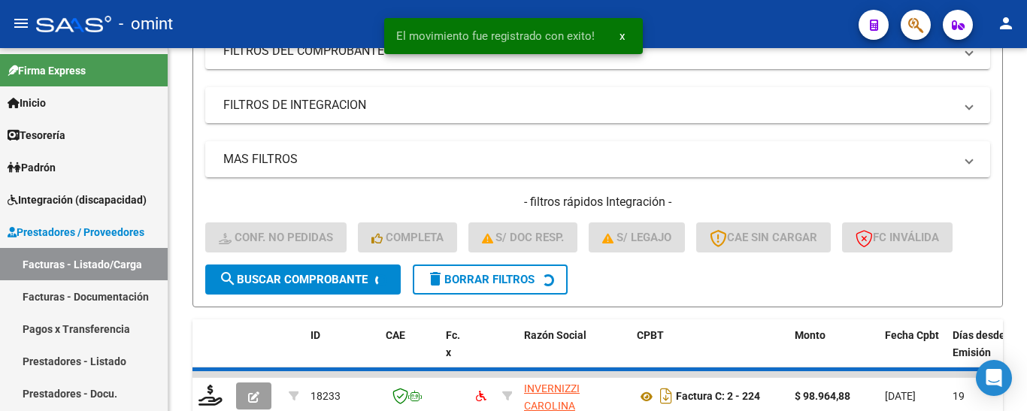
scroll to position [304, 0]
